Goal: Ask a question: Seek information or help from site administrators or community

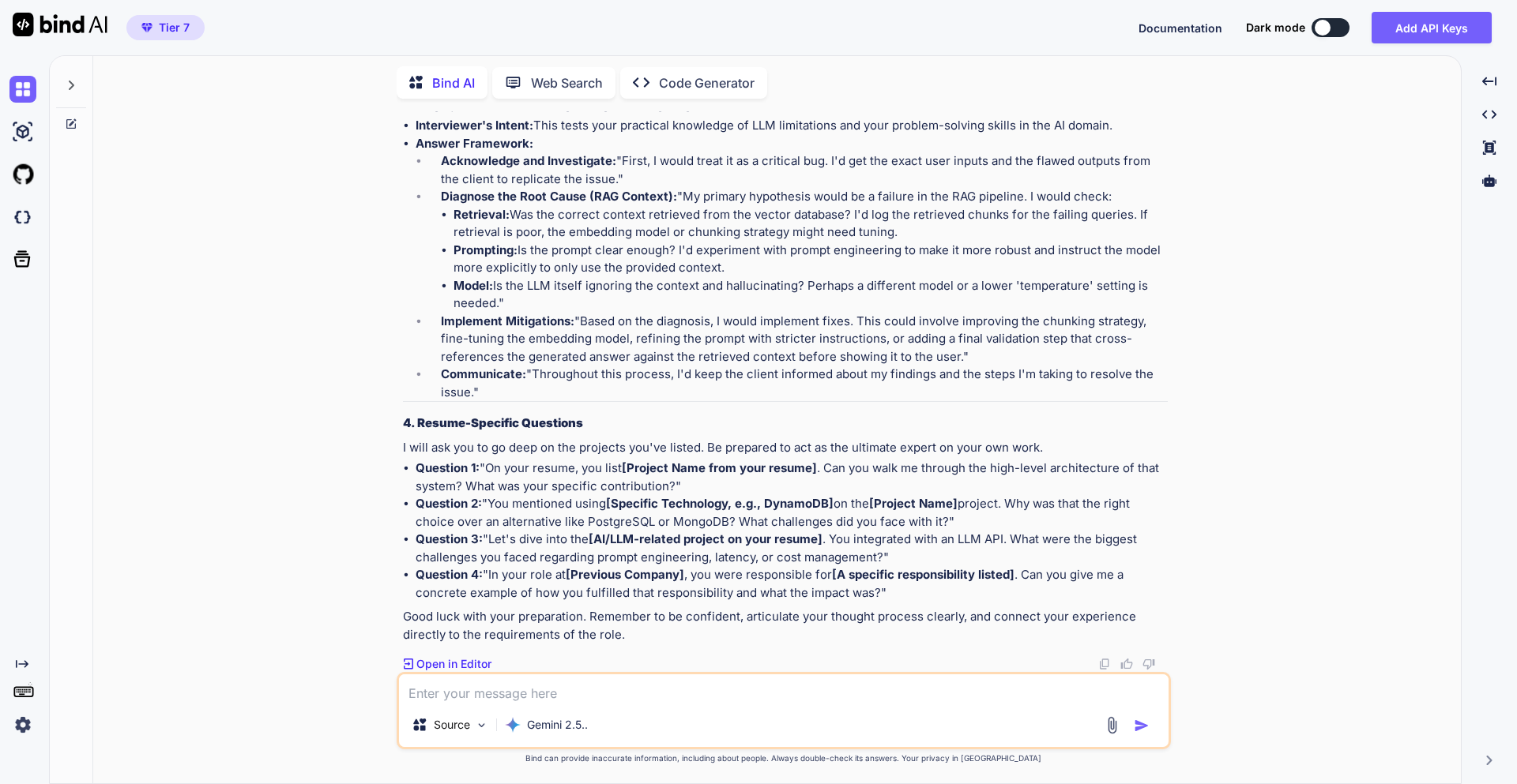
scroll to position [23220, 0]
drag, startPoint x: 858, startPoint y: 563, endPoint x: 411, endPoint y: 544, distance: 447.4
copy p "Can you explain Python's Global Interpreter Lock (GIL) and how it impacts concu…"
click at [655, 672] on div "Source Gemini 2.5.." at bounding box center [784, 711] width 775 height 77
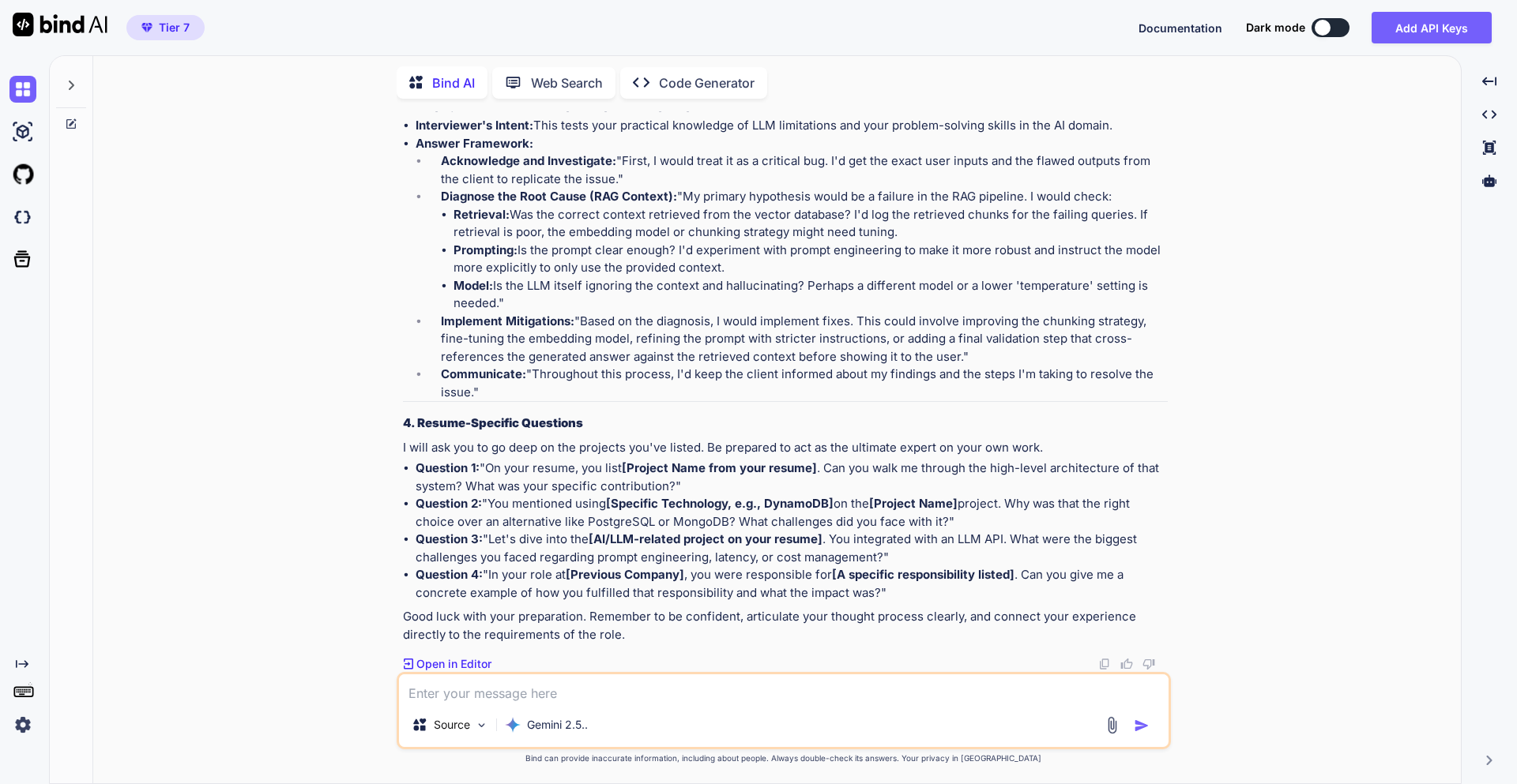
click at [579, 686] on textarea at bounding box center [783, 689] width 770 height 29
paste textarea "Can you explain Python's Global Interpreter Lock (GIL) and how it impacts concu…"
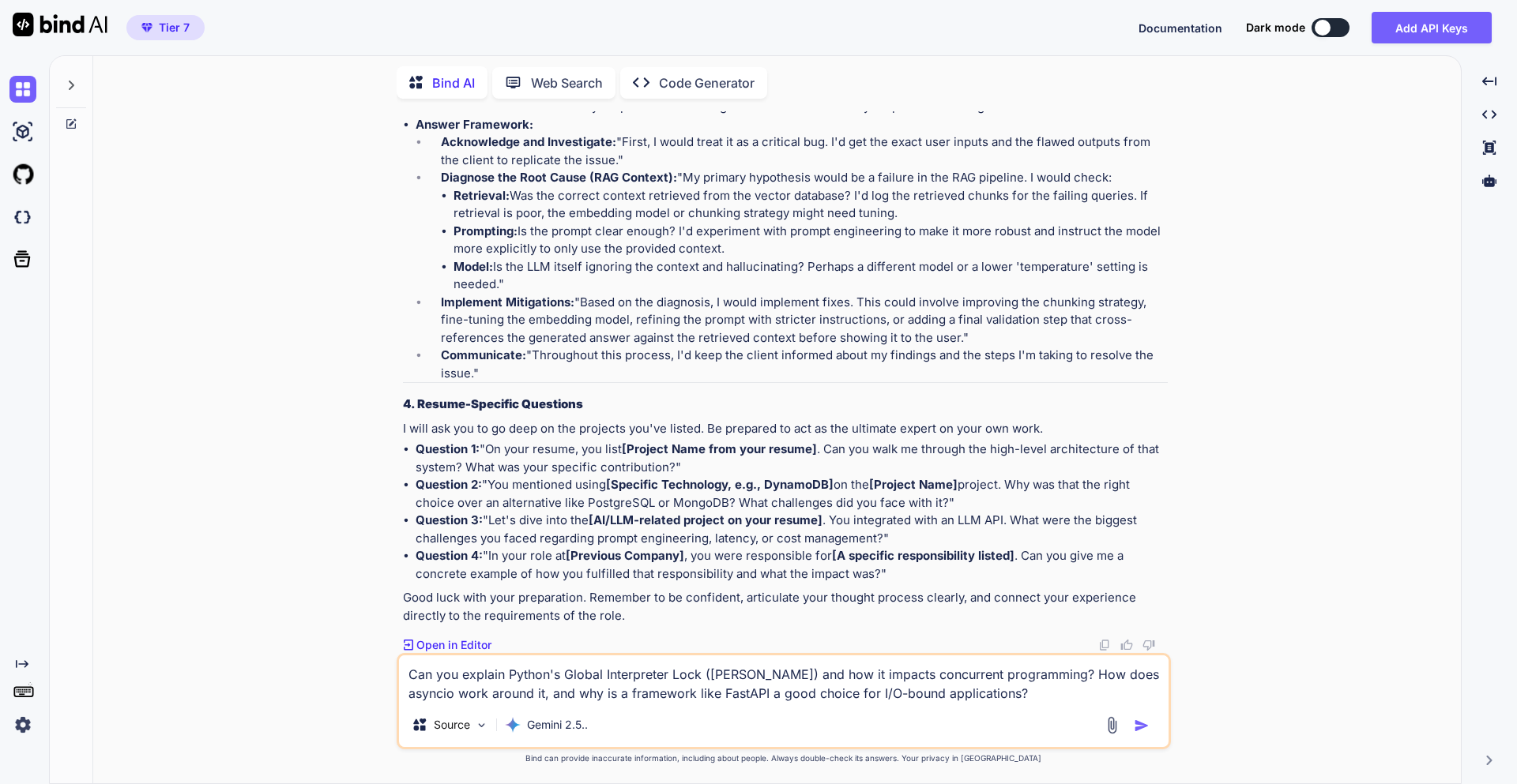
type textarea "Can you explain Python's Global Interpreter Lock (GIL) and how it impacts concu…"
click at [1136, 727] on img "button" at bounding box center [1141, 726] width 16 height 16
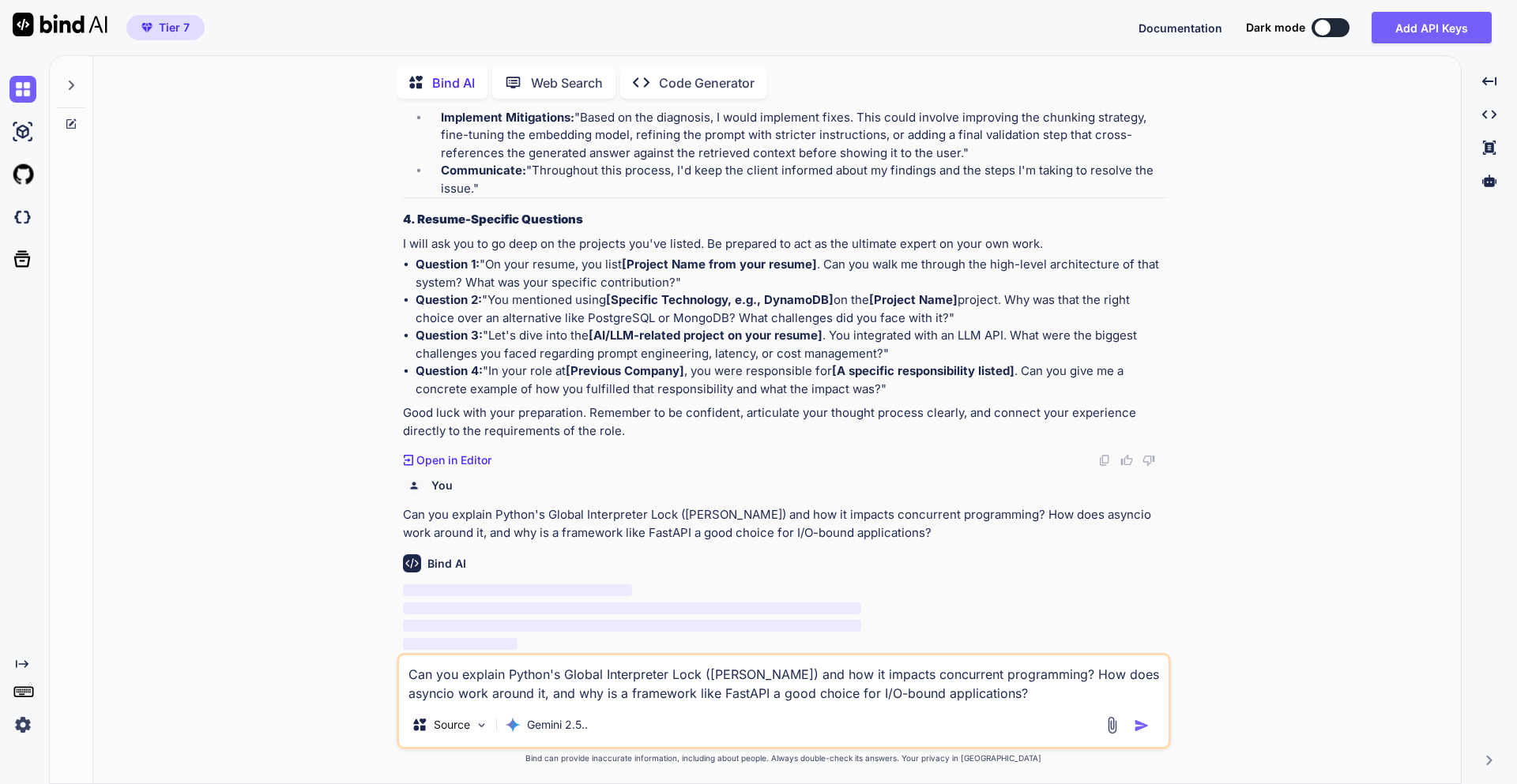
scroll to position [0, 0]
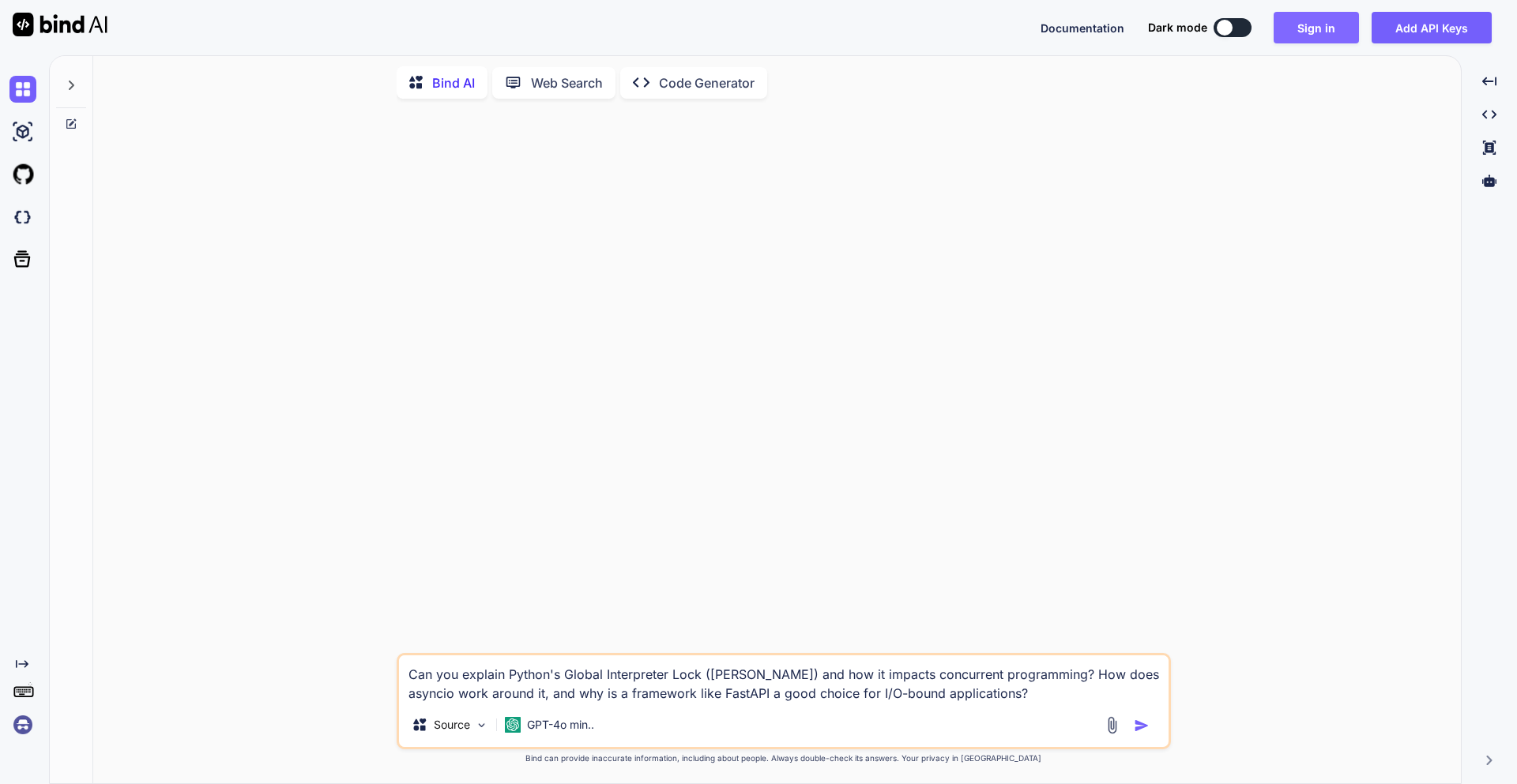
click at [1325, 32] on button "Sign in" at bounding box center [1316, 27] width 85 height 31
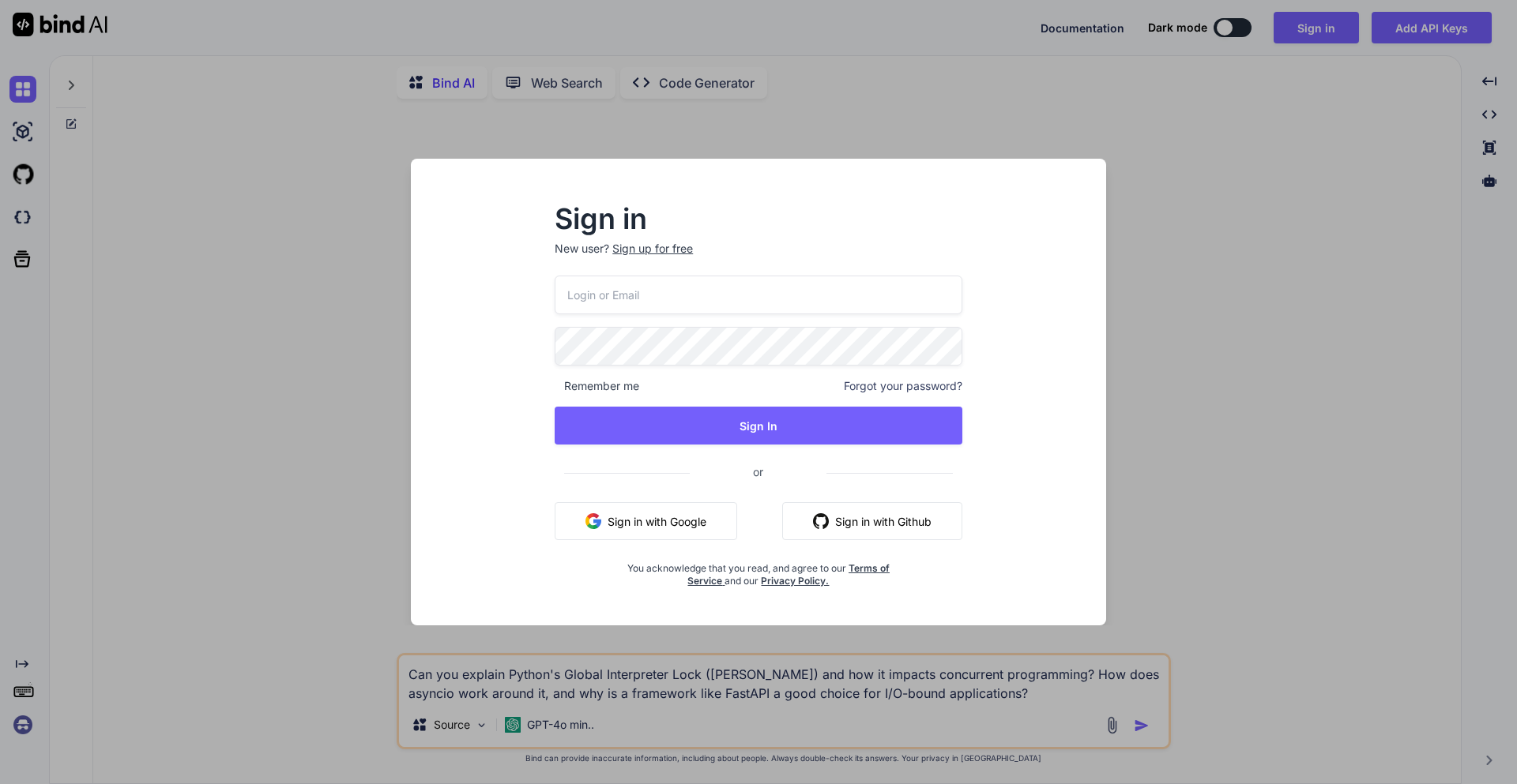
type input "[EMAIL_ADDRESS][DOMAIN_NAME]"
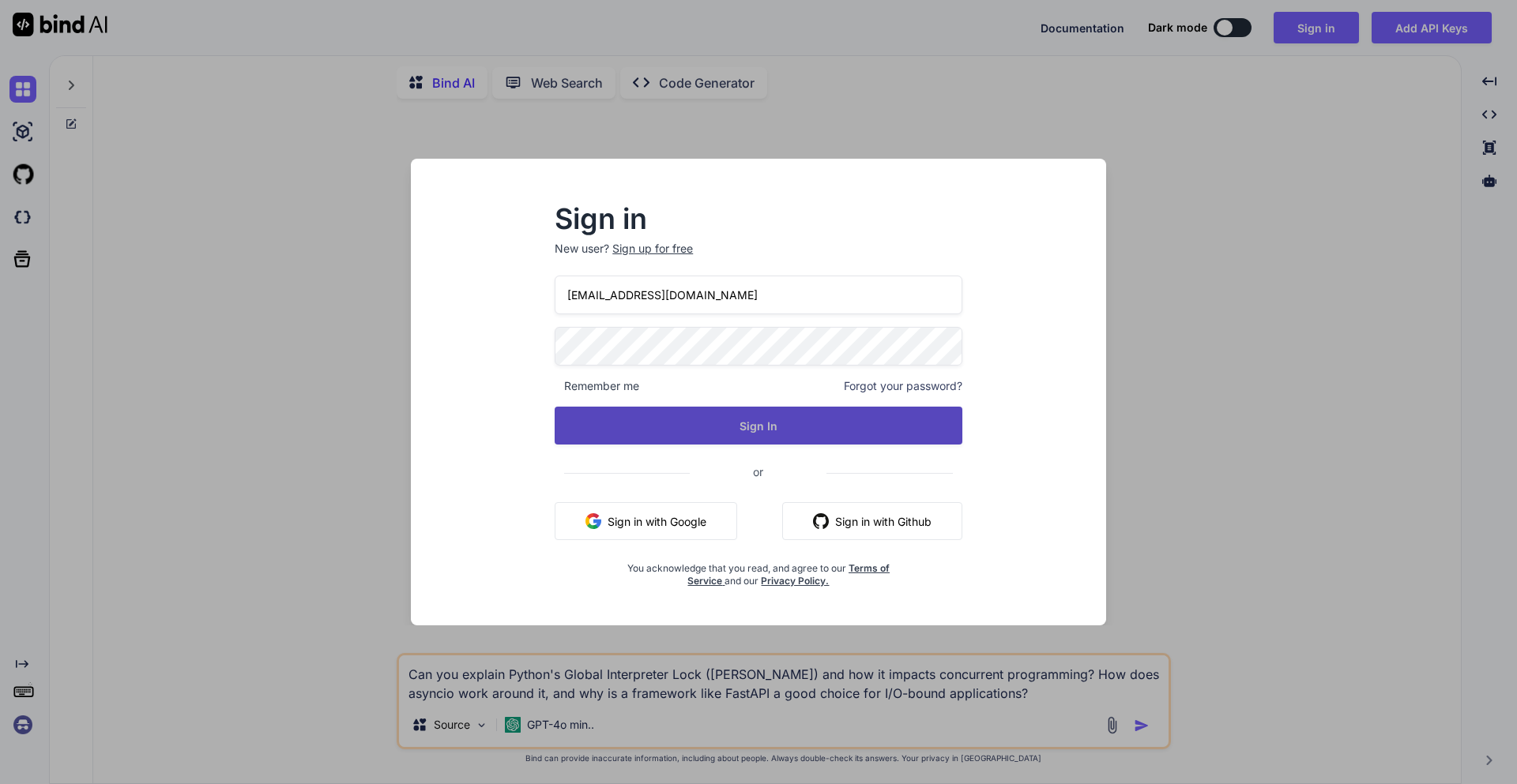
click at [749, 423] on button "Sign In" at bounding box center [758, 425] width 407 height 38
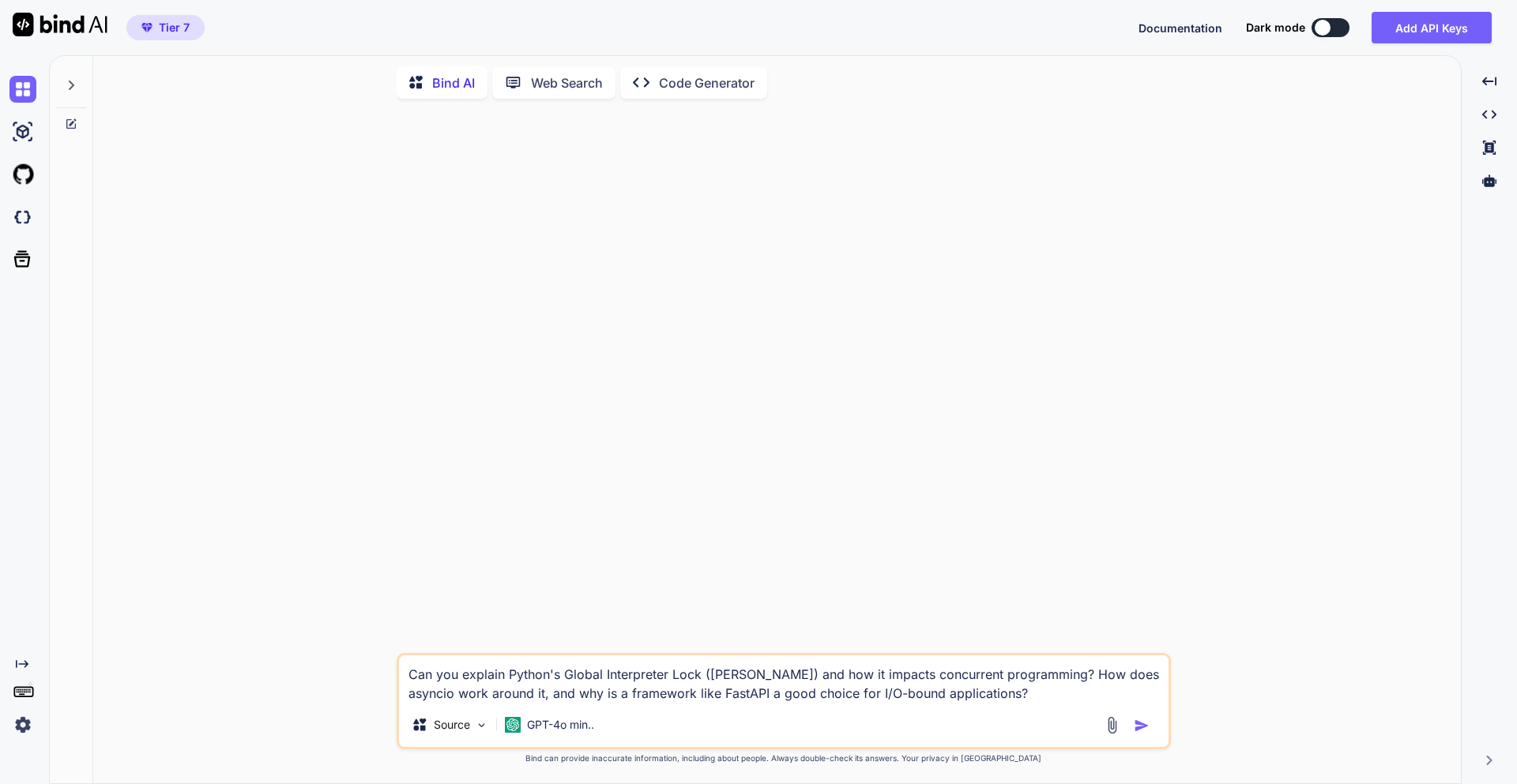
click at [73, 79] on icon at bounding box center [71, 85] width 12 height 12
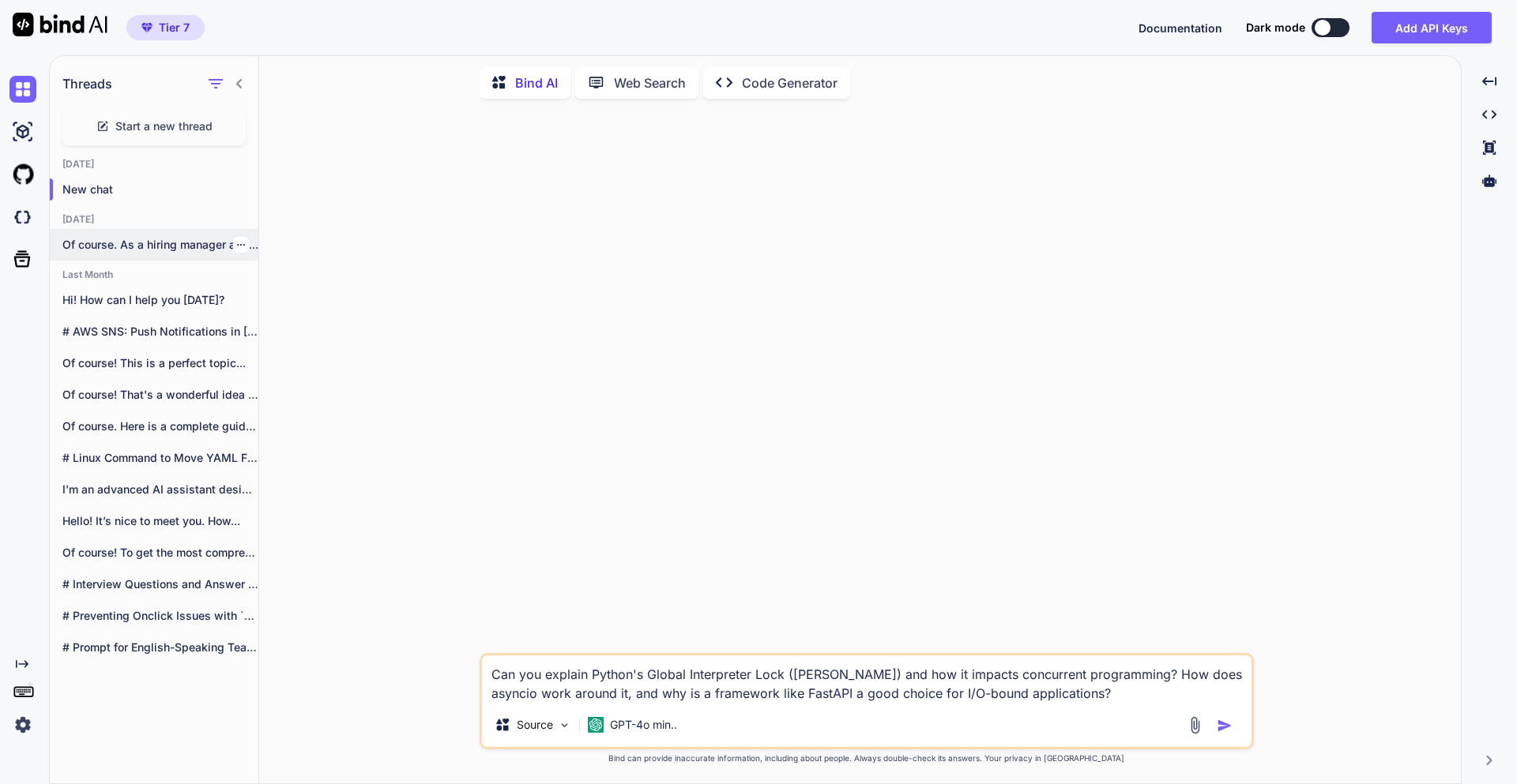
click at [93, 246] on p "Of course. As a hiring manager and..." at bounding box center [159, 244] width 196 height 16
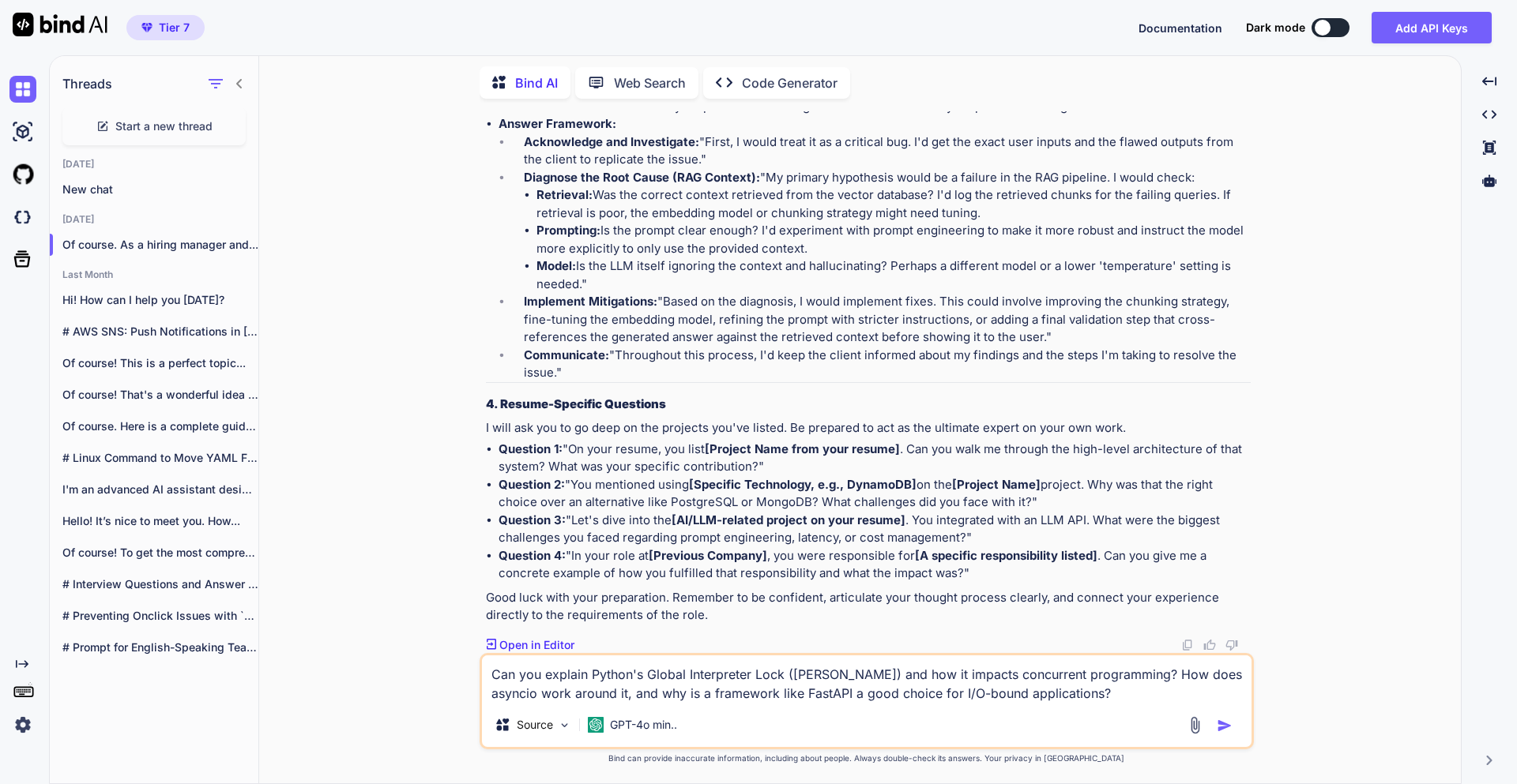
scroll to position [16675, 0]
click at [1228, 725] on img "button" at bounding box center [1224, 726] width 16 height 16
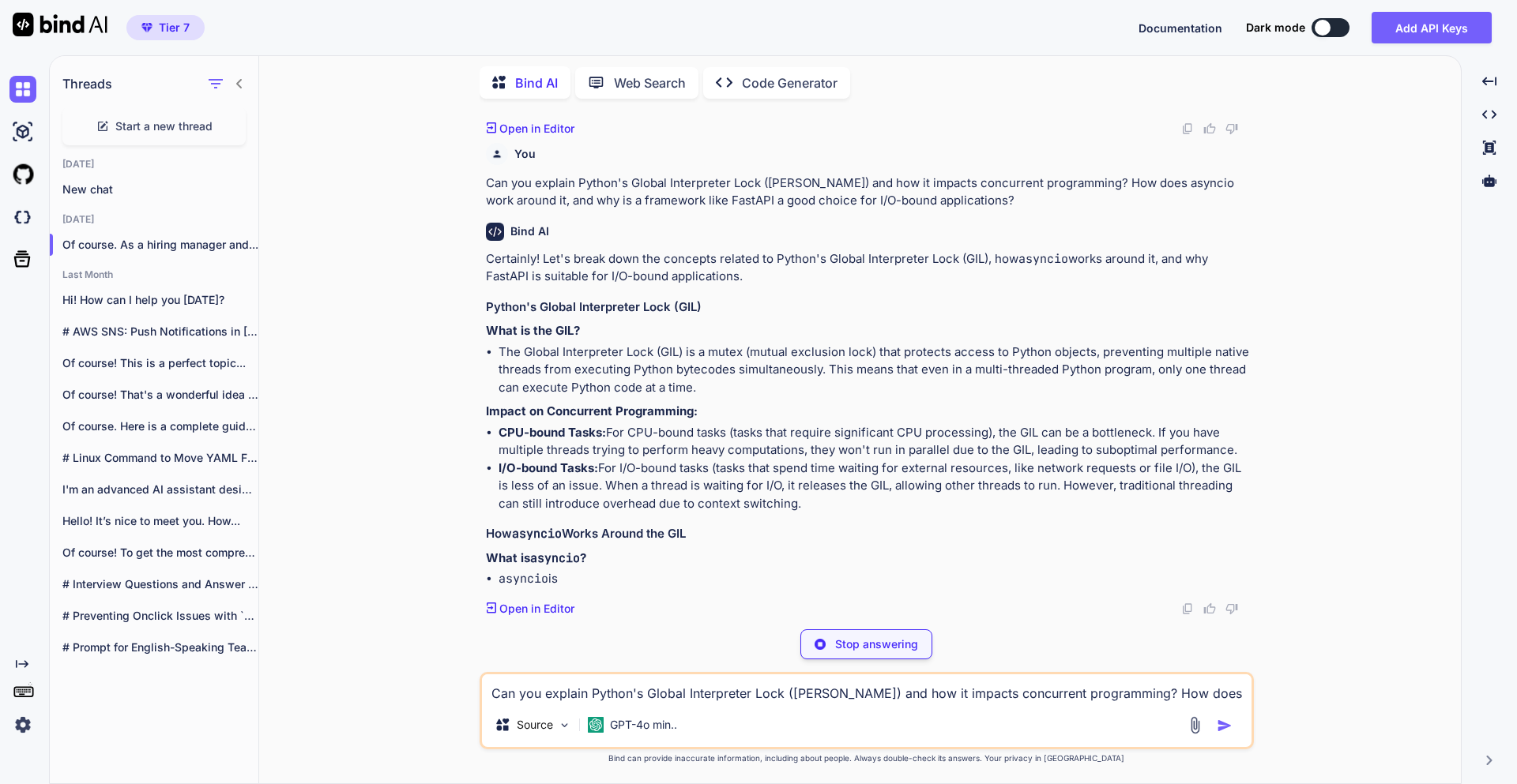
scroll to position [19627, 0]
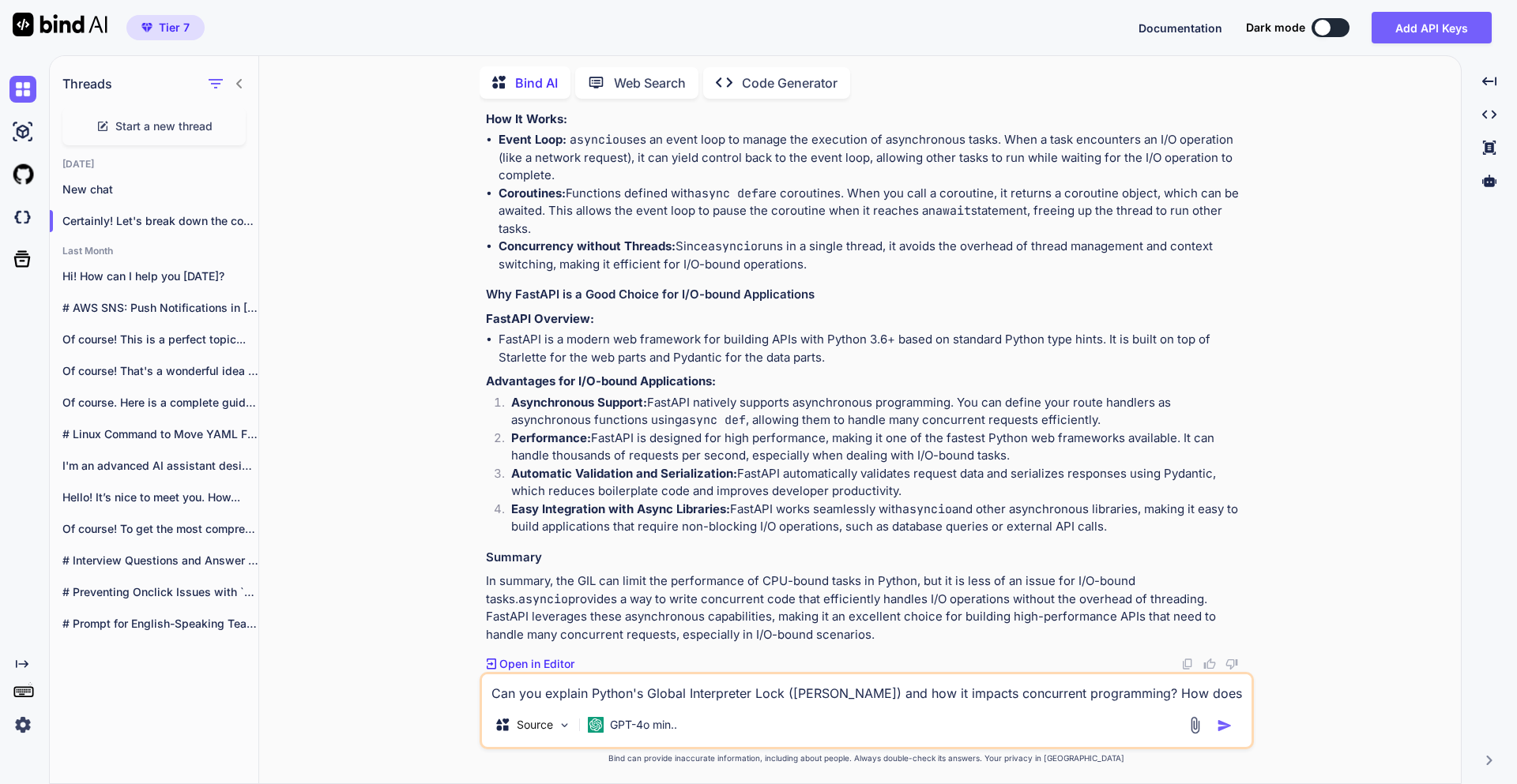
click at [1516, 501] on div "Threads Start a new thread Today New chat Certainly! Let's break down the conce…" at bounding box center [782, 420] width 1468 height 729
click at [1027, 783] on div "Threads Start a new thread Today New chat Certainly! Let's break down the conce…" at bounding box center [755, 420] width 1413 height 729
drag, startPoint x: 492, startPoint y: 315, endPoint x: 1237, endPoint y: 337, distance: 745.3
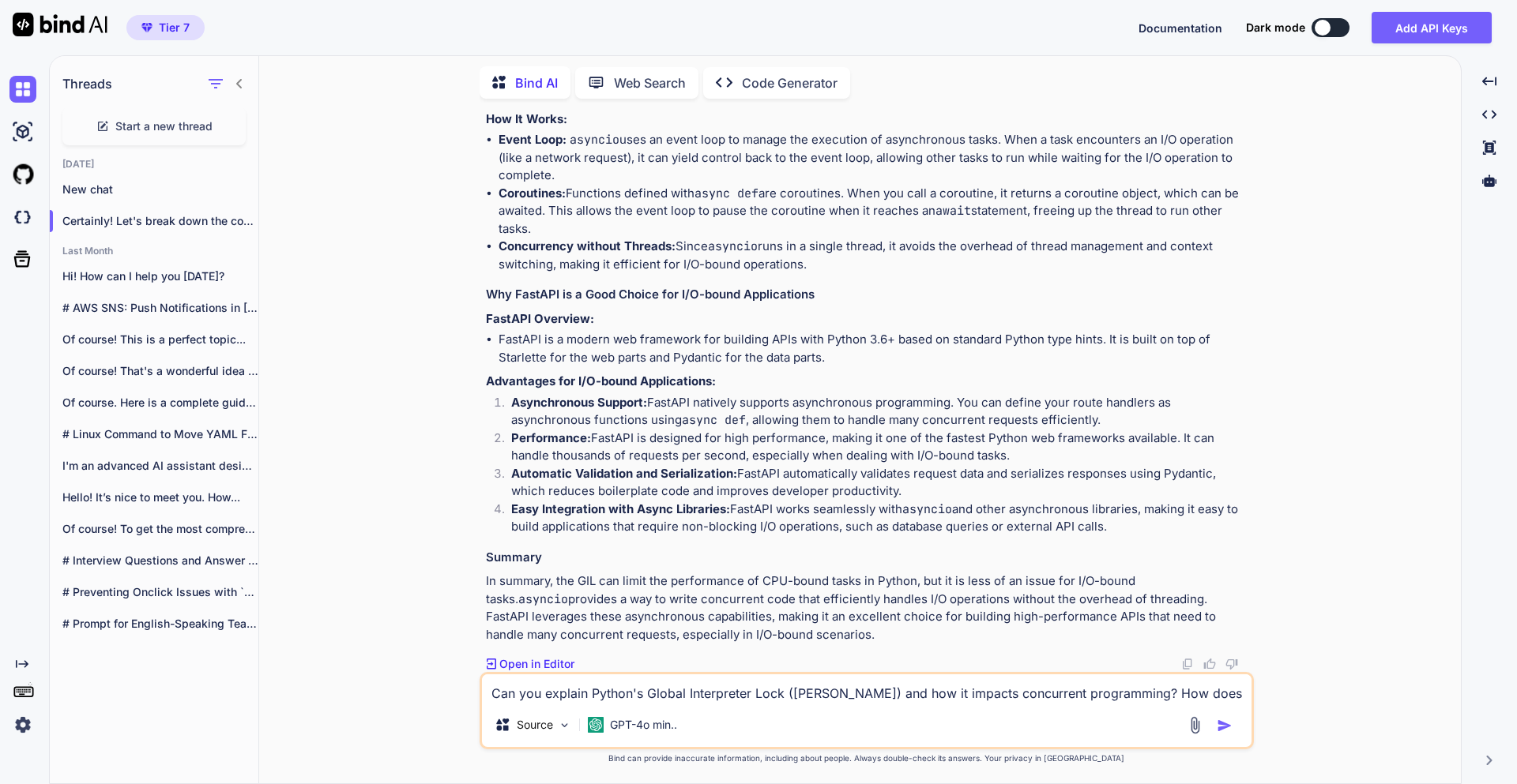
copy p "Let's design a system. We need to build a customer support chatbot for an e-com…"
click at [647, 696] on textarea "Can you explain Python's Global Interpreter Lock (GIL) and how it impacts concu…" at bounding box center [866, 689] width 770 height 29
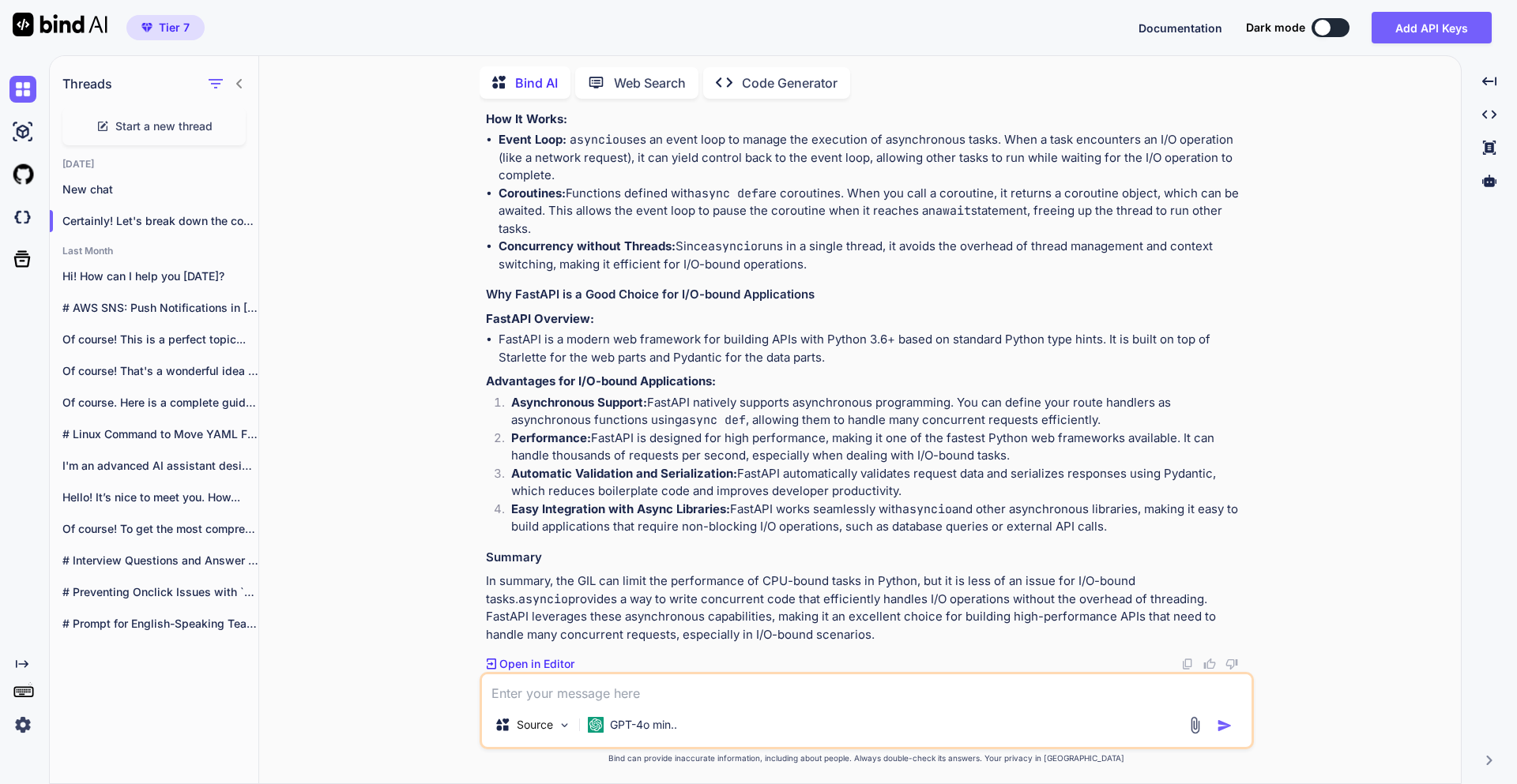
paste textarea "Let's design a system. We need to build a customer support chatbot for an e-com…"
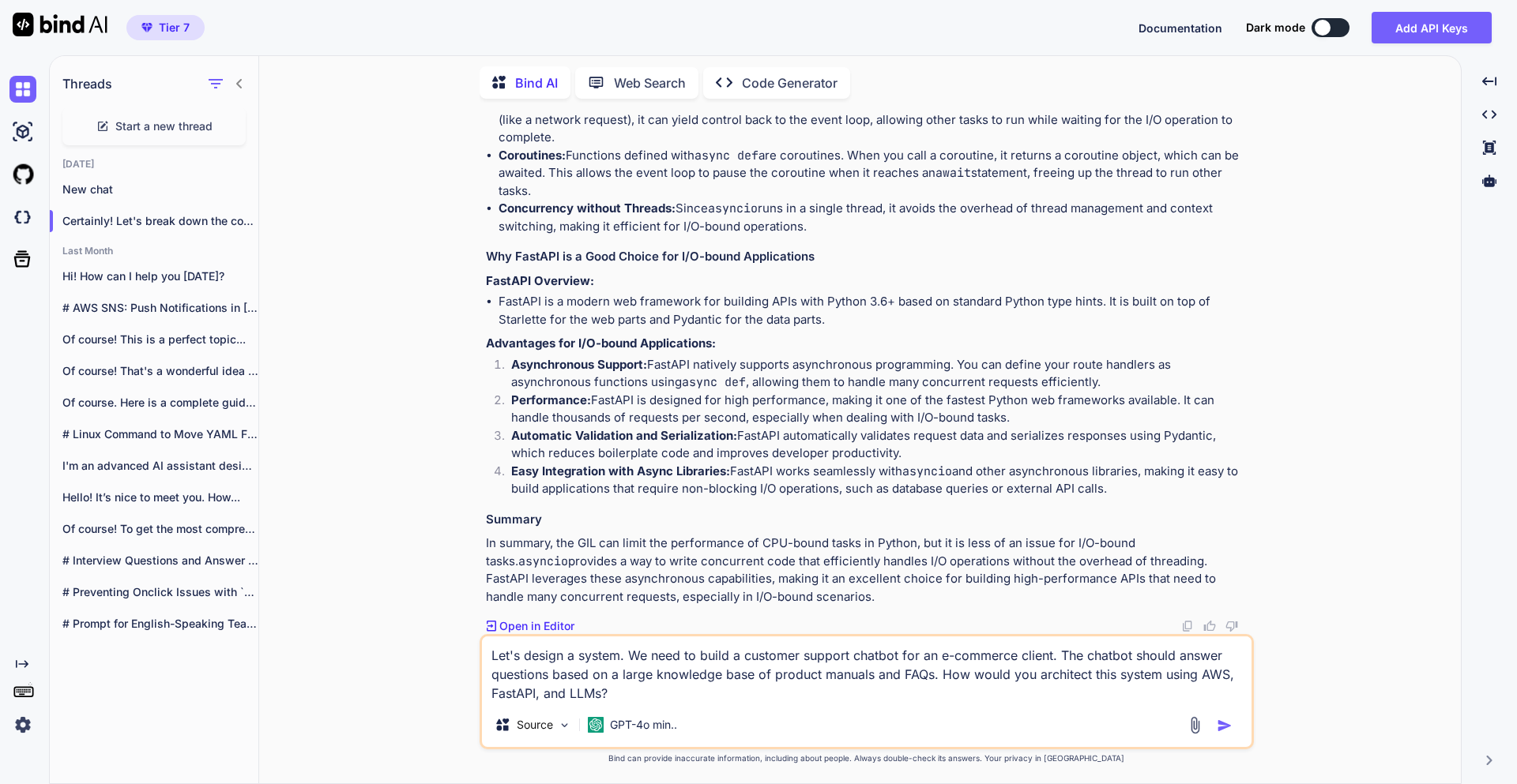
type textarea "Let's design a system. We need to build a customer support chatbot for an e-com…"
click at [1216, 721] on div at bounding box center [1212, 725] width 52 height 18
click at [1220, 723] on img "button" at bounding box center [1224, 726] width 16 height 16
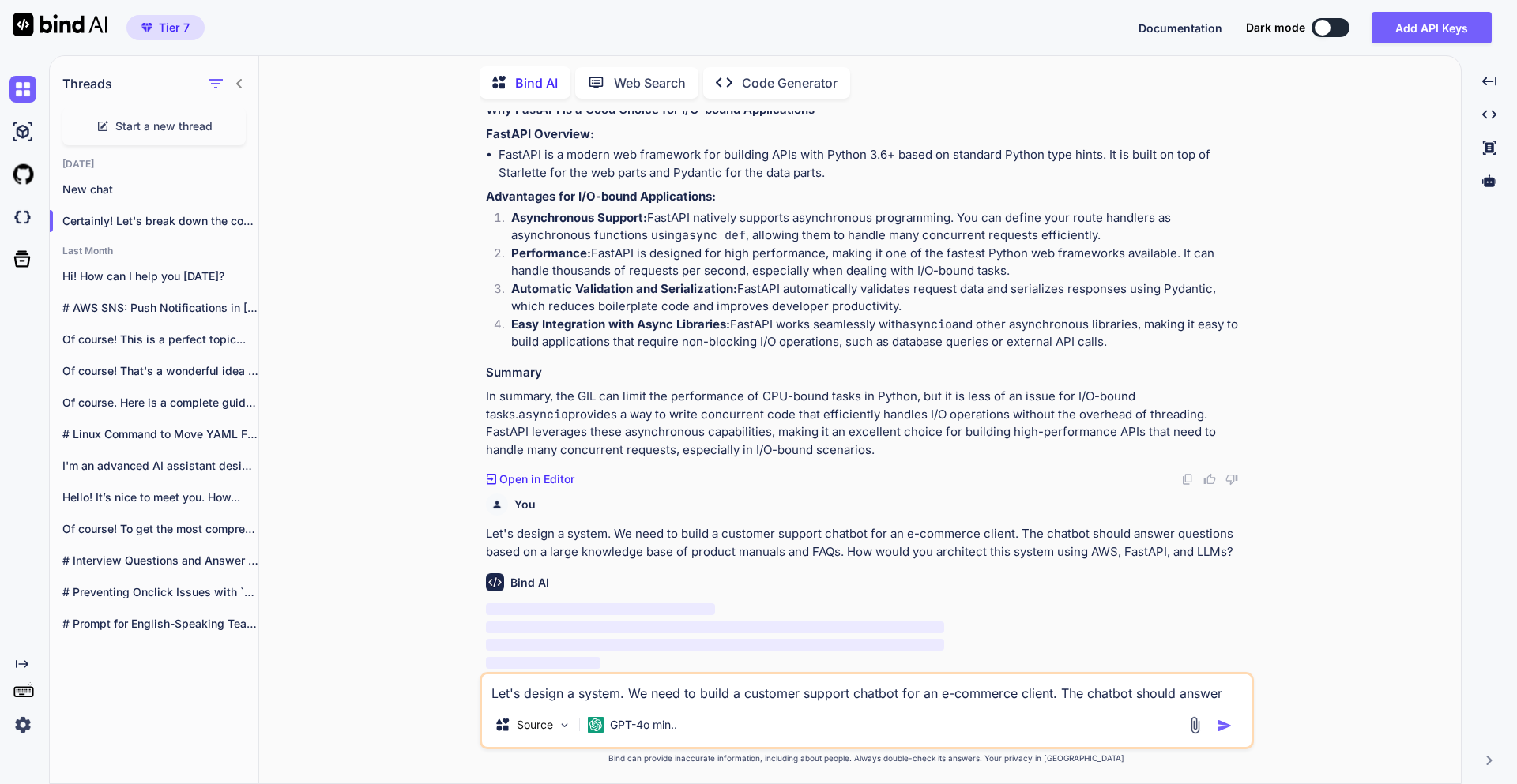
scroll to position [20313, 0]
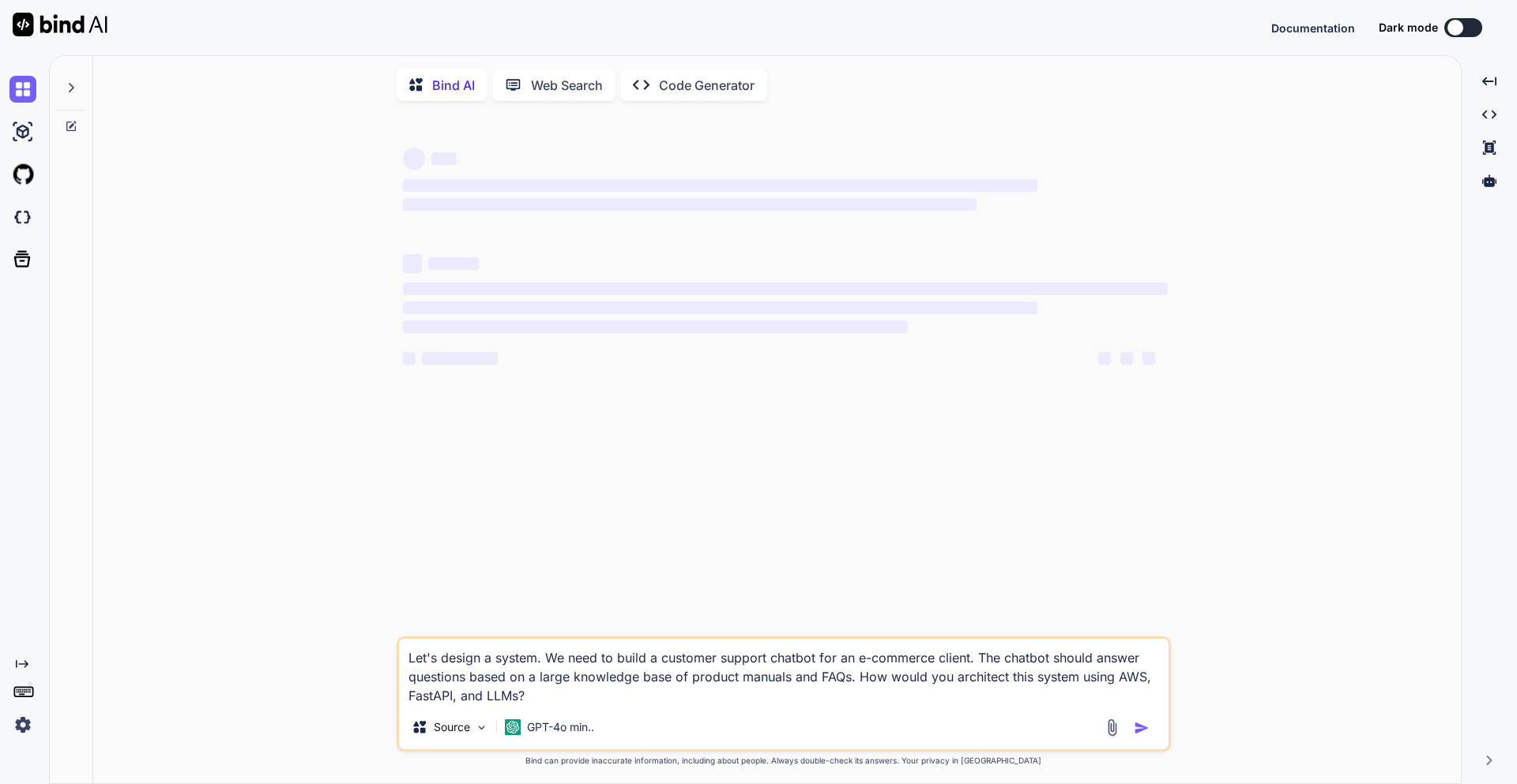
click at [307, 209] on div "‌ ‌ ‌ ‌ ‌ ‌ ‌ ‌ ‌ ‌ ‌ ‌ ‌ ‌ Let's design a system. We need to build a customer …" at bounding box center [783, 449] width 1355 height 672
click at [567, 731] on p "GPT-4o min.." at bounding box center [560, 727] width 67 height 16
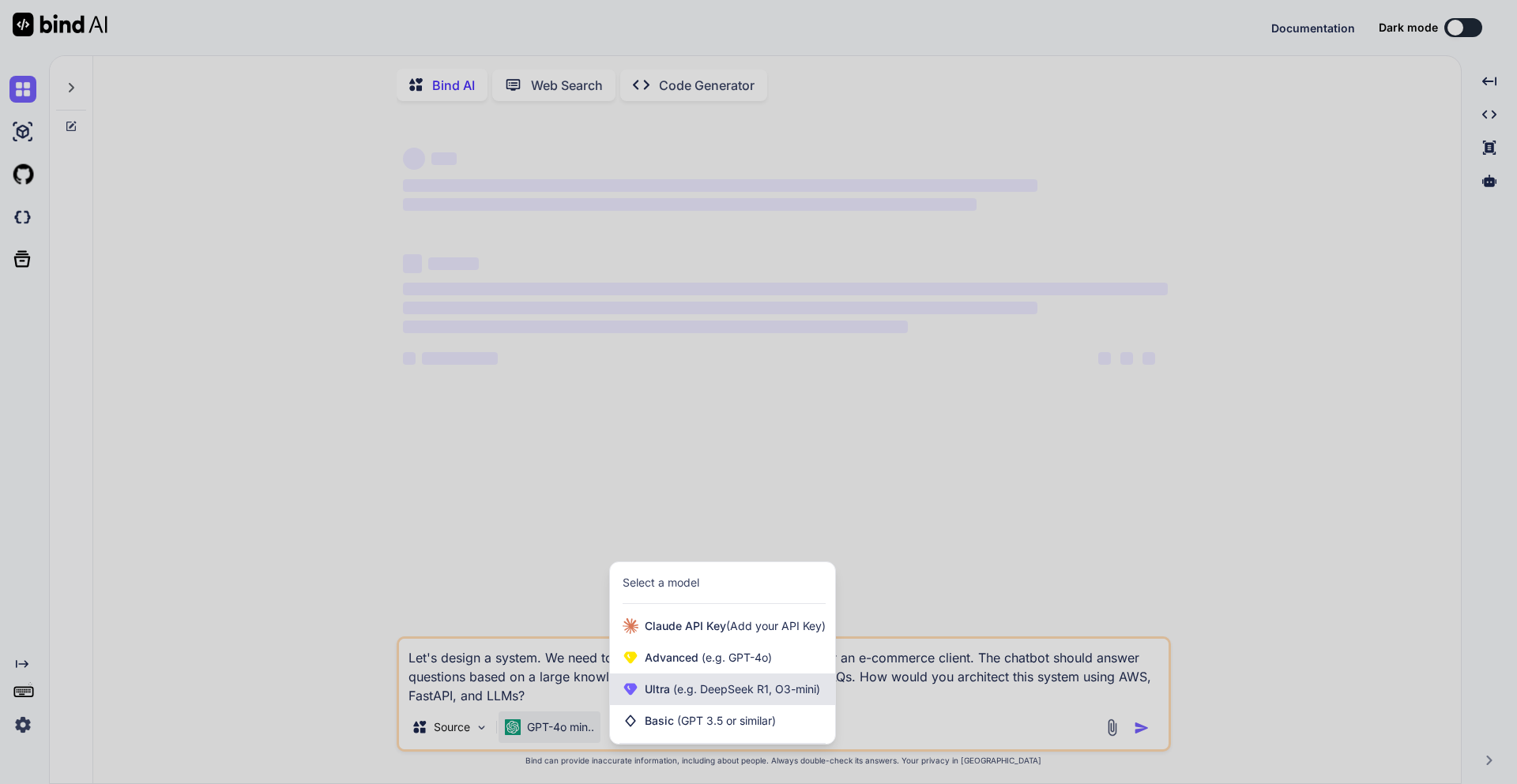
click at [688, 691] on span "(e.g. DeepSeek R1, O3-mini)" at bounding box center [744, 689] width 150 height 13
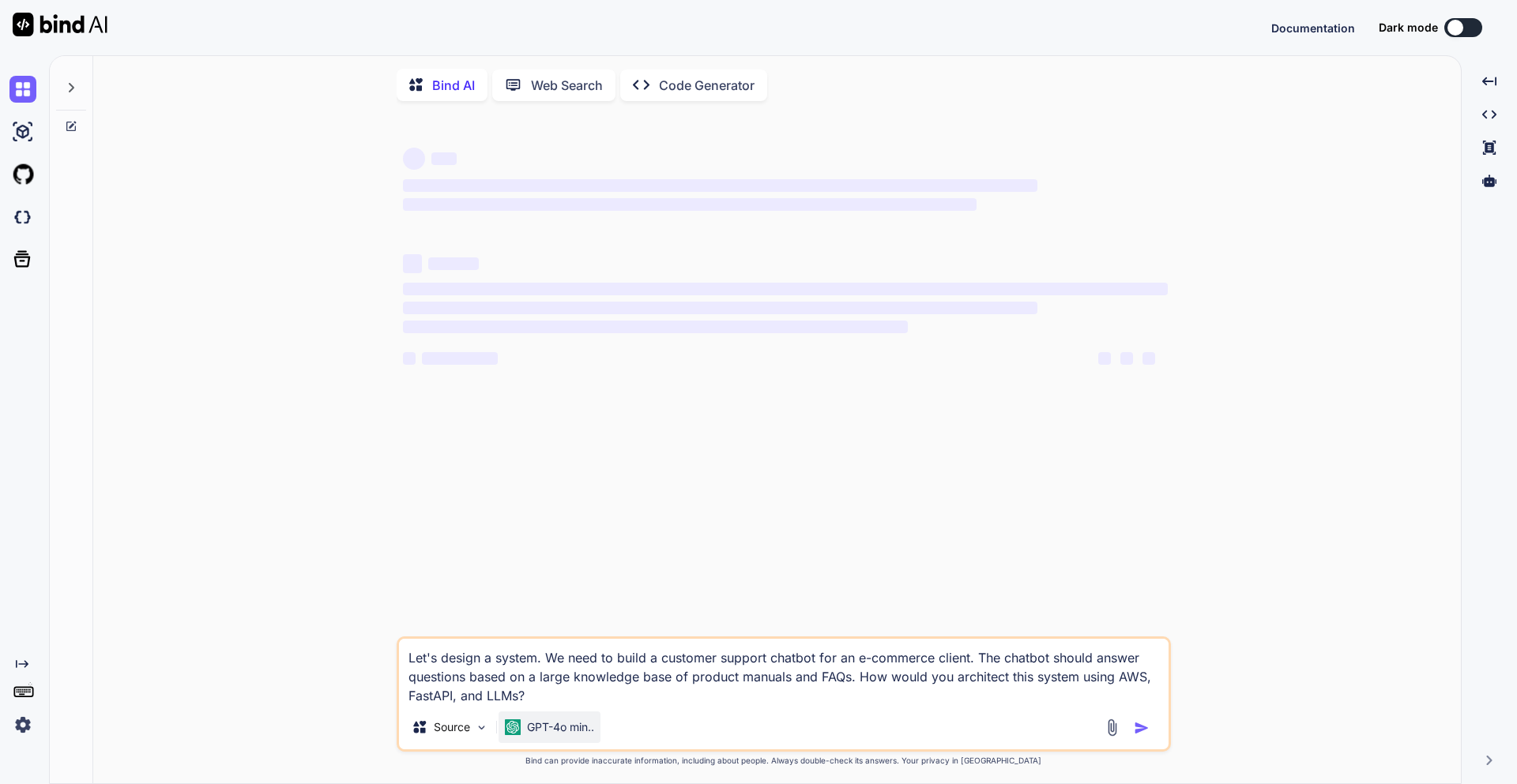
click at [577, 732] on p "GPT-4o min.." at bounding box center [560, 727] width 67 height 16
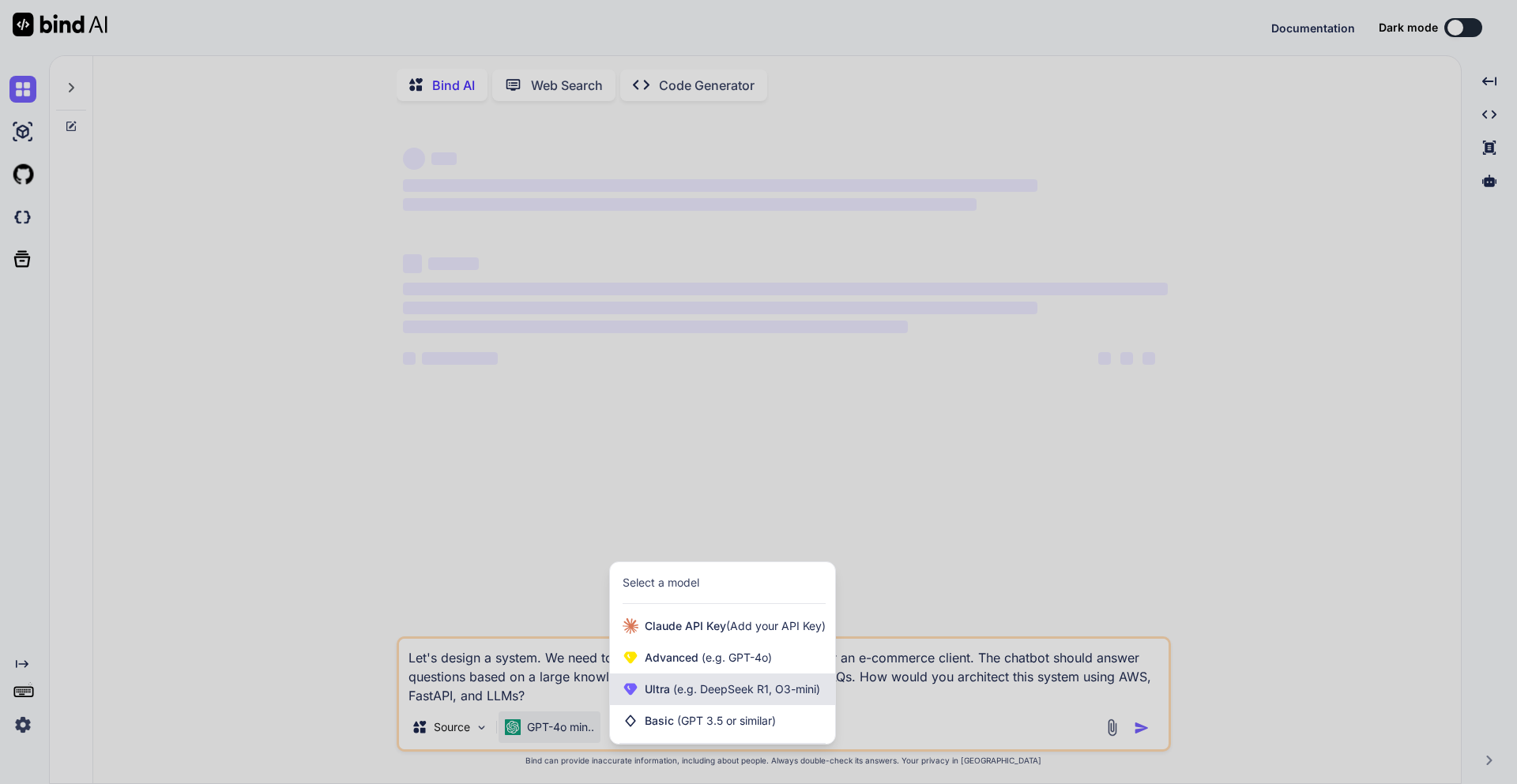
click at [709, 691] on span "(e.g. DeepSeek R1, O3-mini)" at bounding box center [744, 689] width 150 height 13
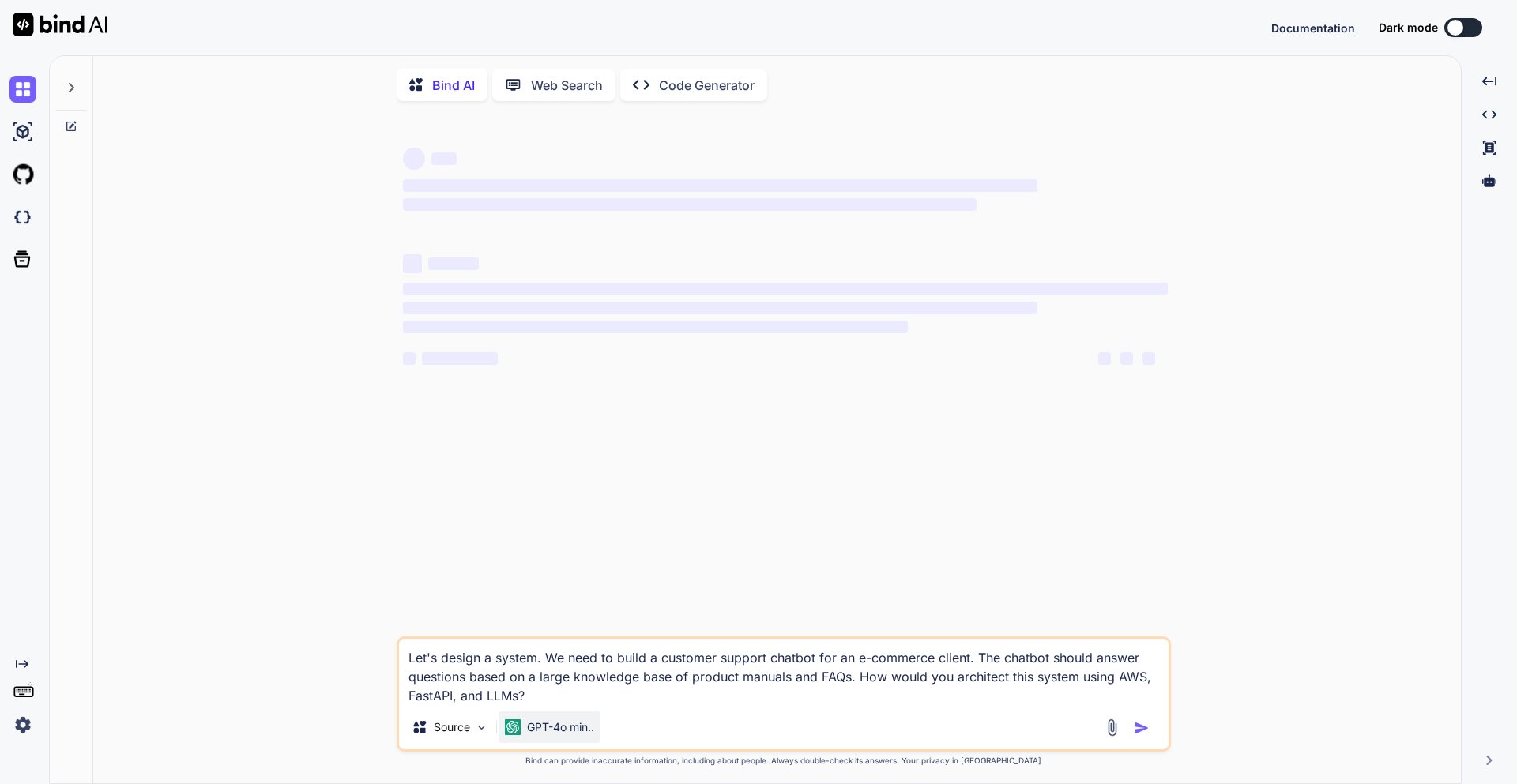
click at [567, 732] on p "GPT-4o min.." at bounding box center [560, 727] width 67 height 16
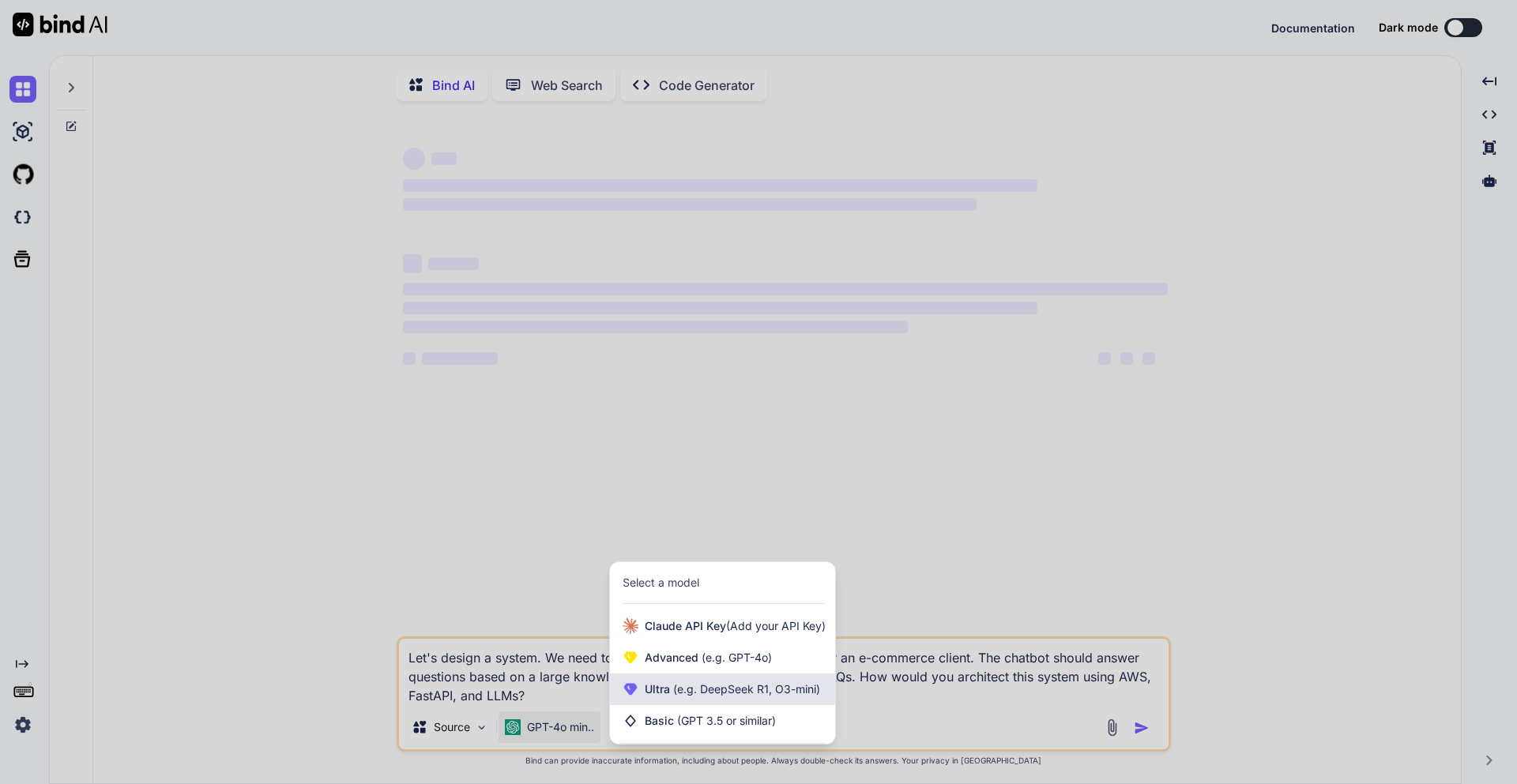
click at [675, 696] on span "(e.g. DeepSeek R1, O3-mini)" at bounding box center [744, 689] width 150 height 13
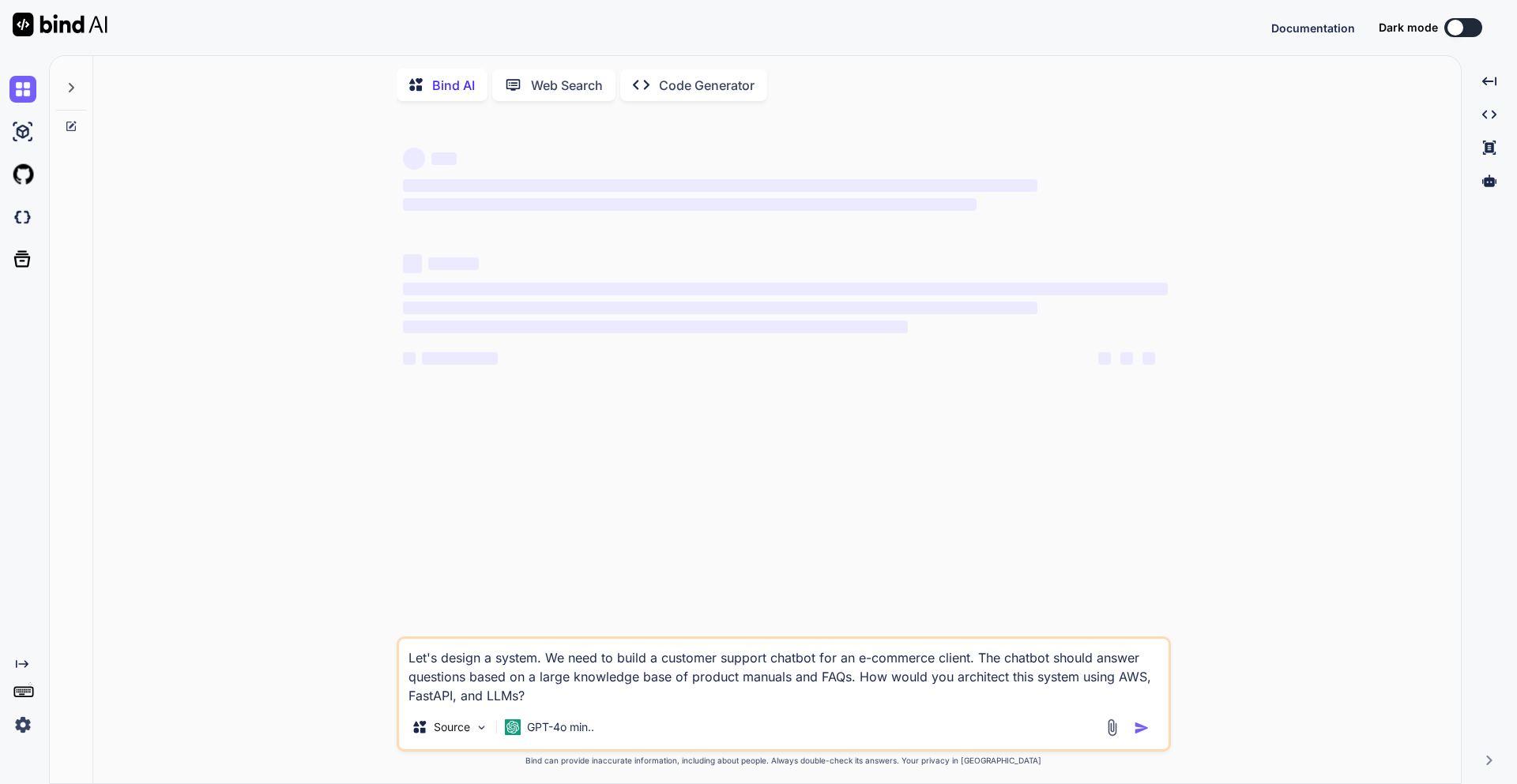
click at [21, 664] on icon at bounding box center [22, 664] width 12 height 8
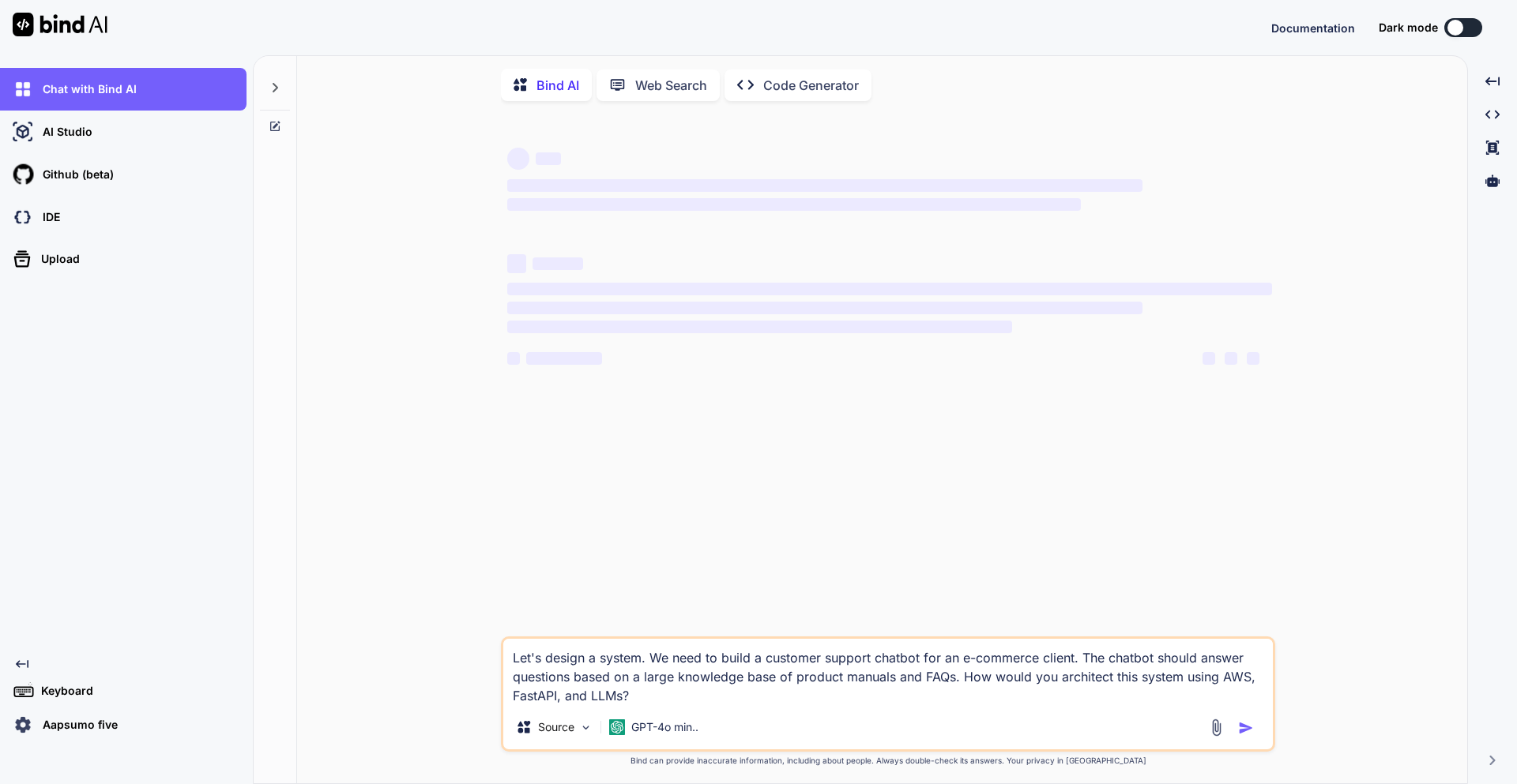
click at [175, 710] on div "Created with Pixso. Keyboard Aapsumo five" at bounding box center [123, 698] width 246 height 80
click at [233, 733] on div "Aapsumo five" at bounding box center [128, 725] width 237 height 27
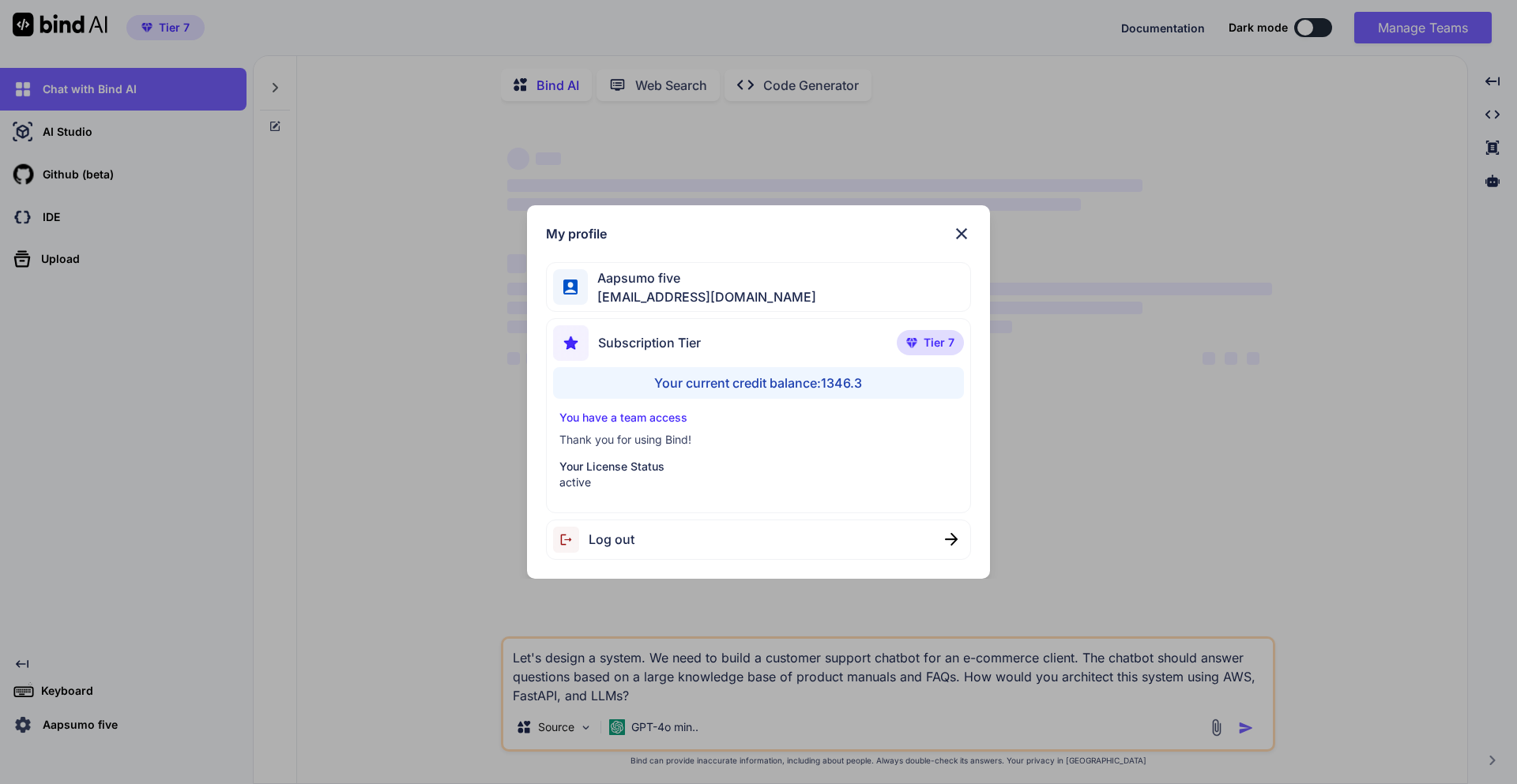
type textarea "x"
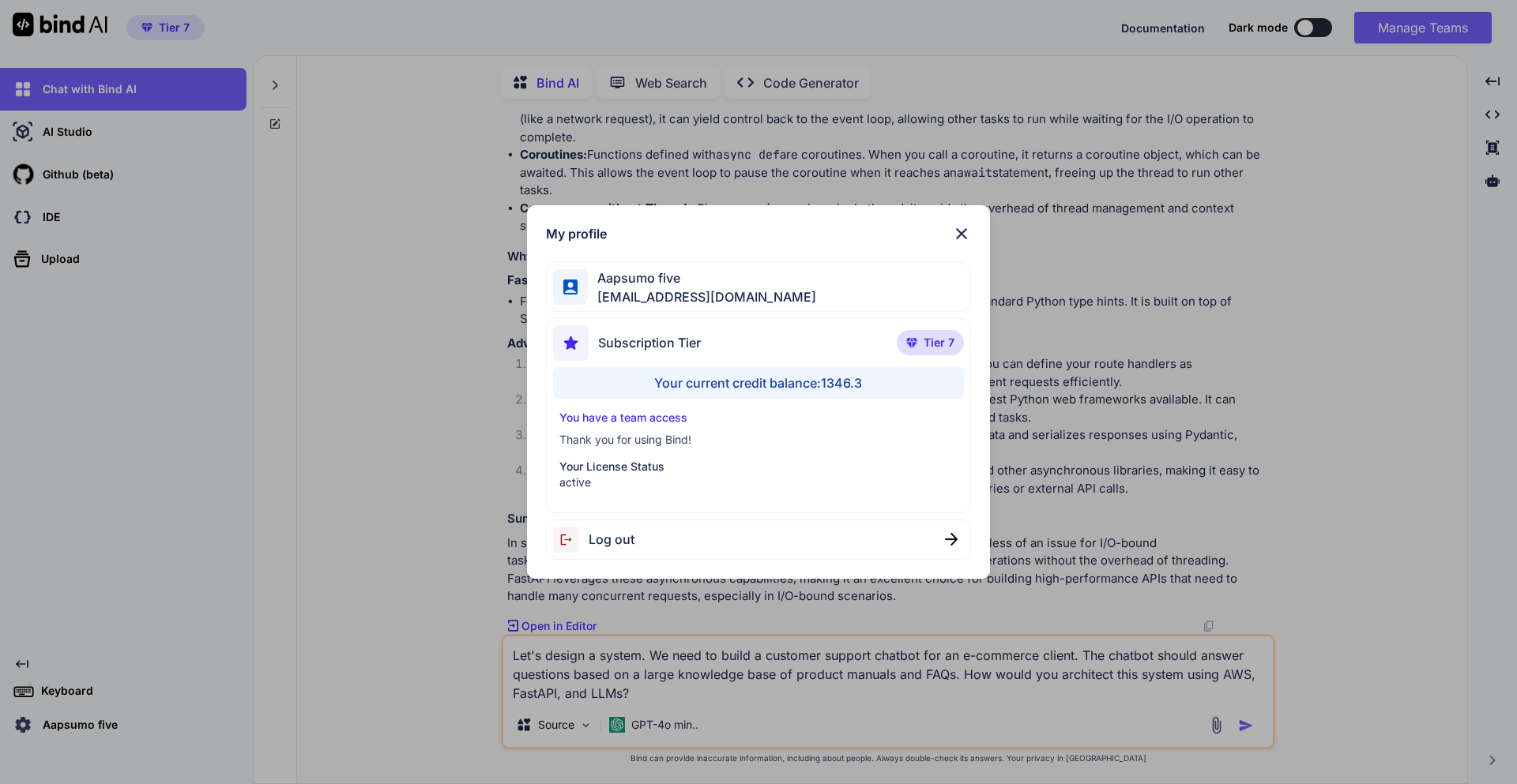
scroll to position [15958, 0]
click at [957, 230] on img at bounding box center [962, 234] width 19 height 19
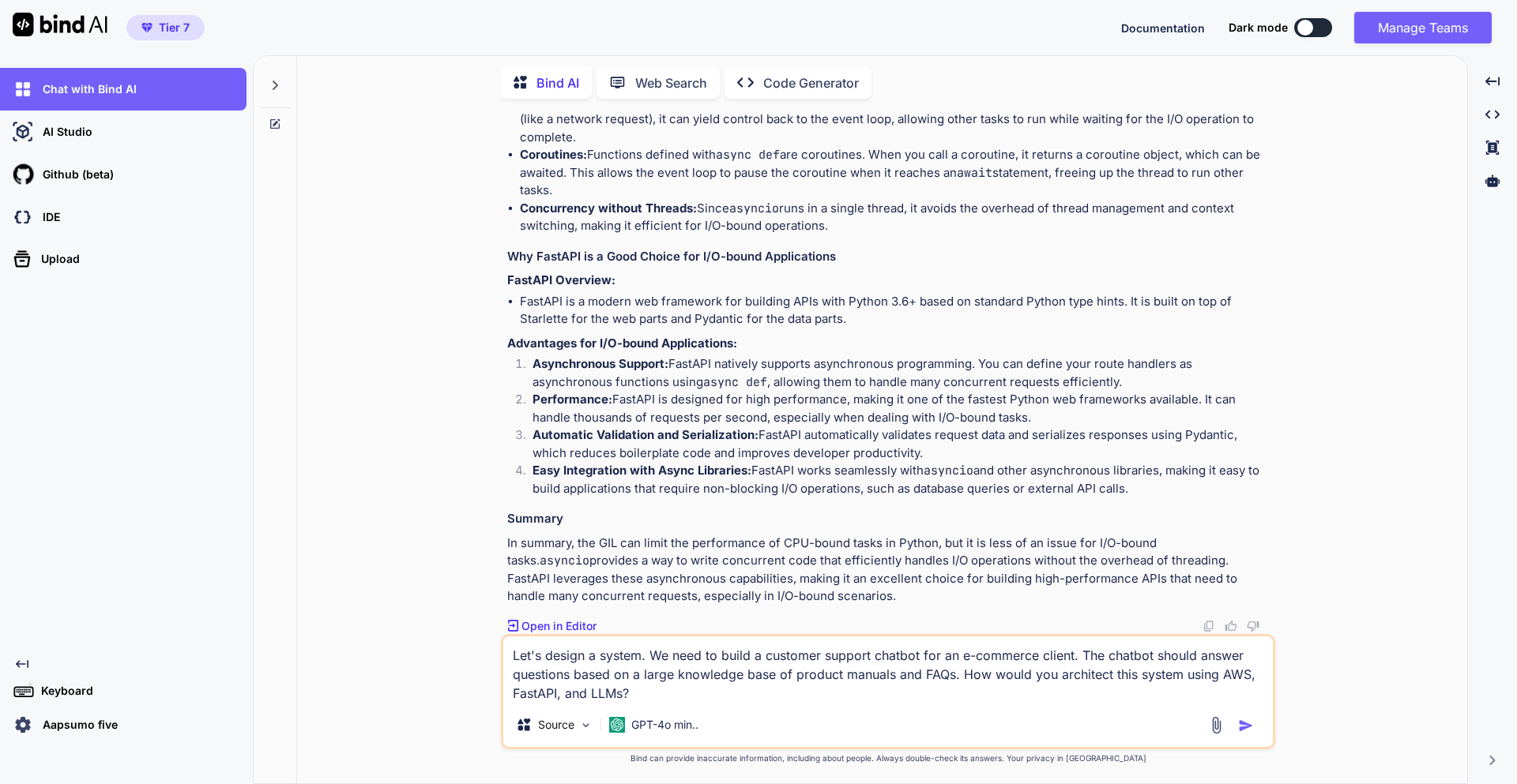
scroll to position [17077, 0]
click at [1241, 718] on img "button" at bounding box center [1246, 726] width 16 height 16
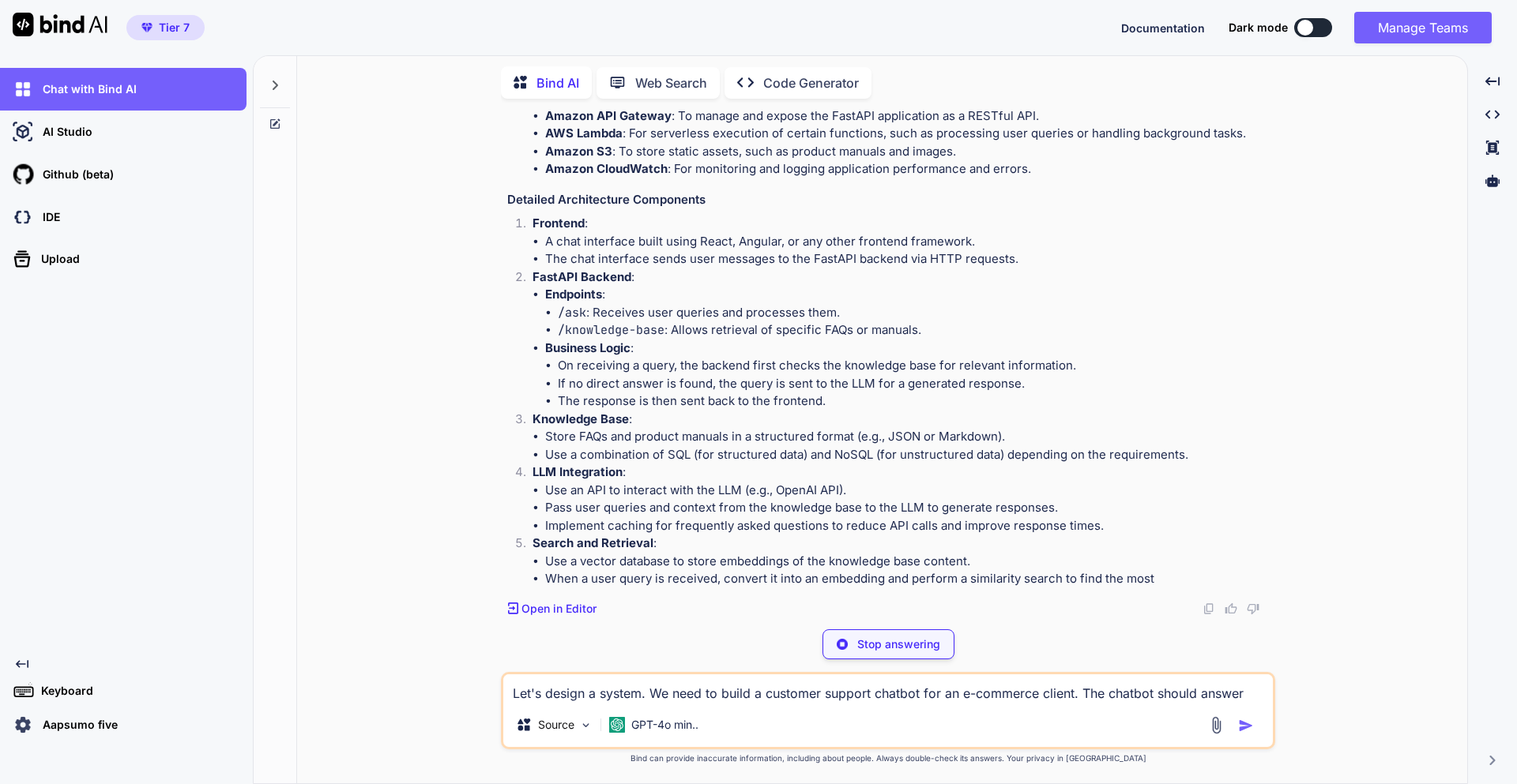
scroll to position [17604, 0]
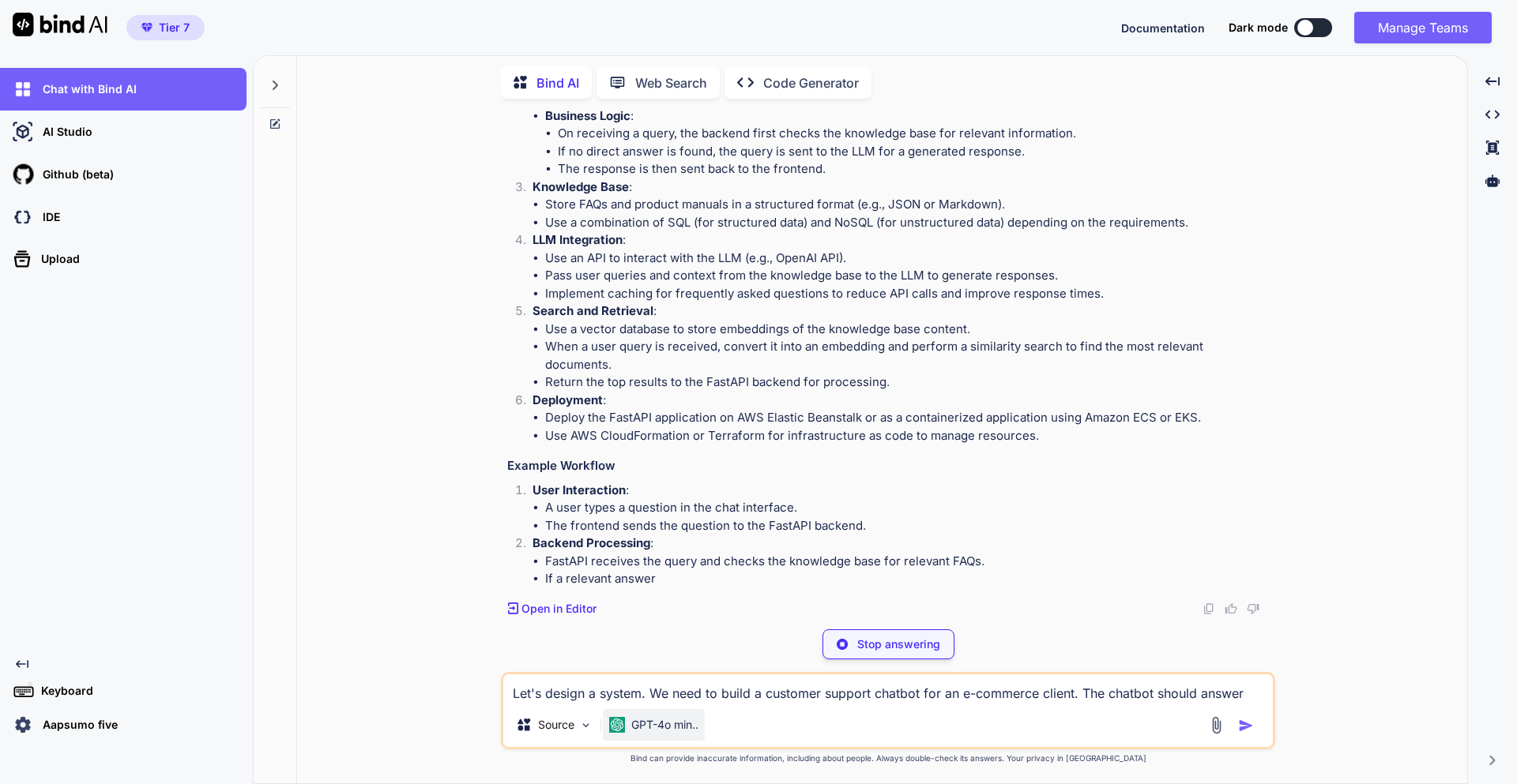
click at [647, 726] on p "GPT-4o min.." at bounding box center [665, 725] width 67 height 16
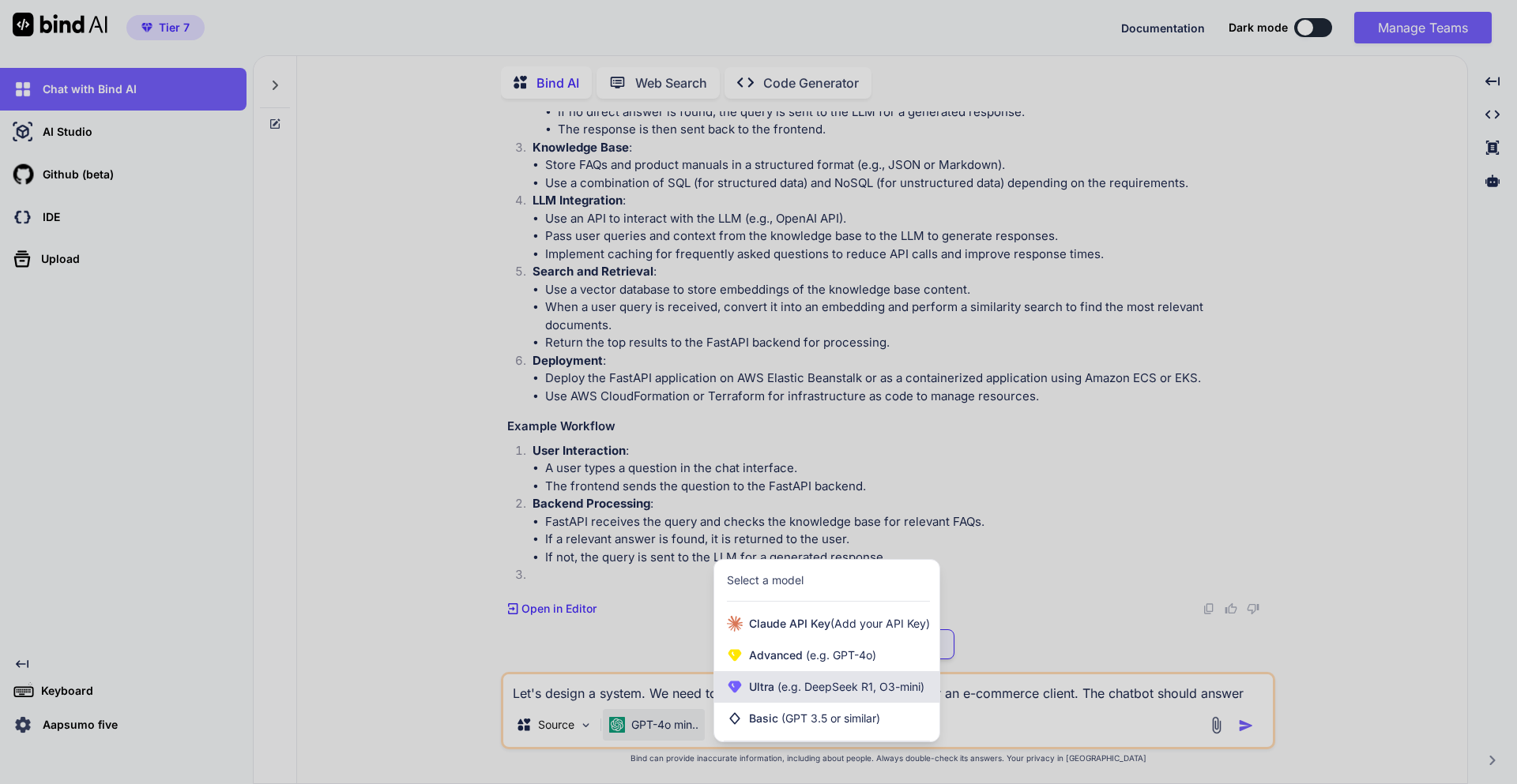
click at [788, 687] on span "(e.g. DeepSeek R1, O3-mini)" at bounding box center [849, 687] width 150 height 13
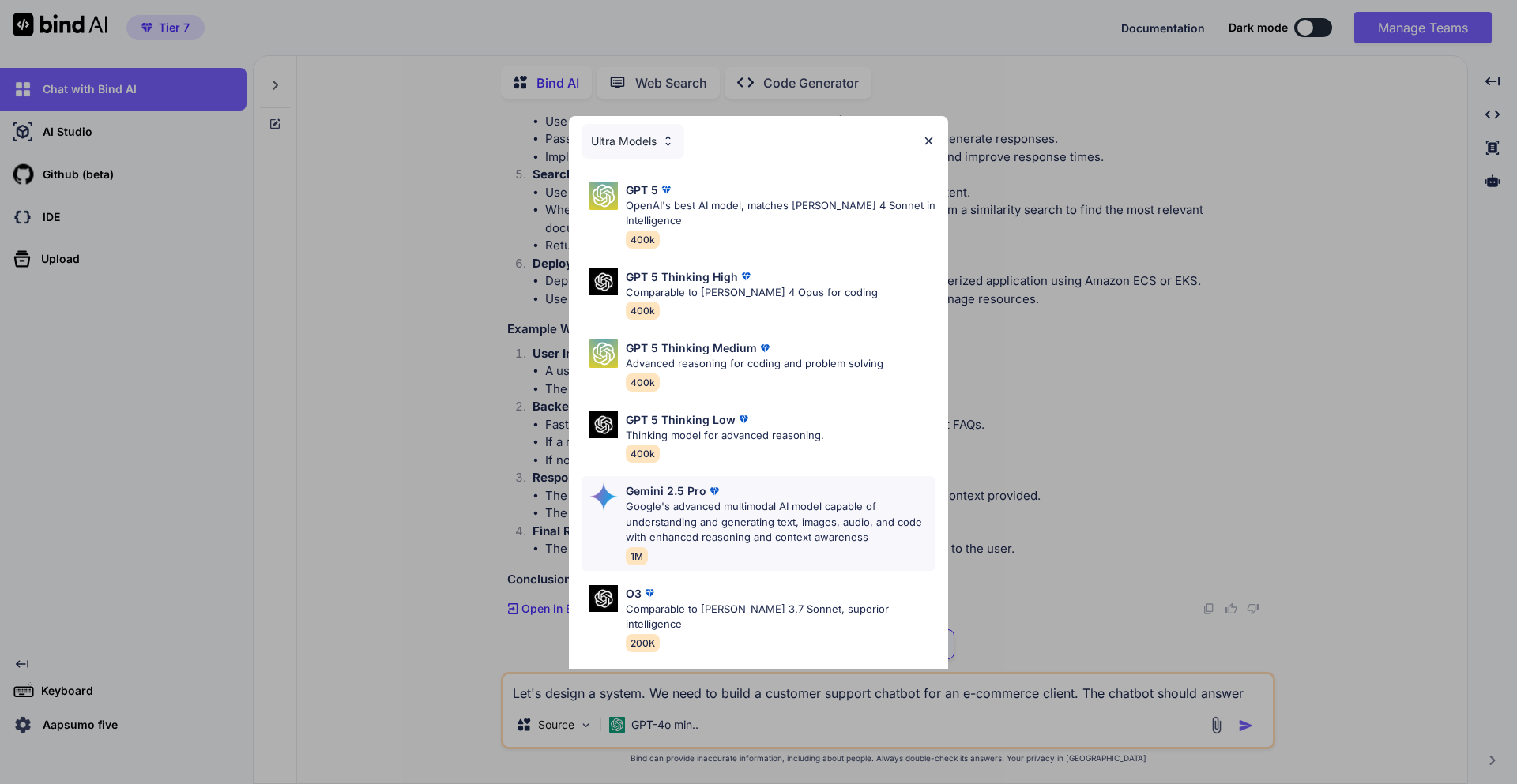
click at [716, 509] on p "Google's advanced multimodal AI model capable of understanding and generating t…" at bounding box center [780, 522] width 310 height 47
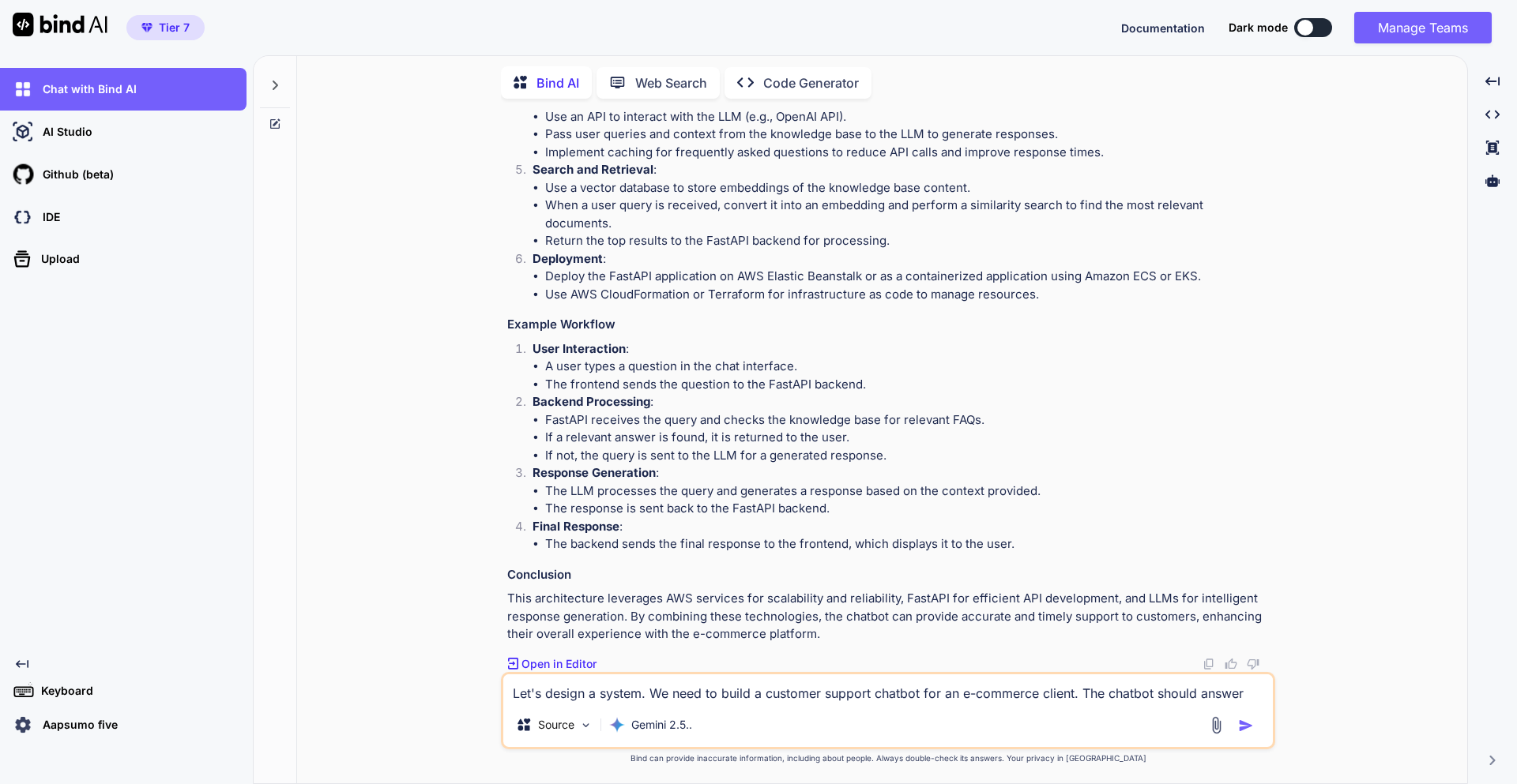
click at [553, 695] on textarea "Let's design a system. We need to build a customer support chatbot for an e-com…" at bounding box center [887, 689] width 770 height 29
paste textarea "Let's design a system. We need to build a customer support chatbot for an e-com…"
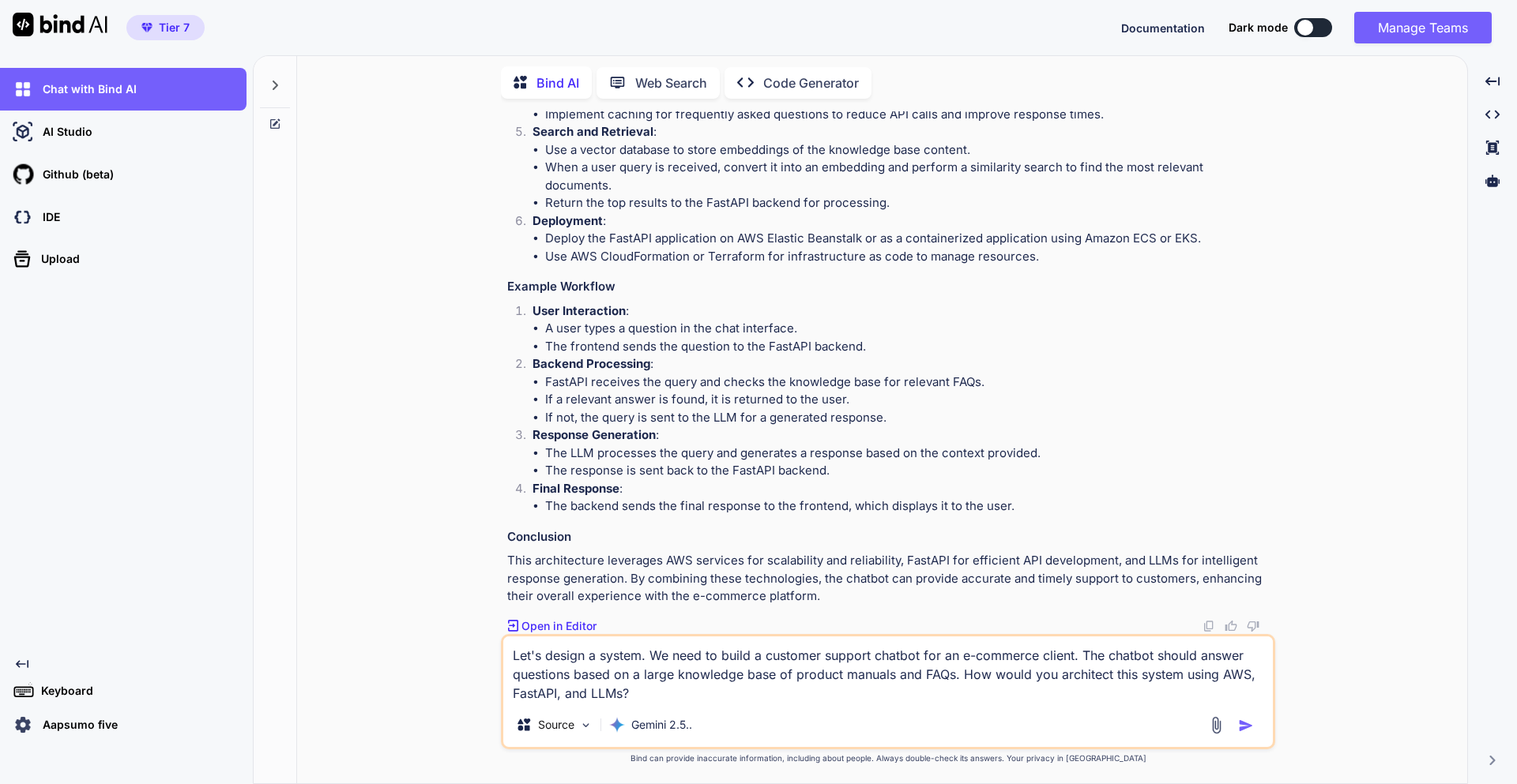
type textarea "Let's design a system. We need to build a customer support chatbot for an e-com…"
click at [1244, 729] on img "button" at bounding box center [1246, 726] width 16 height 16
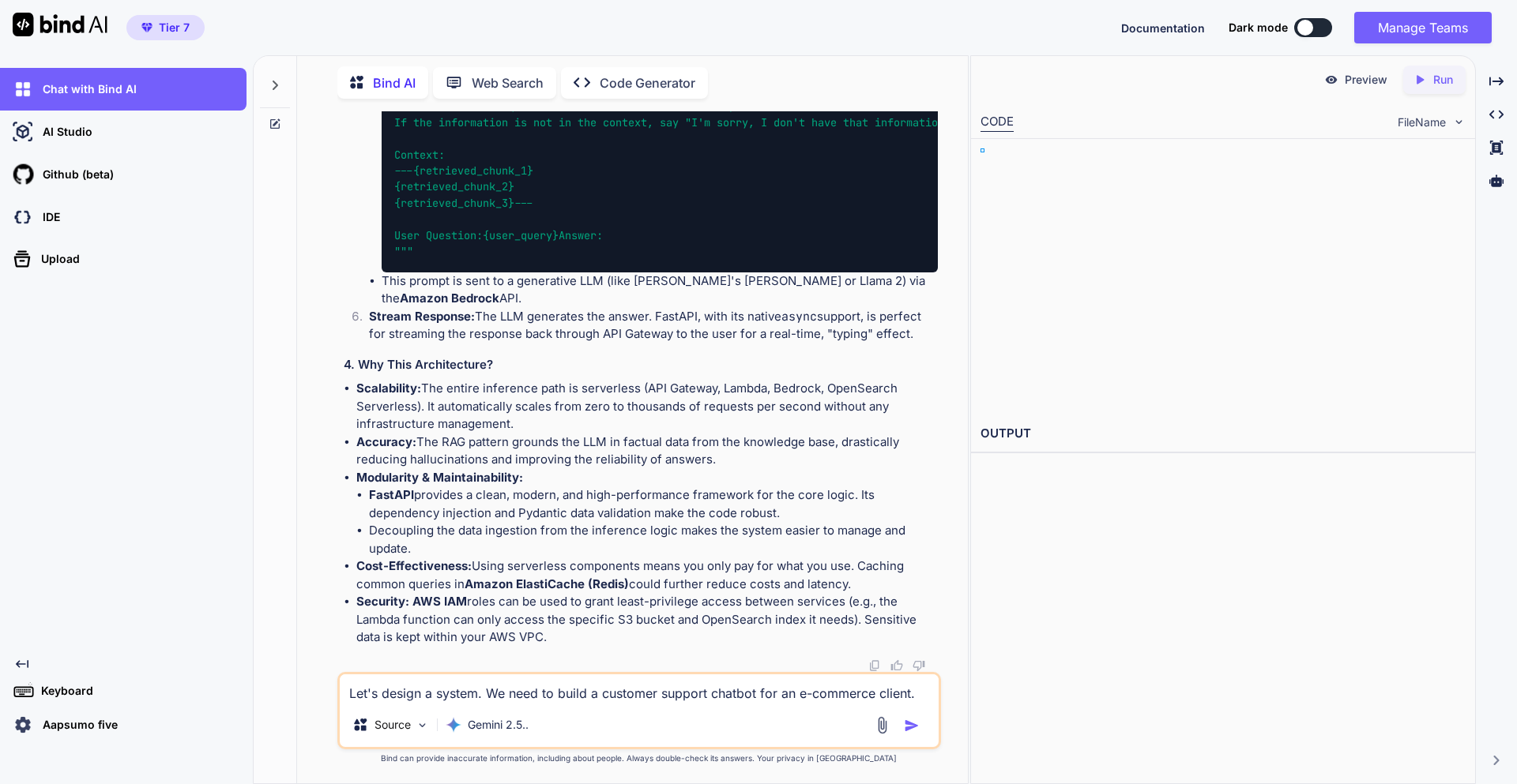
scroll to position [20384, 0]
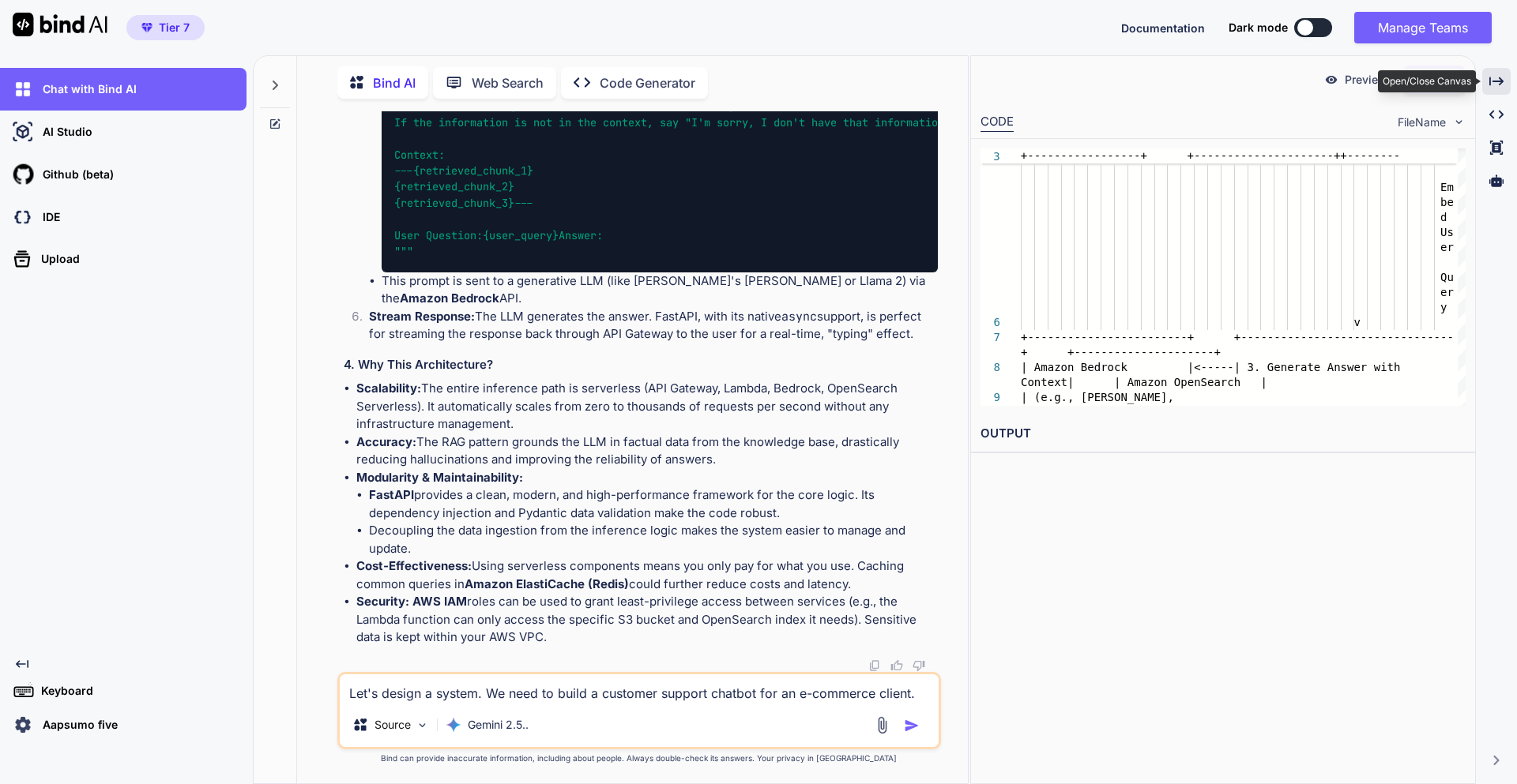
click at [1498, 77] on icon "Created with Pixso." at bounding box center [1496, 81] width 14 height 14
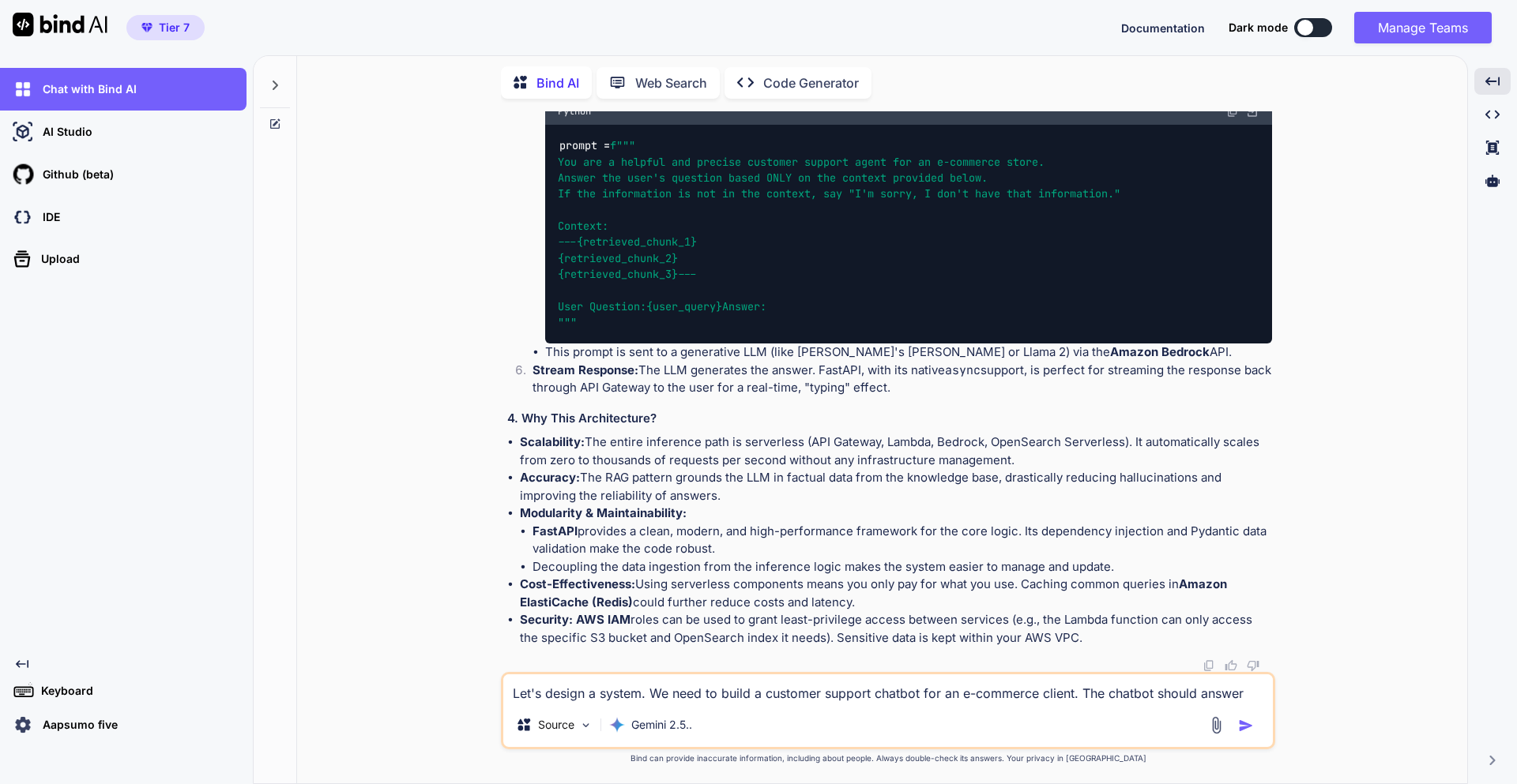
scroll to position [19107, 0]
click at [274, 80] on icon at bounding box center [276, 85] width 6 height 10
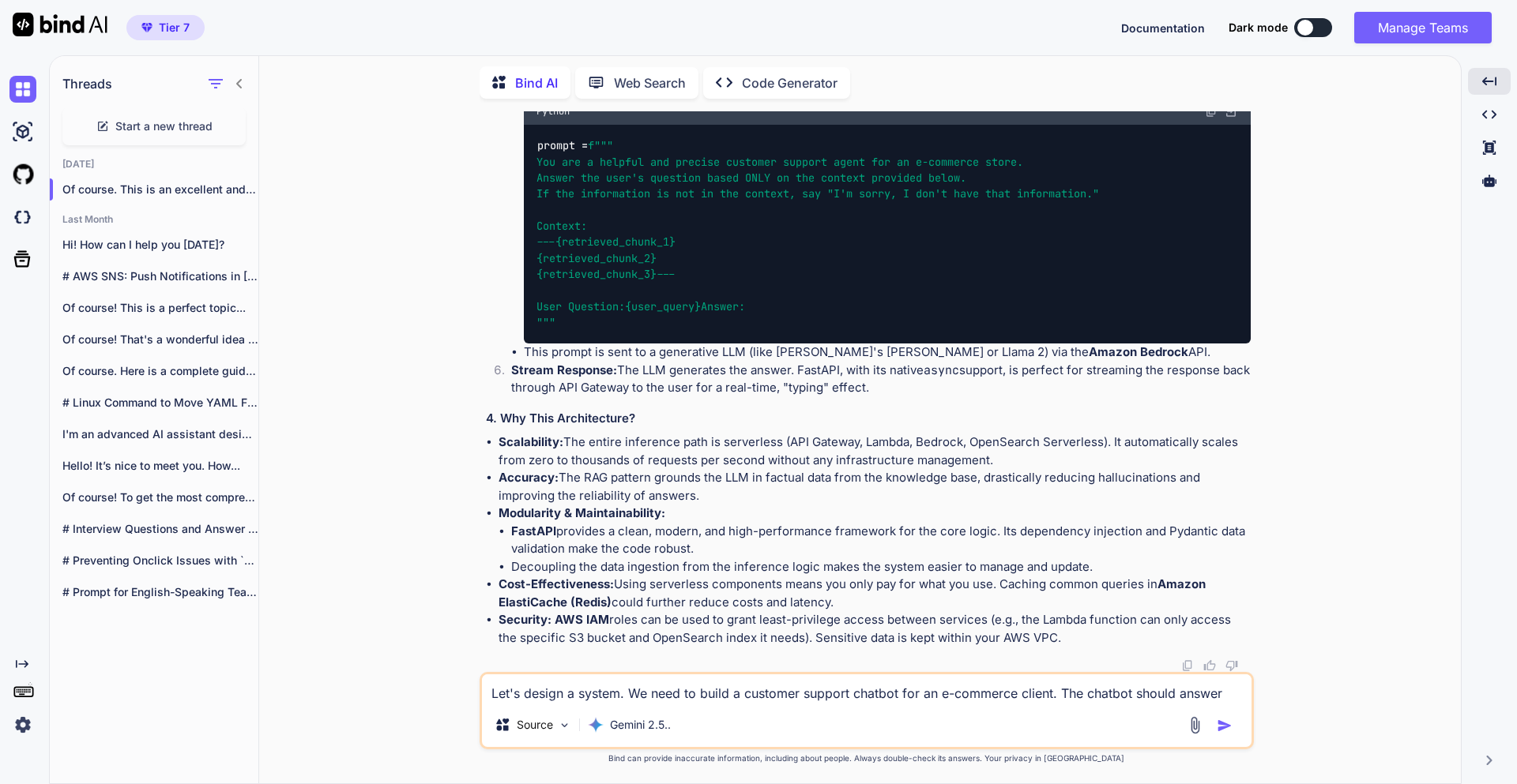
click at [248, 77] on div "Threads" at bounding box center [154, 80] width 209 height 53
click at [241, 77] on icon at bounding box center [239, 83] width 12 height 12
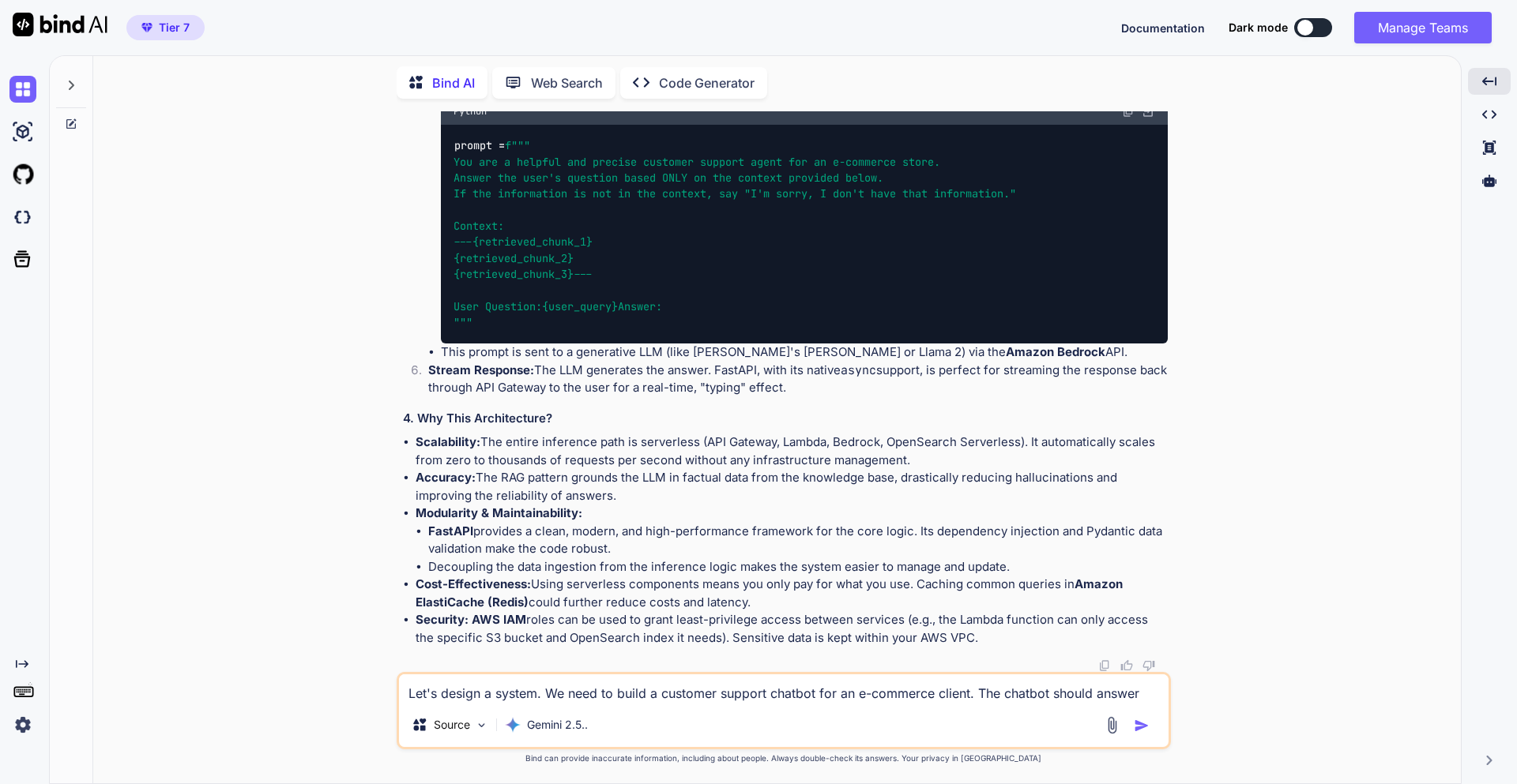
scroll to position [16333, 0]
click at [72, 80] on icon at bounding box center [72, 85] width 6 height 10
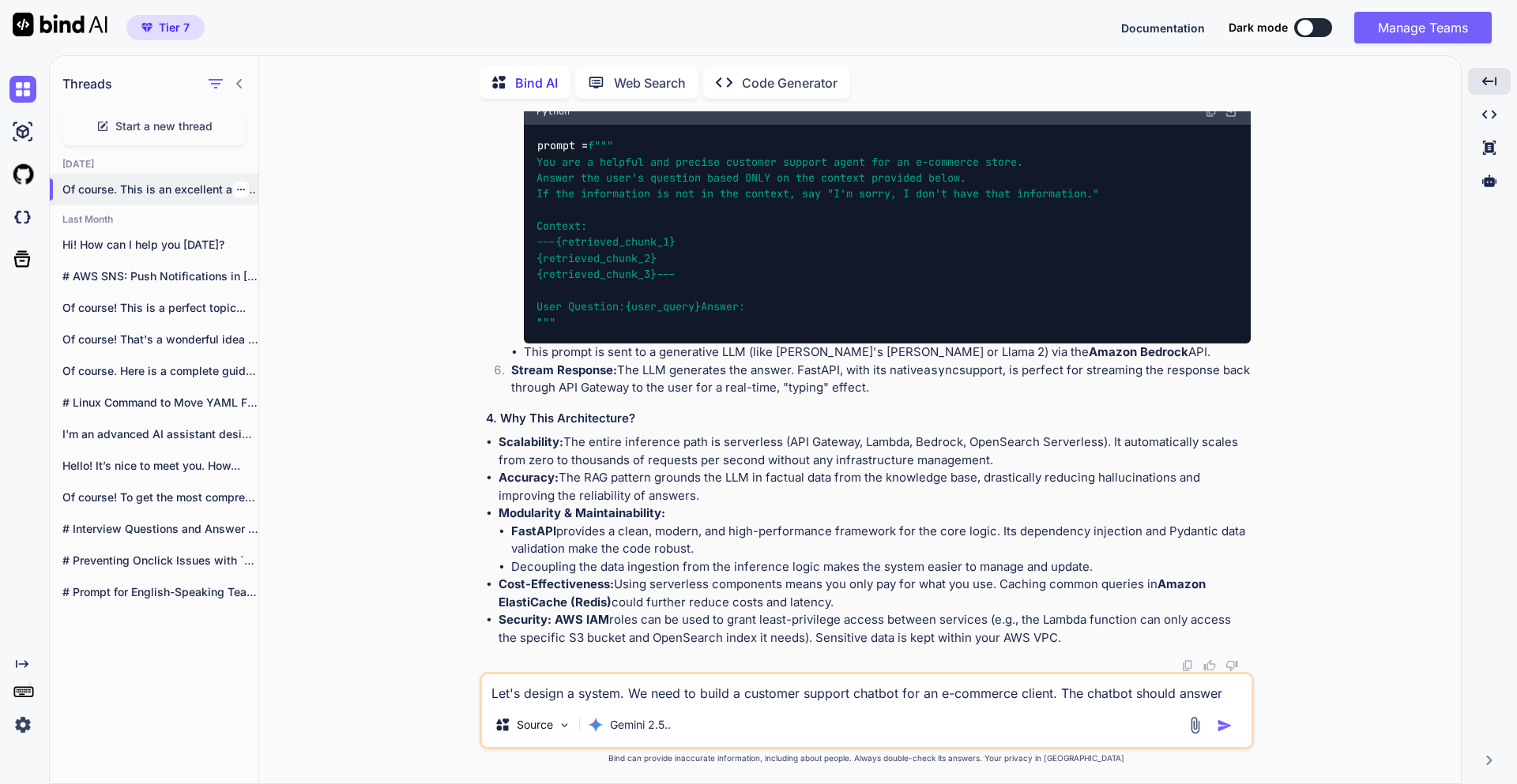
click at [209, 182] on p "Of course. This is an excellent and very..." at bounding box center [159, 189] width 196 height 16
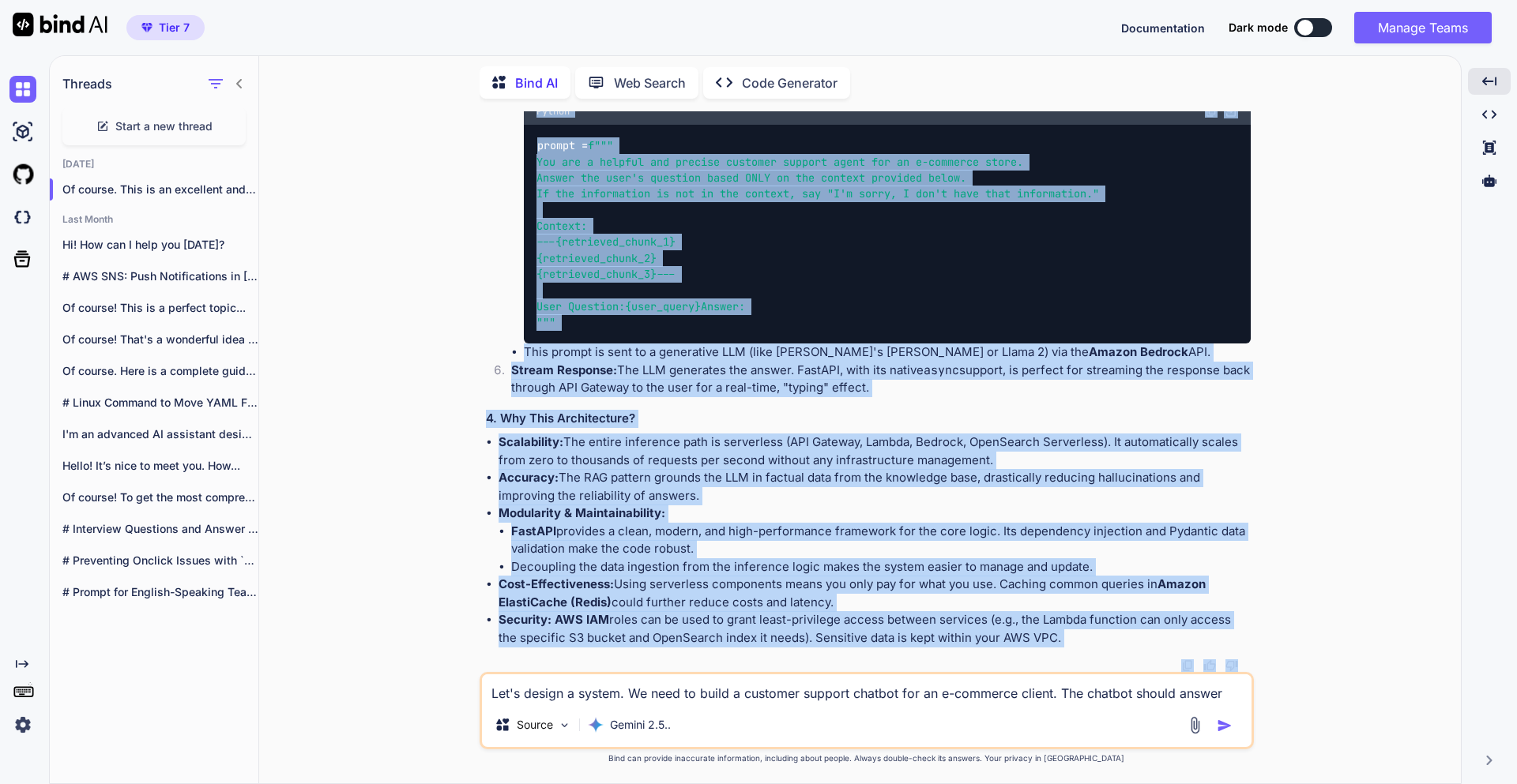
scroll to position [16479, 0]
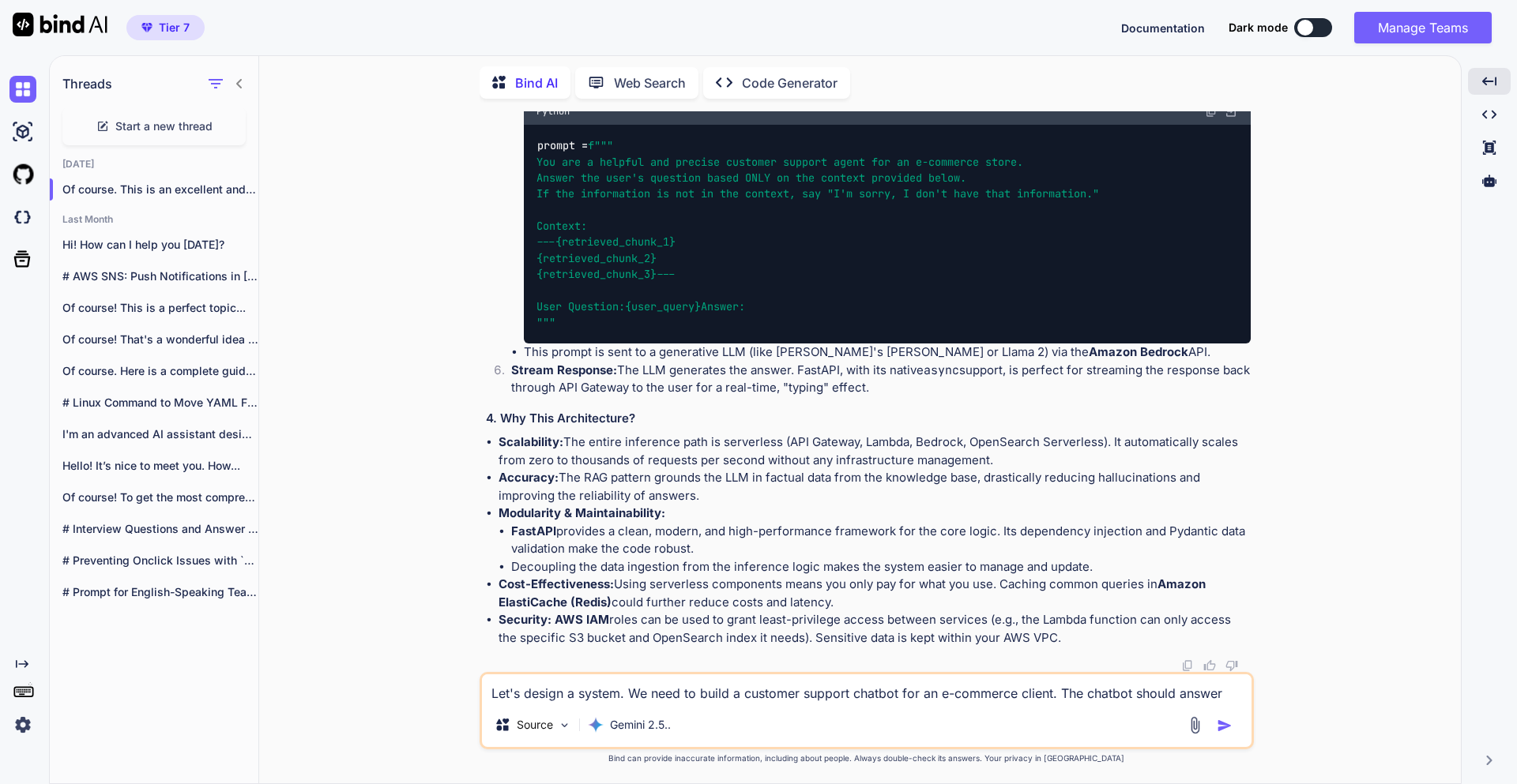
drag, startPoint x: 488, startPoint y: 117, endPoint x: 897, endPoint y: 267, distance: 435.6
copy p "**Lor ip do sitame consec adipisc eli seddoeius temporincid utlaboree do magnaa…"
click at [655, 697] on textarea "Let's design a system. We need to build a customer support chatbot for an e-com…" at bounding box center [866, 689] width 770 height 29
paste textarea "**Act as an expert hiring manager and technical interviewer preparing to interv…"
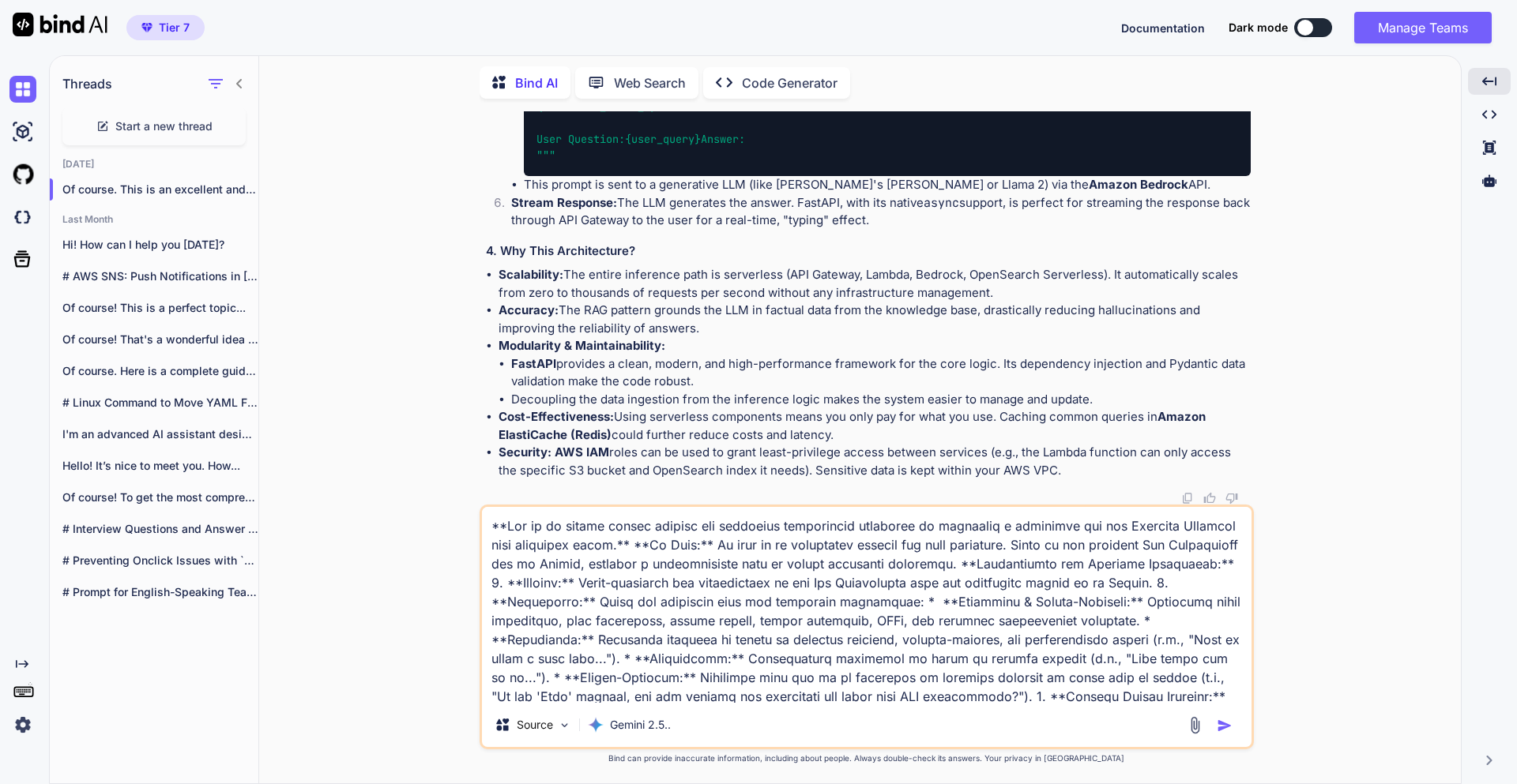
scroll to position [494, 0]
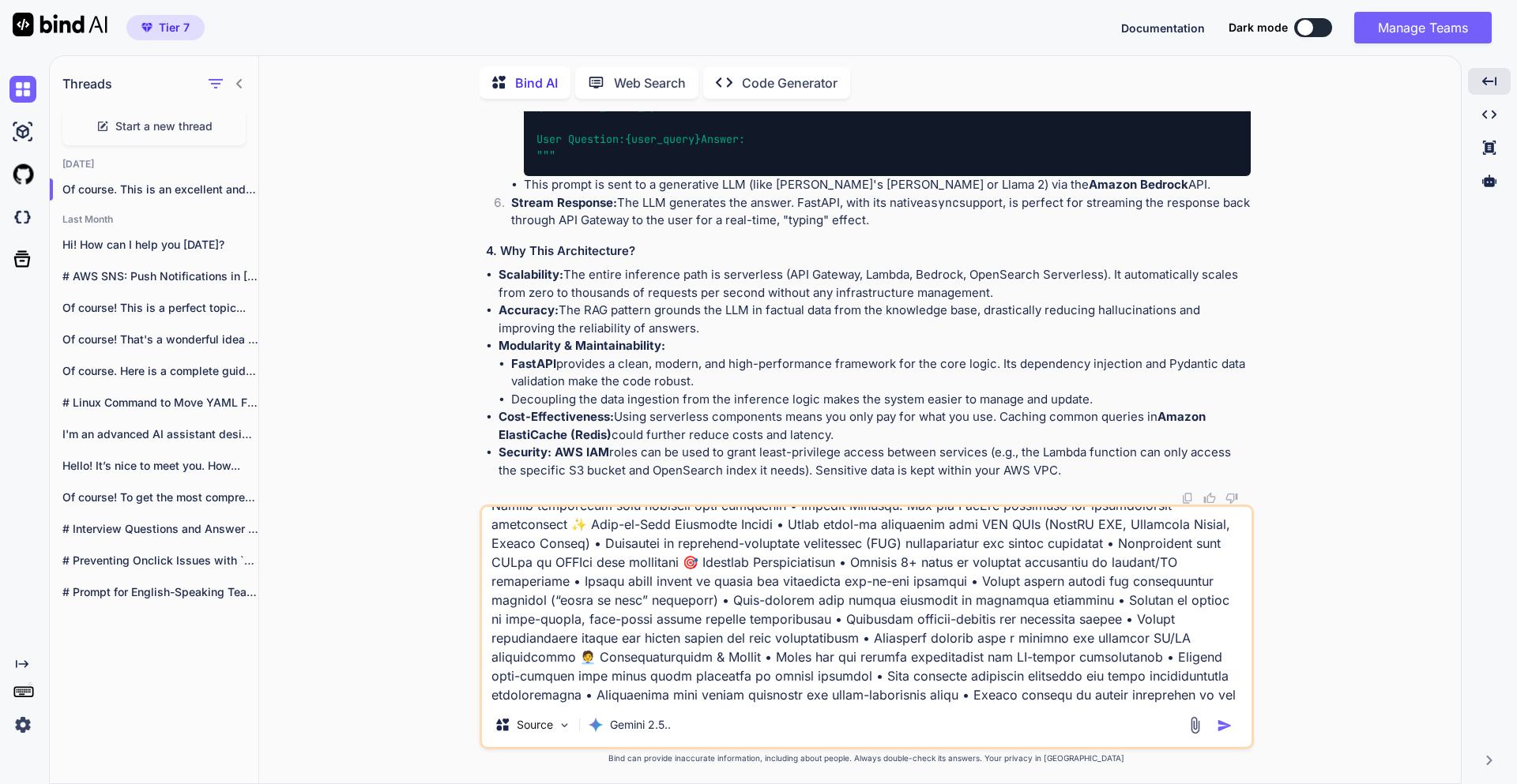
type textarea "**Act as an expert hiring manager and technical interviewer preparing to interv…"
click at [1223, 731] on img "button" at bounding box center [1224, 726] width 16 height 16
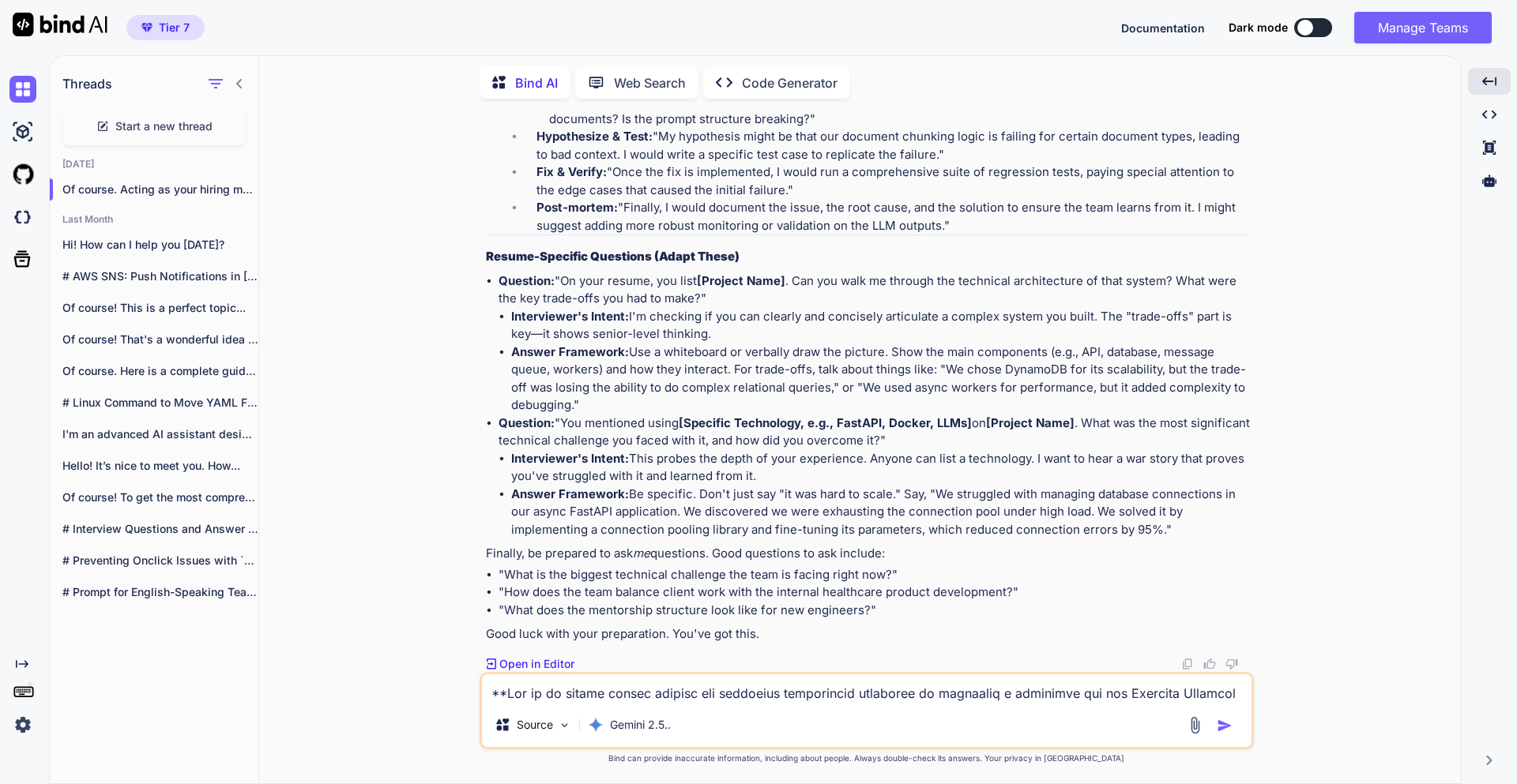
scroll to position [22456, 0]
drag, startPoint x: 561, startPoint y: 381, endPoint x: 1073, endPoint y: 398, distance: 512.3
copy li "You're deploying a FastAPI application on AWS Lambda. What are the key consider…"
click at [634, 688] on textarea at bounding box center [866, 689] width 770 height 29
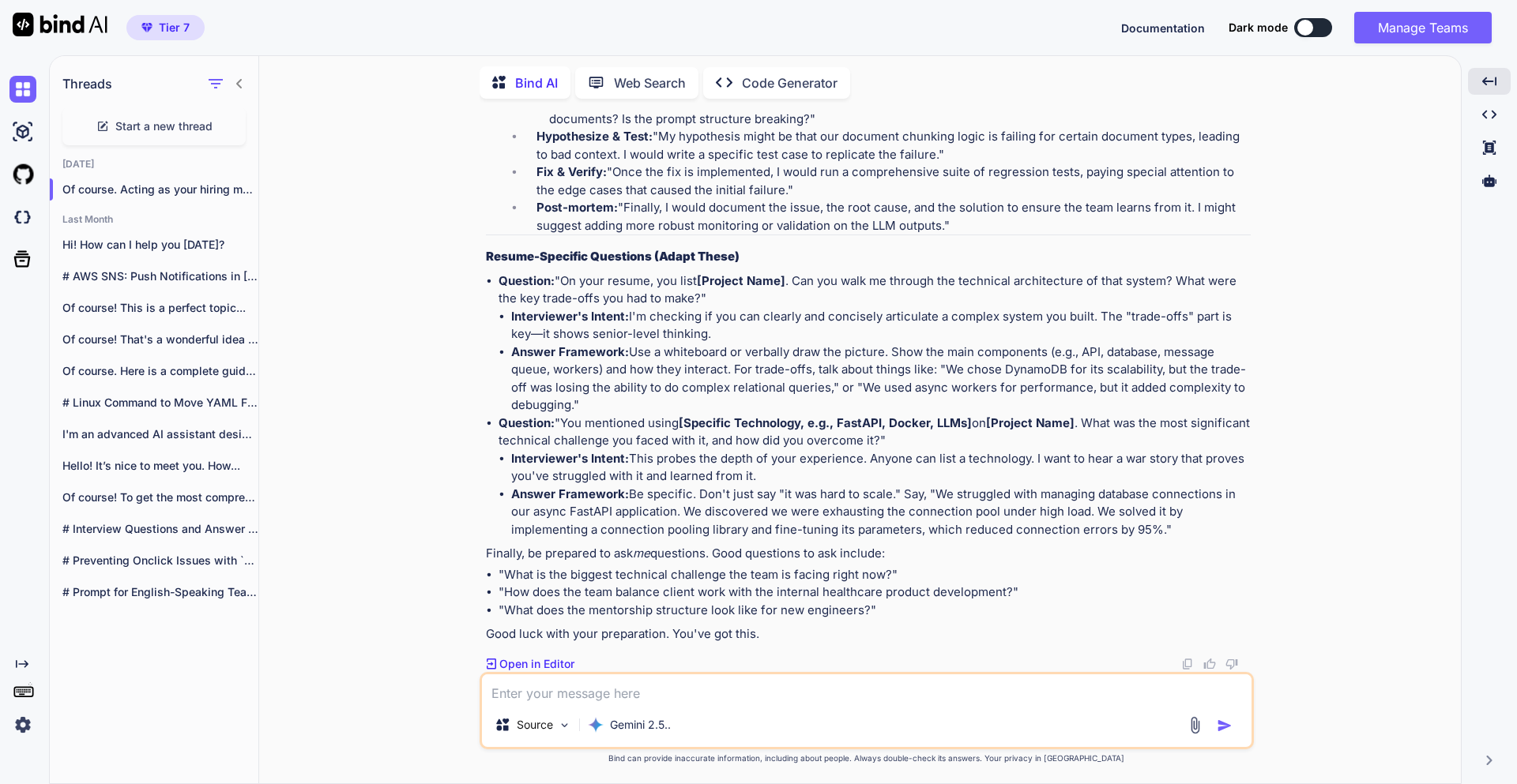
paste textarea "You're deploying a FastAPI application on AWS Lambda. What are the key consider…"
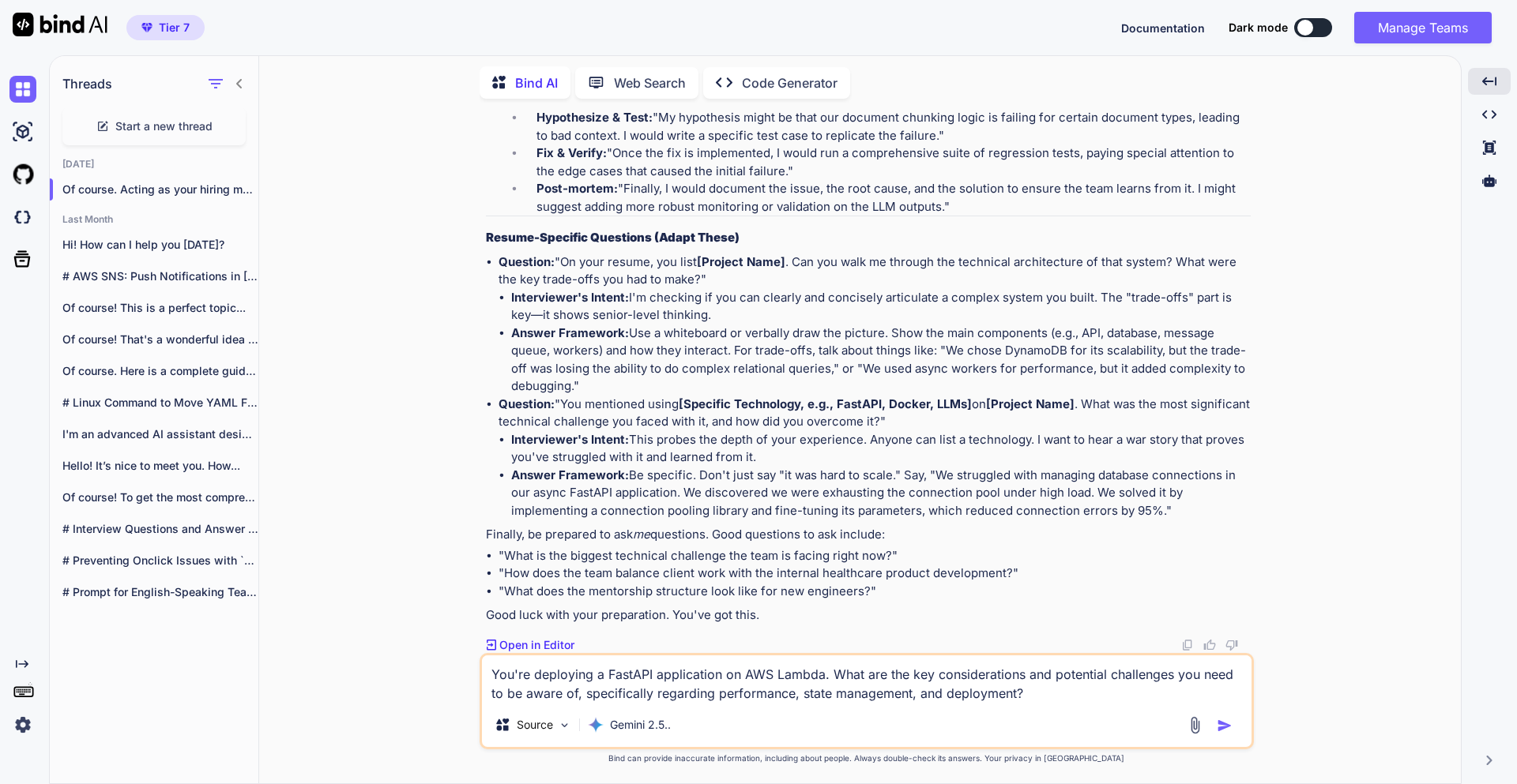
type textarea "You're deploying a FastAPI application on AWS Lambda. What are the key consider…"
click at [1220, 728] on img "button" at bounding box center [1224, 726] width 16 height 16
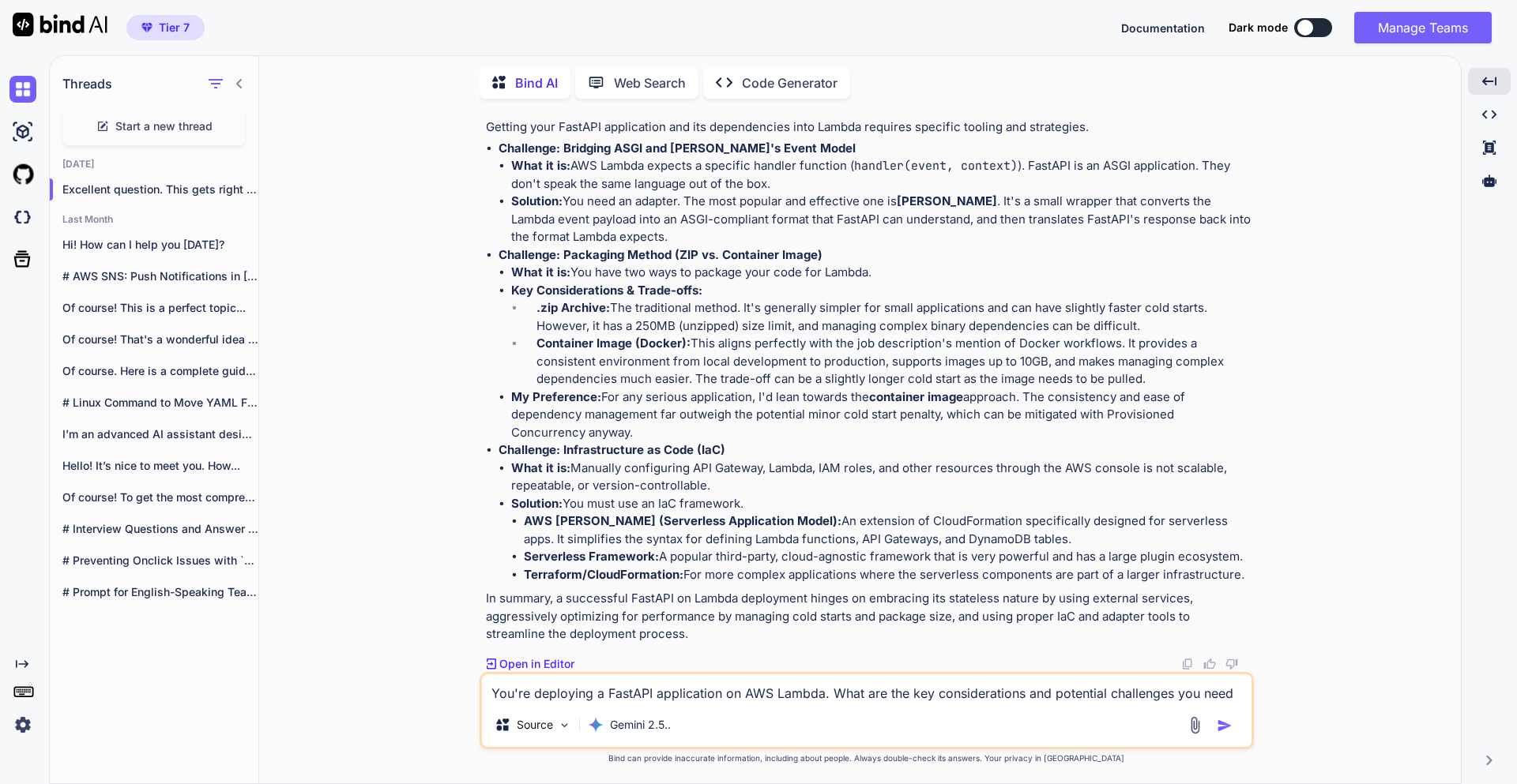
scroll to position [22016, 0]
click at [635, 696] on textarea "You're deploying a FastAPI application on AWS Lambda. What are the key consider…" at bounding box center [866, 689] width 770 height 29
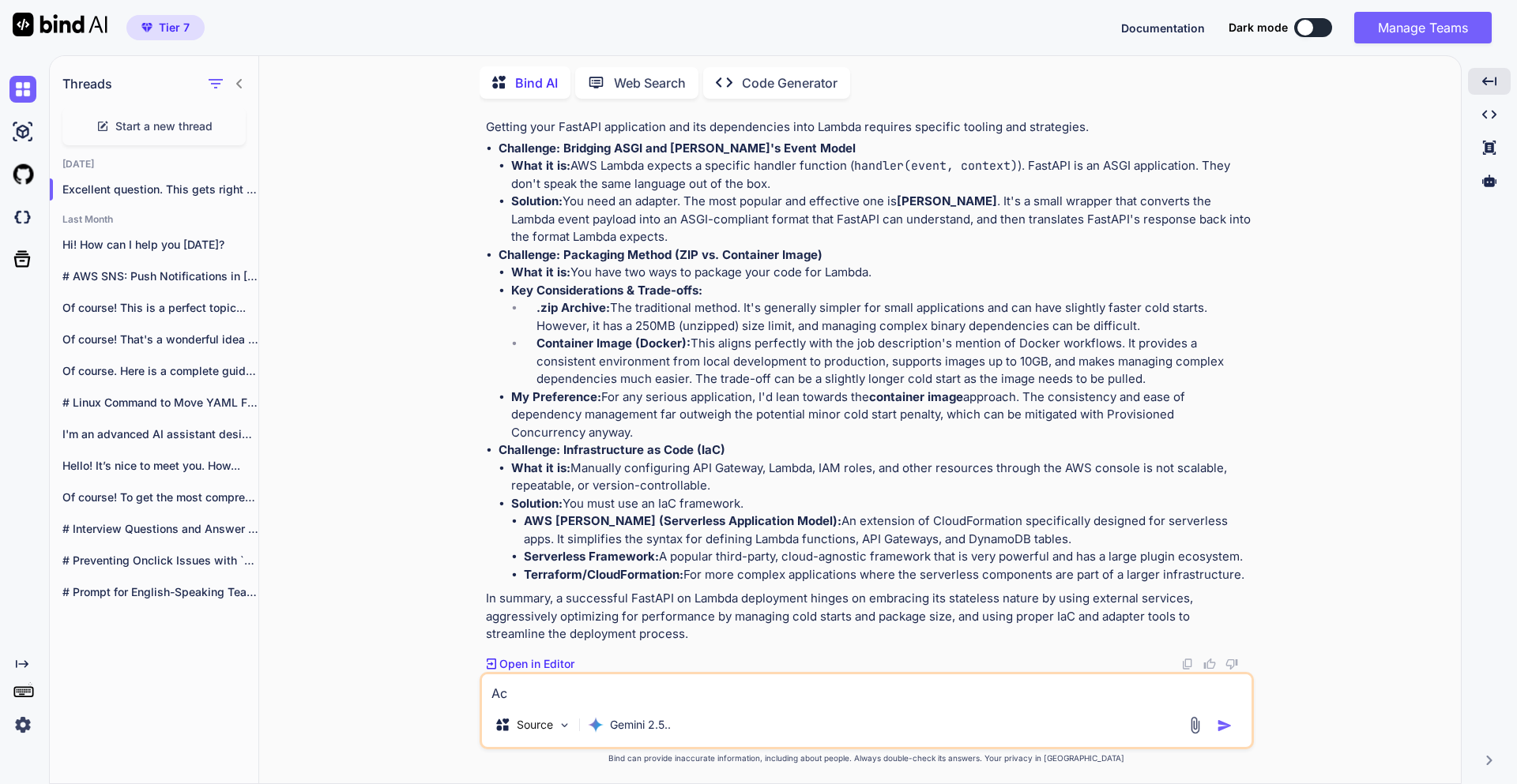
type textarea "A"
click at [532, 693] on textarea at bounding box center [866, 689] width 770 height 29
click at [542, 683] on textarea at bounding box center [866, 689] width 770 height 29
paste textarea "Python Software Architecture System Design Asynchronous Programming AWS Cloud S…"
type textarea "Python Software Architecture System Design Asynchronous Programming AWS Cloud S…"
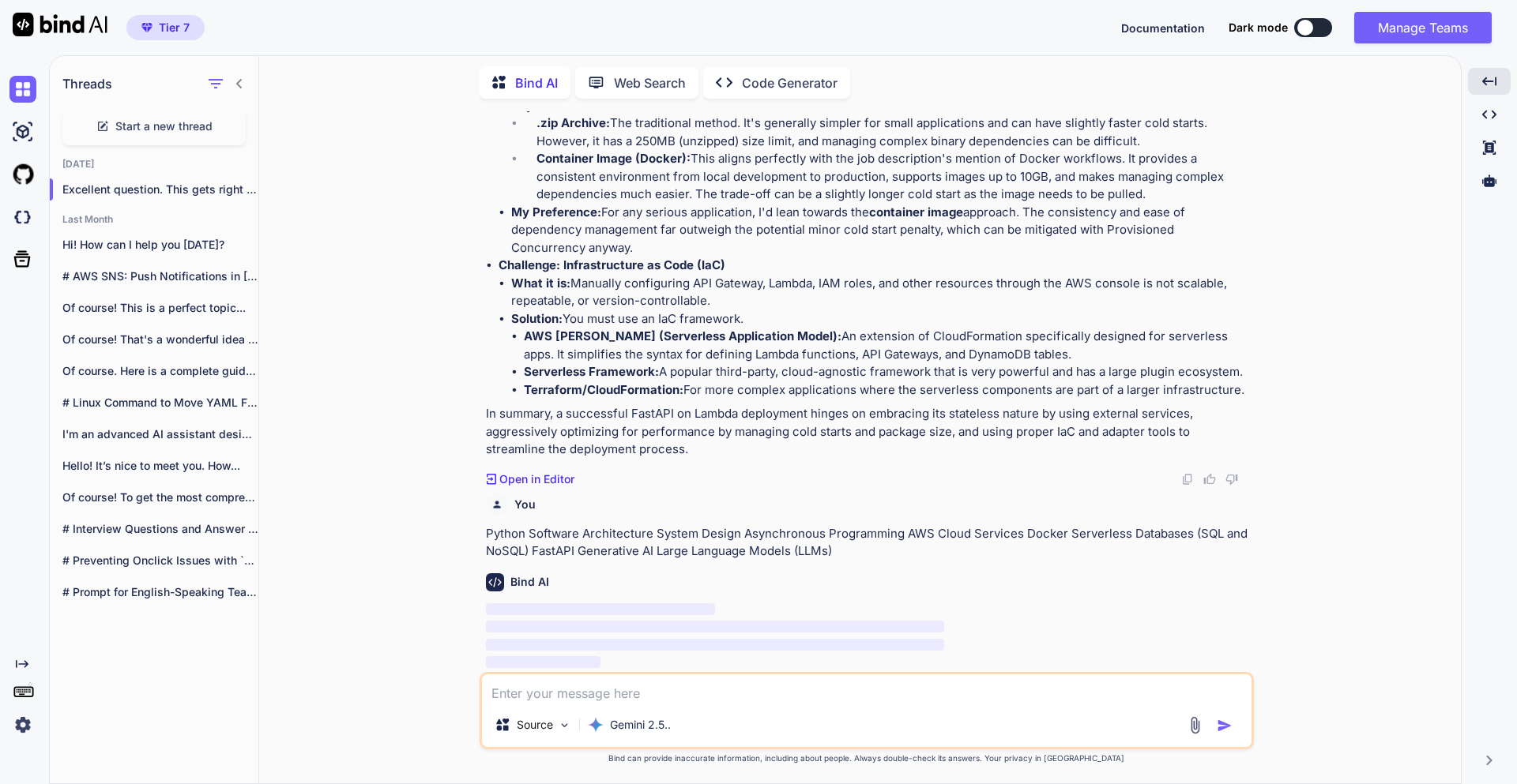
scroll to position [25517, 0]
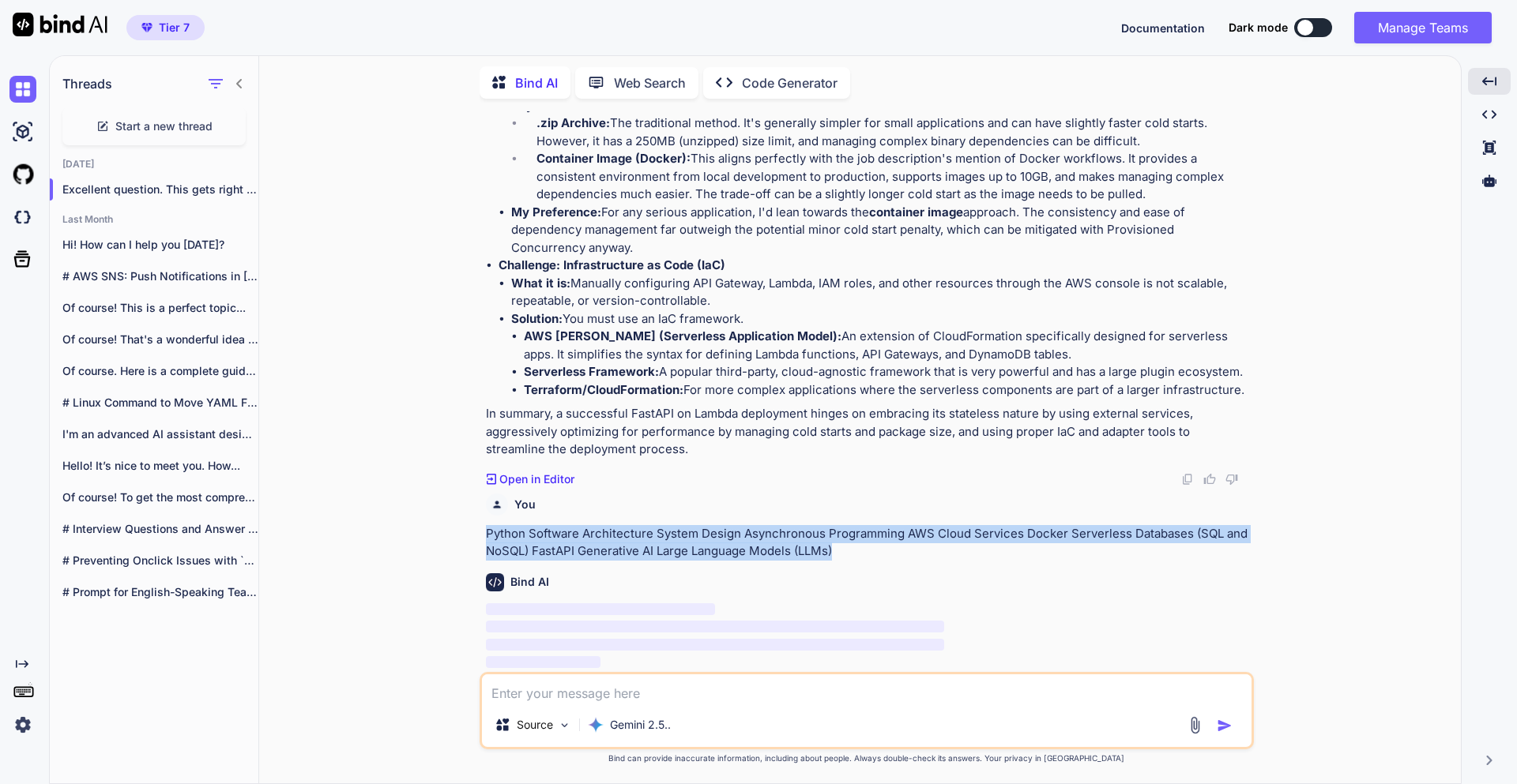
drag, startPoint x: 847, startPoint y: 550, endPoint x: 484, endPoint y: 528, distance: 363.7
click at [484, 528] on div "You How to fix this issue 2025-08-29_11-47 png 192.98 KB Bind AI How to Fix the…" at bounding box center [868, 392] width 771 height 561
copy p "Python Software Architecture System Design Asynchronous Programming AWS Cloud S…"
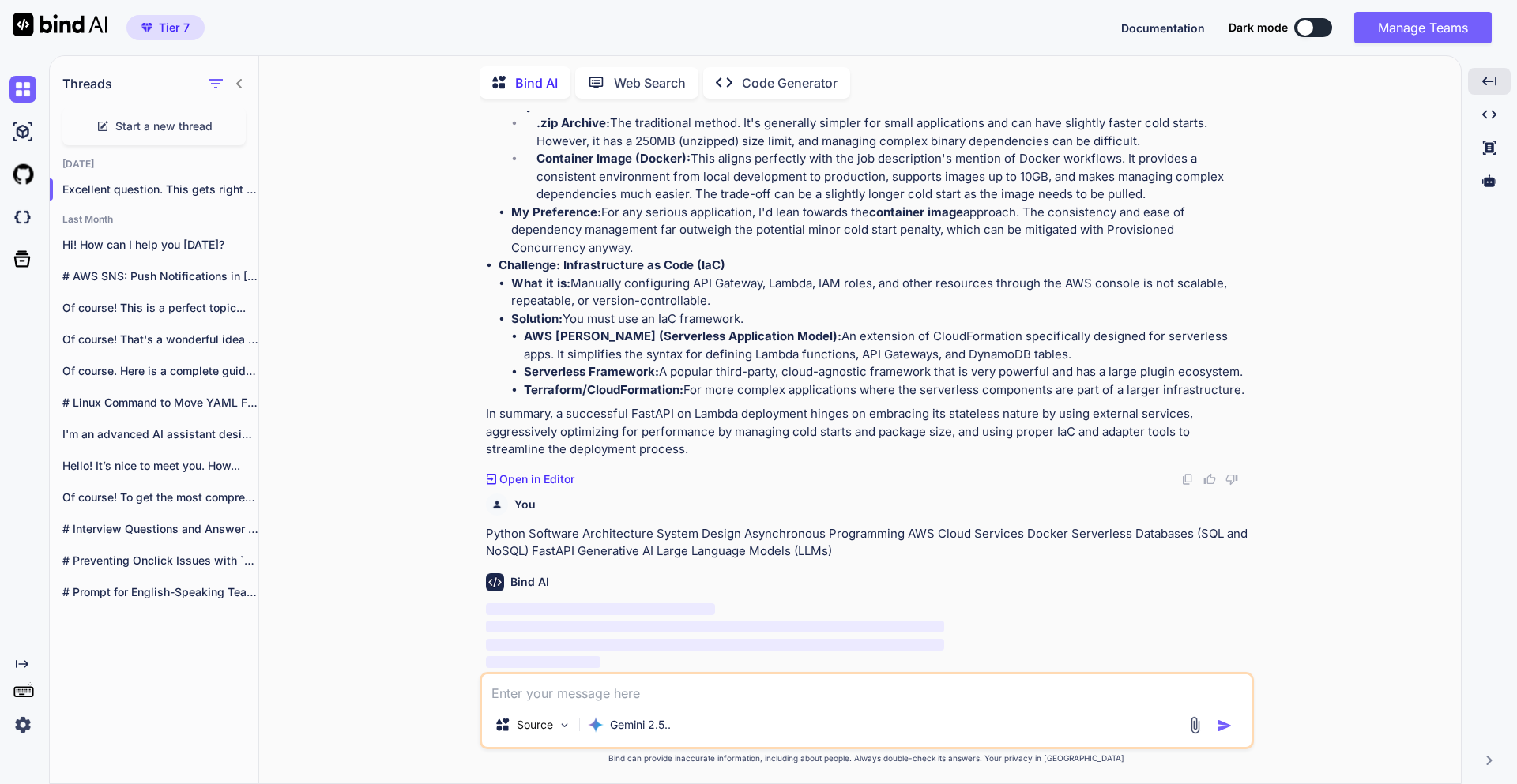
click at [534, 700] on textarea at bounding box center [866, 689] width 770 height 29
click at [540, 701] on textarea "skills:" at bounding box center [866, 689] width 770 height 29
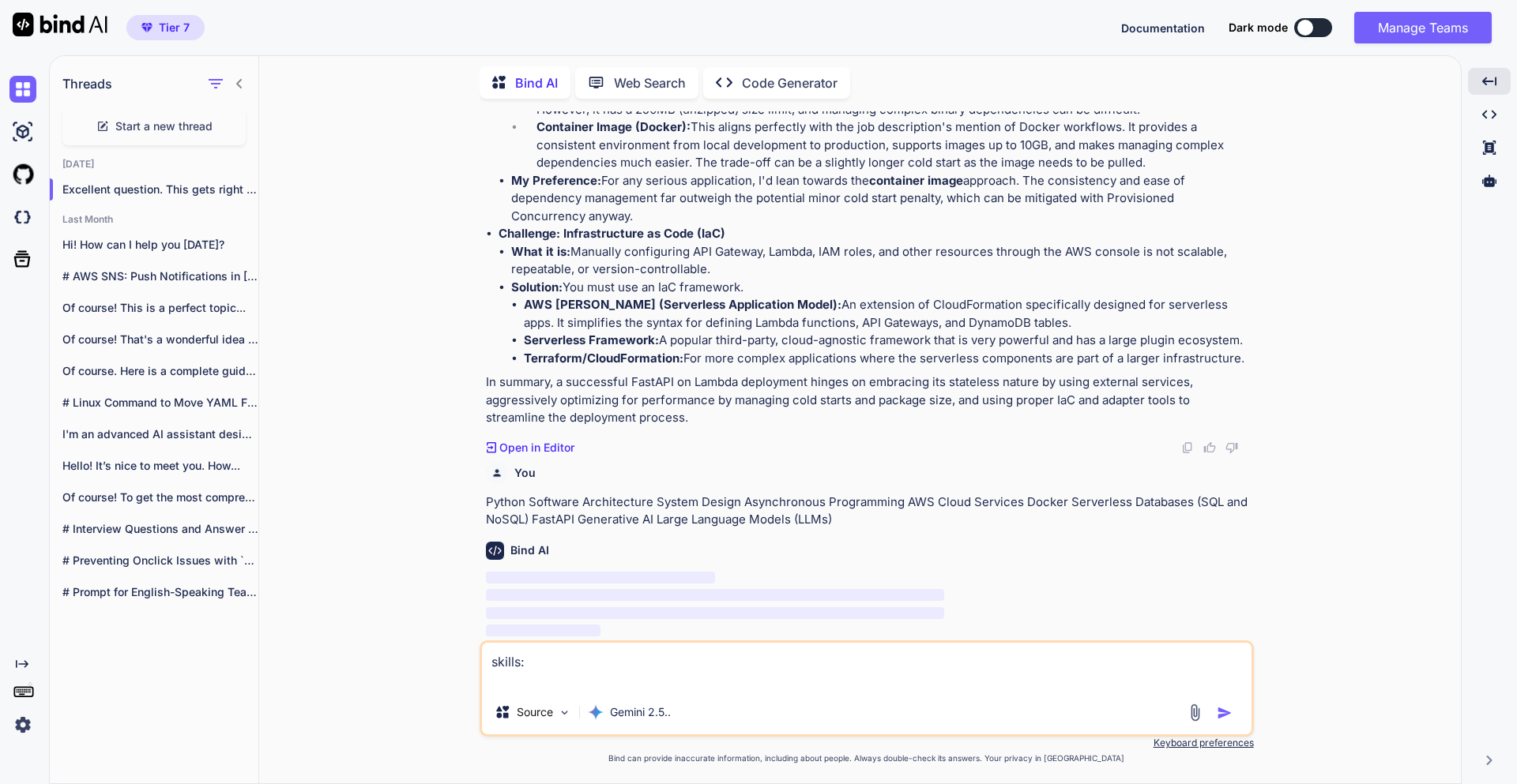
paste textarea "Python Software Architecture System Design Asynchronous Programming AWS Cloud S…"
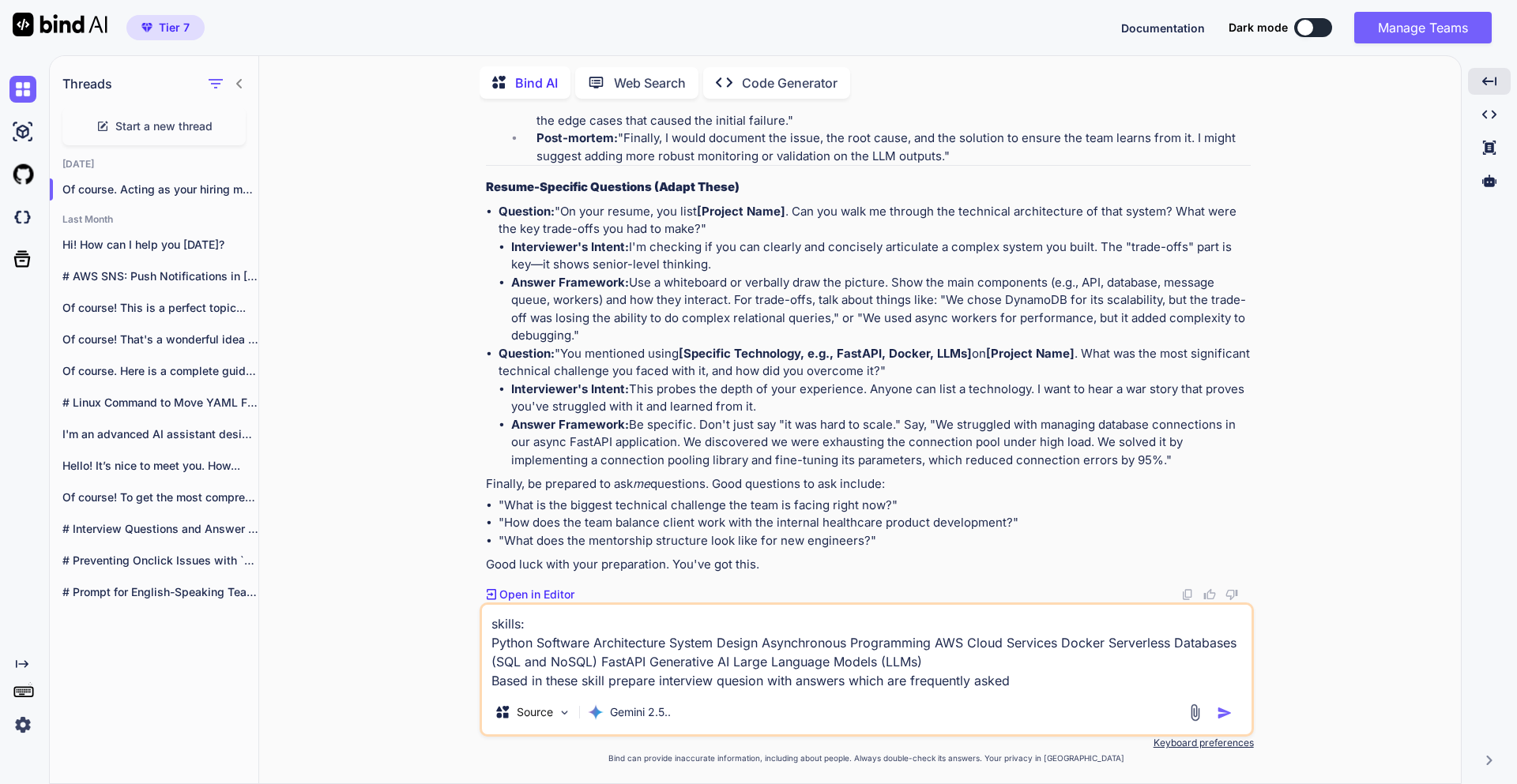
type textarea "skills: Python Software Architecture System Design Asynchronous Programming AWS…"
click at [1221, 709] on img "button" at bounding box center [1224, 712] width 16 height 16
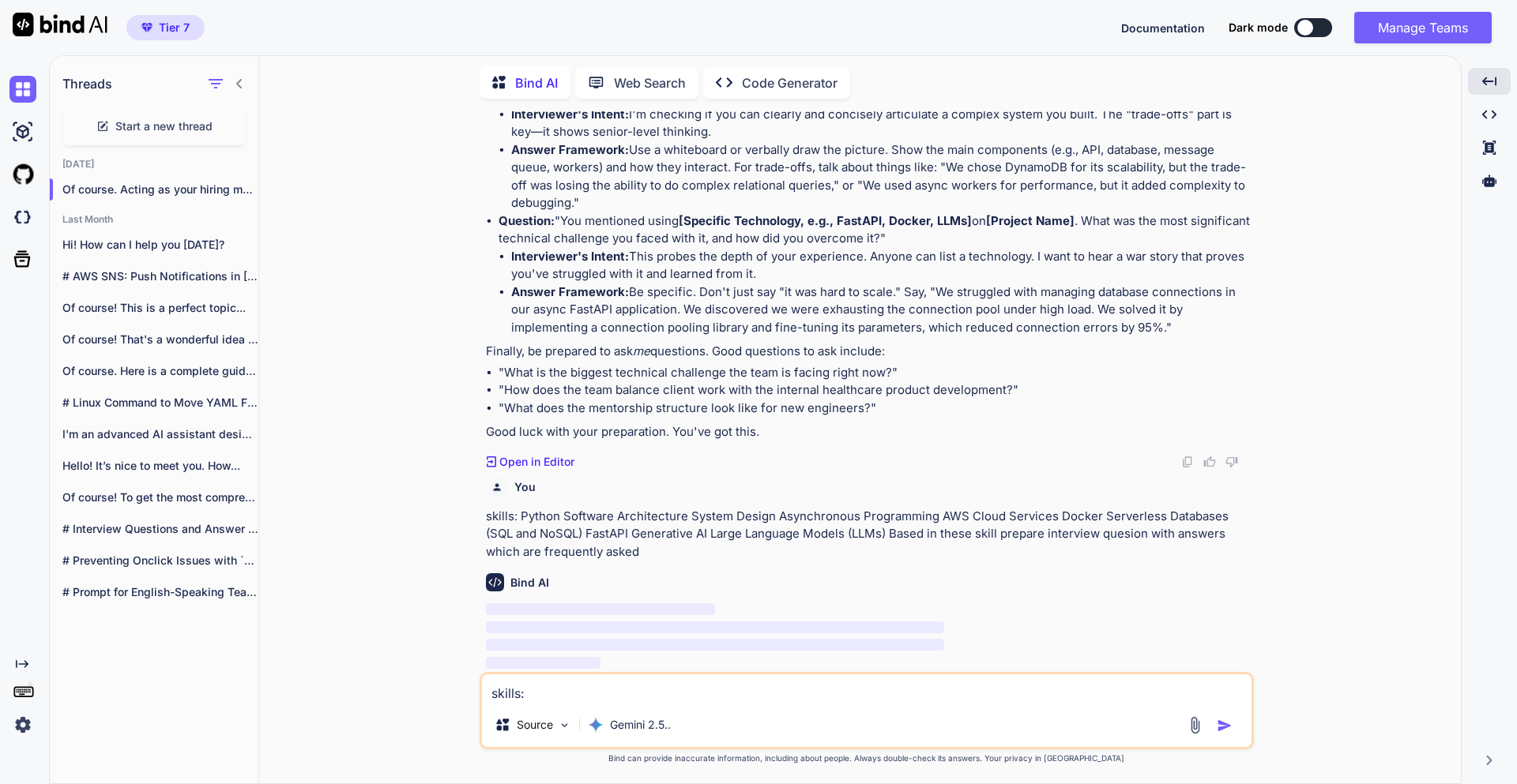
scroll to position [28276, 0]
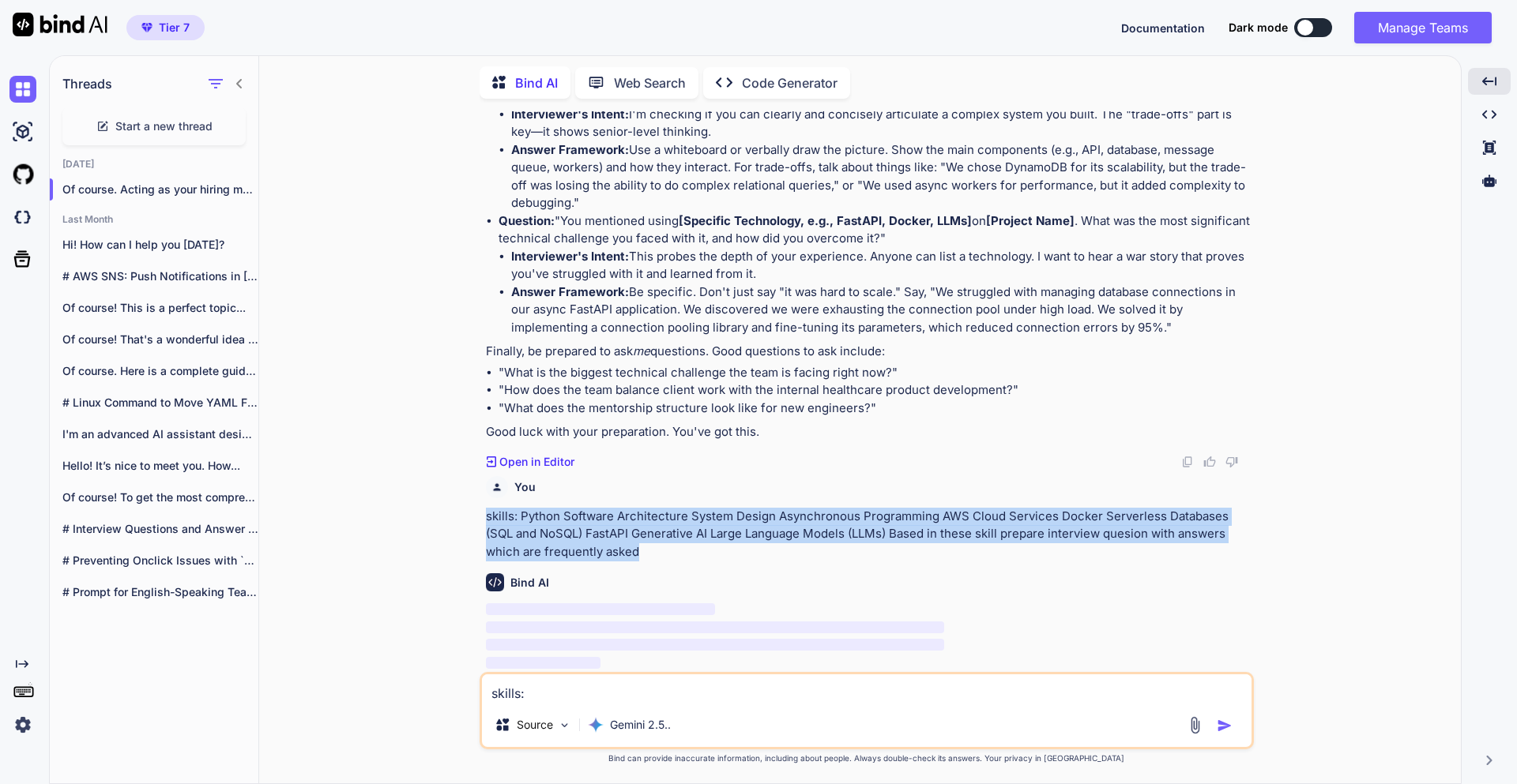
drag, startPoint x: 641, startPoint y: 553, endPoint x: 477, endPoint y: 503, distance: 171.5
click at [477, 503] on div "You How to fix this issue 2025-08-29_11-47 png 192.98 KB Bind AI How to Fix the…" at bounding box center [866, 447] width 1189 height 672
copy p "skills: Python Software Architecture System Design Asynchronous Programming AWS…"
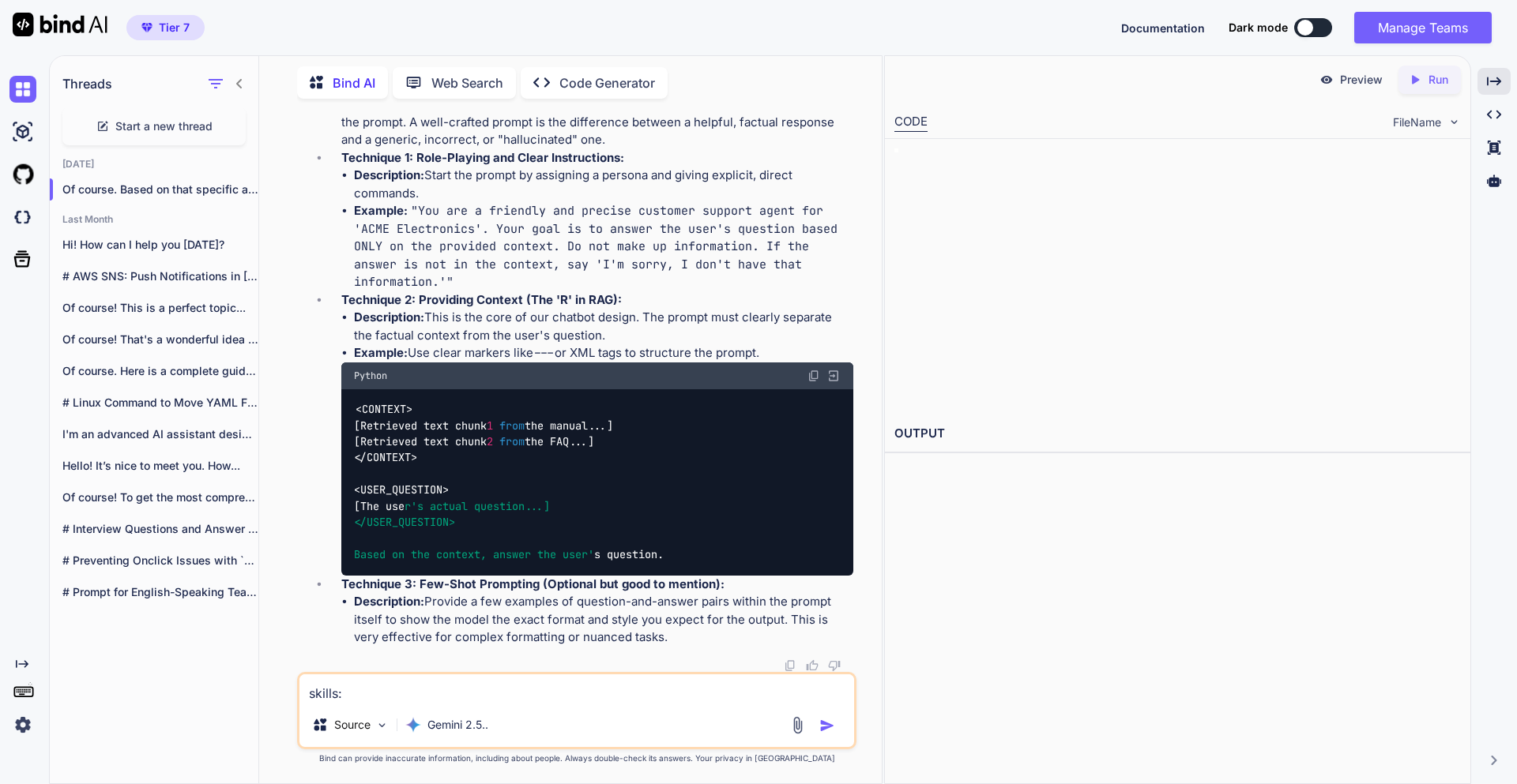
scroll to position [34124, 0]
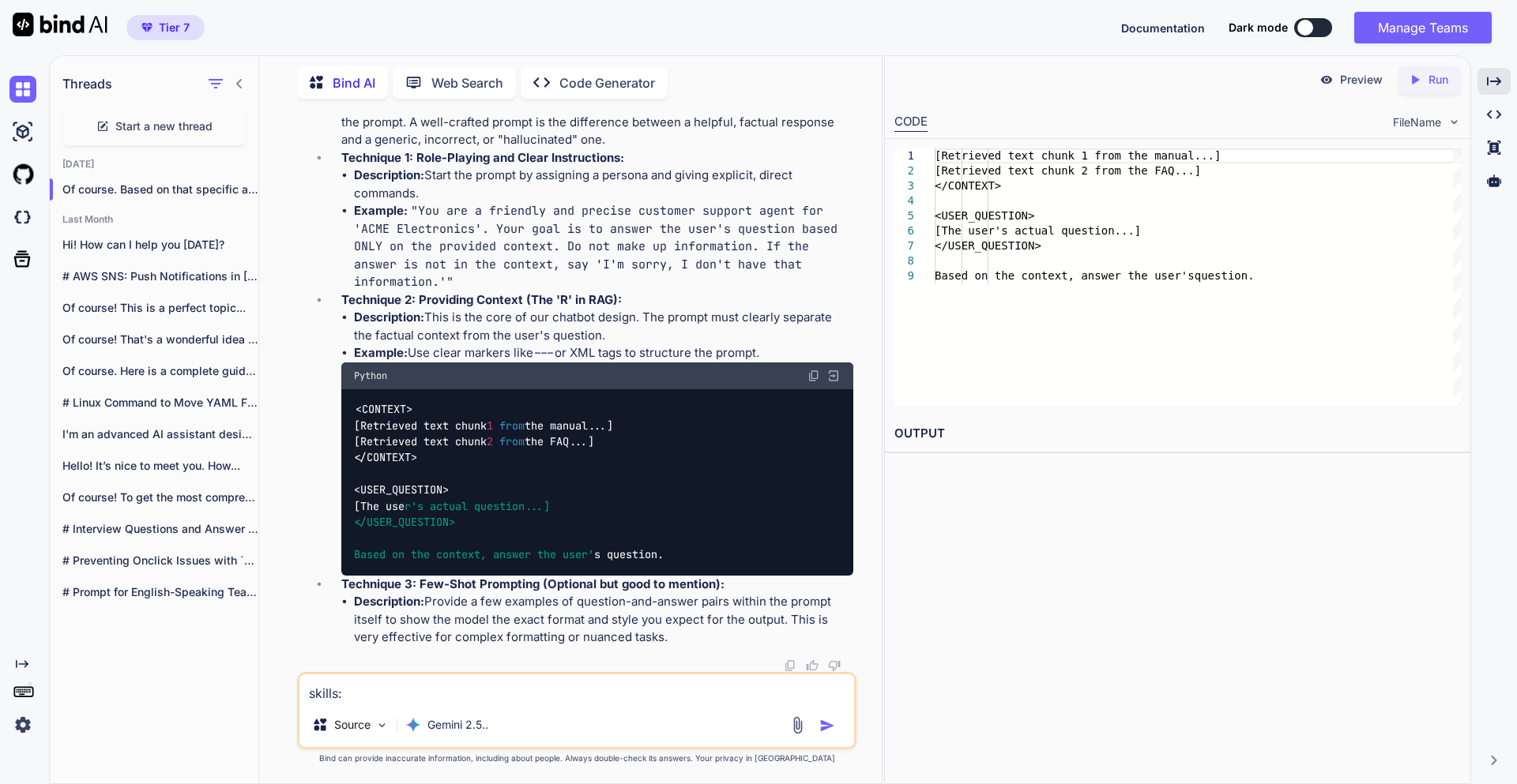
click at [234, 72] on div at bounding box center [224, 83] width 41 height 22
click at [232, 80] on div at bounding box center [224, 83] width 41 height 22
click at [239, 81] on icon at bounding box center [239, 84] width 6 height 10
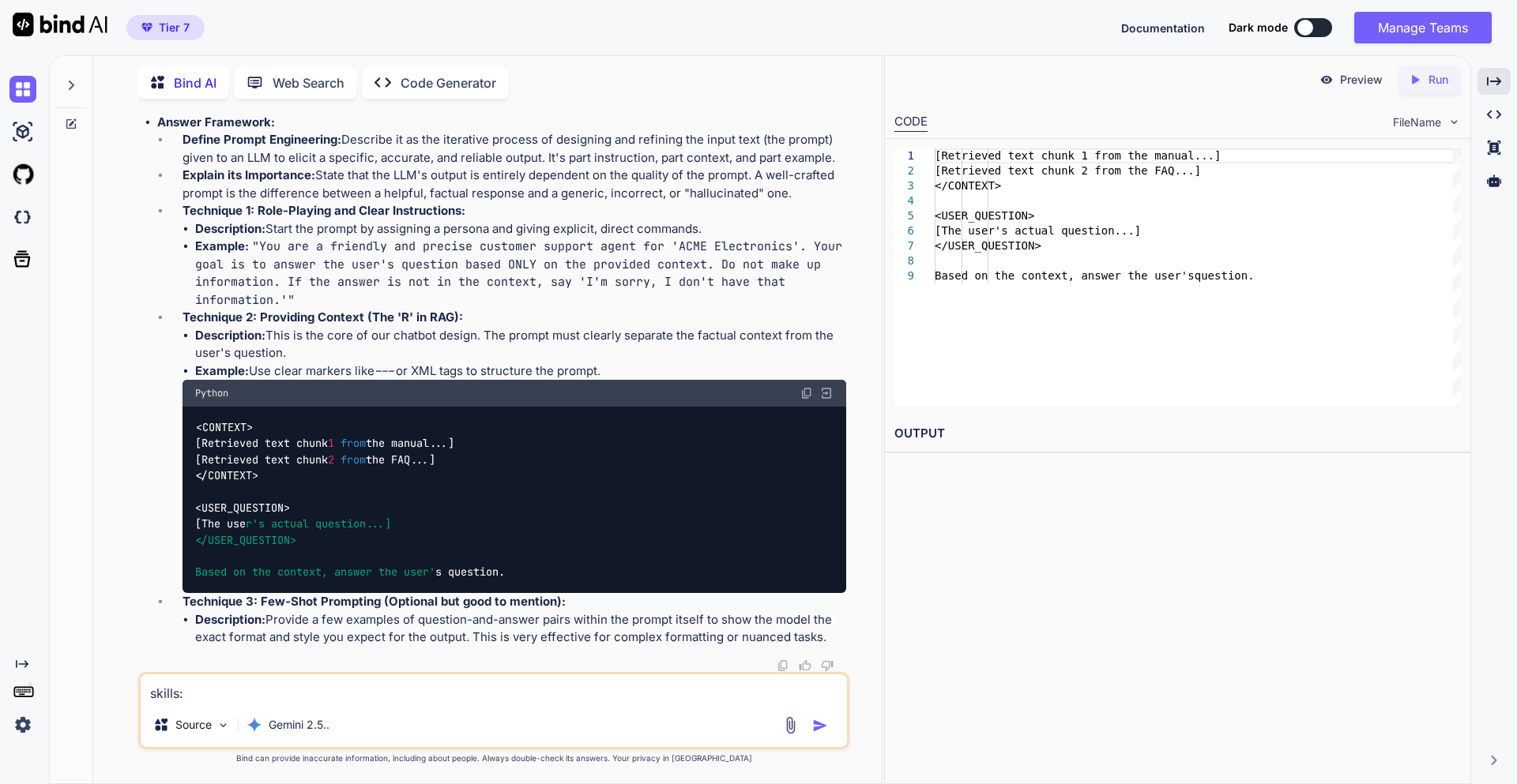
scroll to position [30468, 0]
click at [1492, 72] on div "Created with Pixso." at bounding box center [1494, 81] width 33 height 27
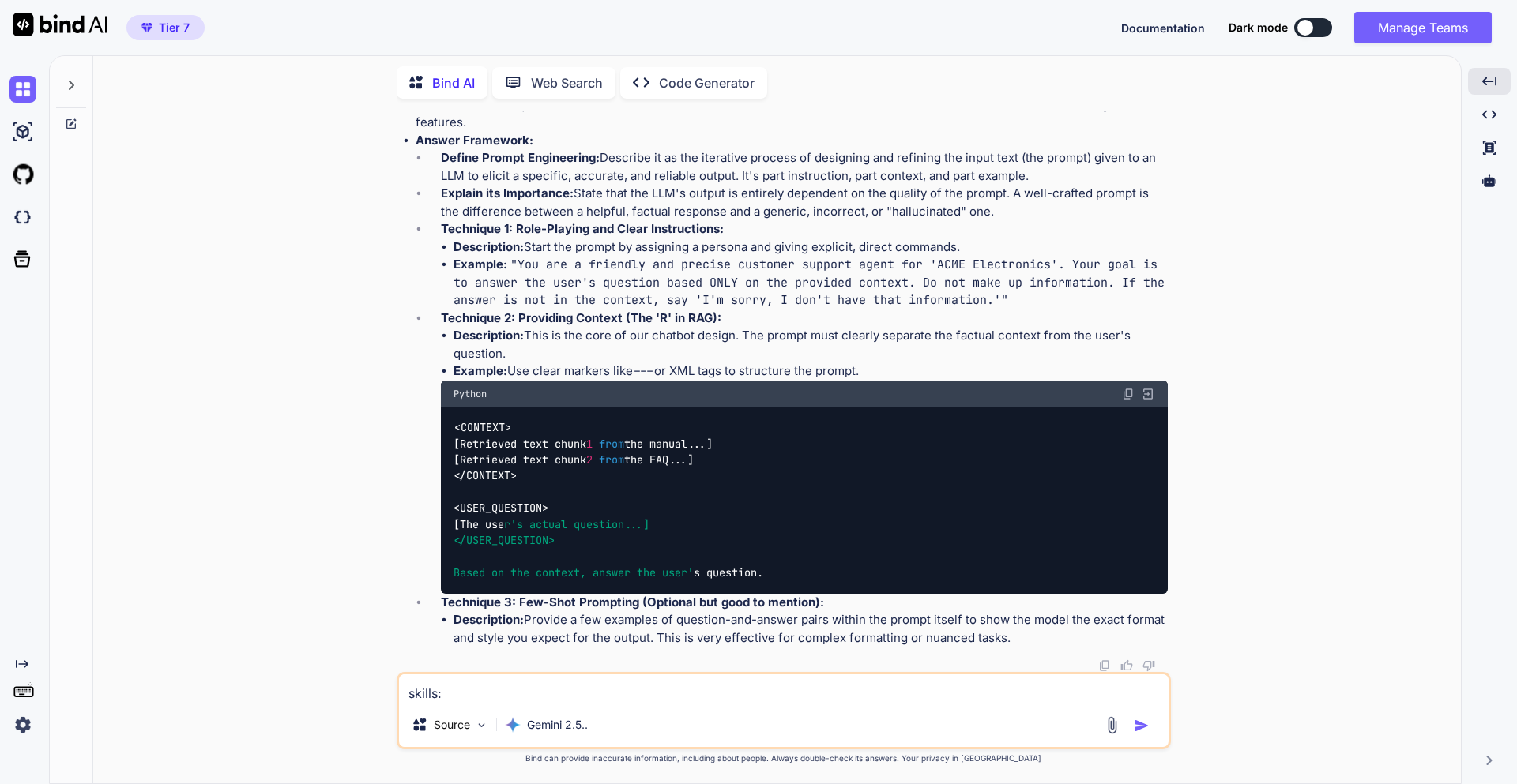
scroll to position [29204, 0]
drag, startPoint x: 480, startPoint y: 290, endPoint x: 752, endPoint y: 307, distance: 272.5
copy li "What are the key features of FastAPI that make it a strong choice for building …"
click at [696, 692] on textarea "skills: Python Software Architecture System Design Asynchronous Programming AWS…" at bounding box center [783, 689] width 770 height 29
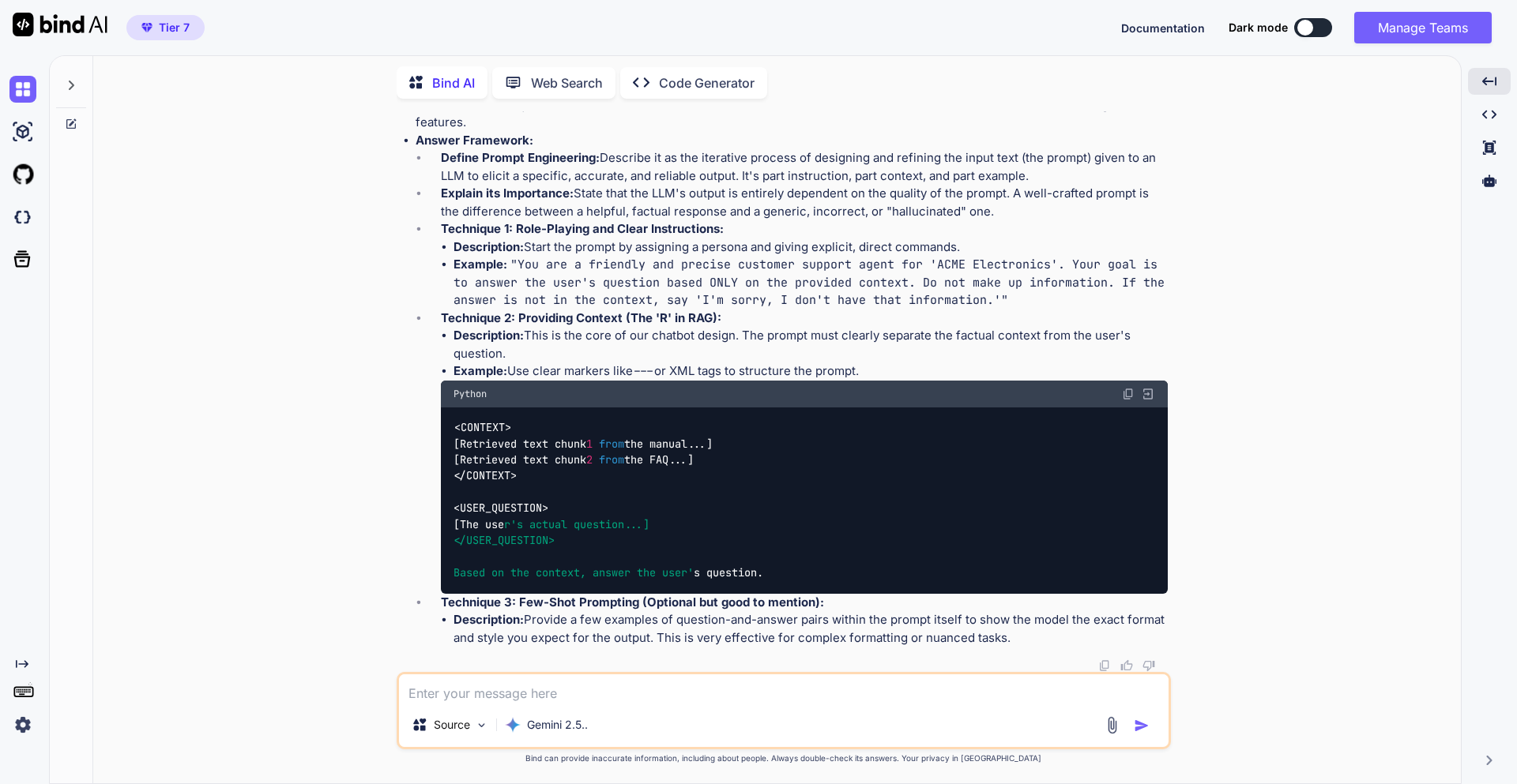
paste textarea "What are the key features of FastAPI that make it a strong choice for building …"
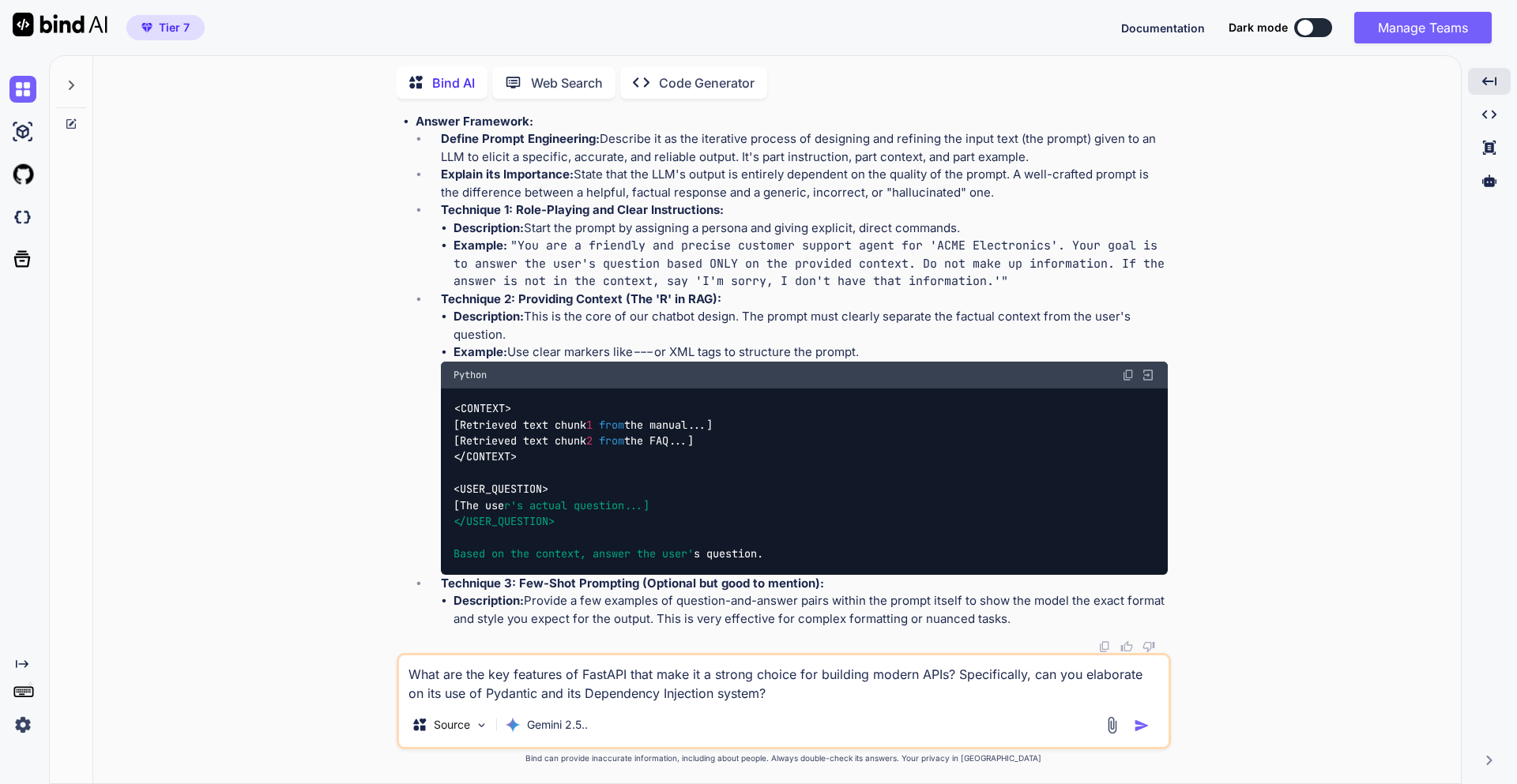
type textarea "What are the key features of FastAPI that make it a strong choice for building …"
click at [1144, 719] on img "button" at bounding box center [1141, 726] width 16 height 16
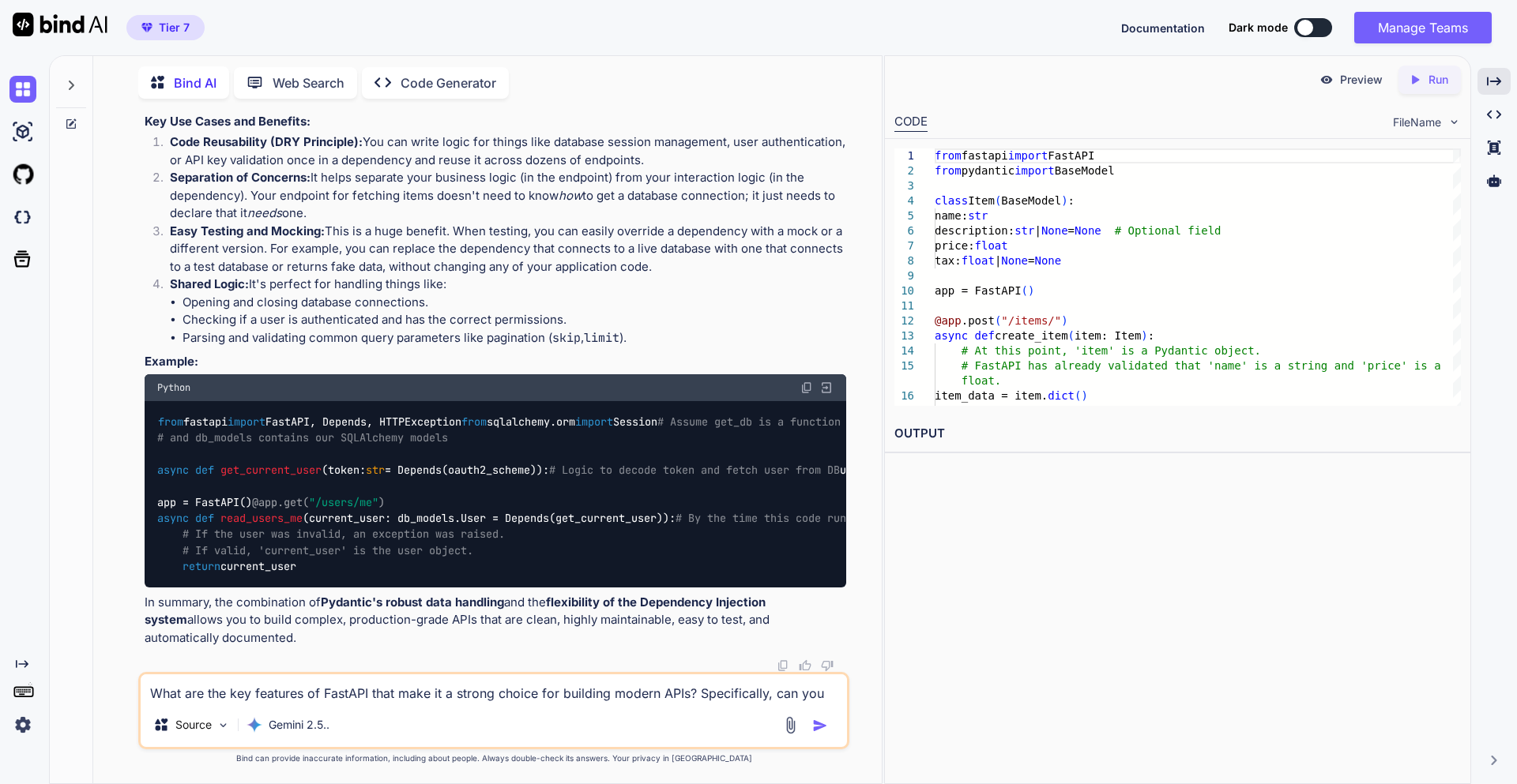
scroll to position [33926, 0]
